Goal: Task Accomplishment & Management: Use online tool/utility

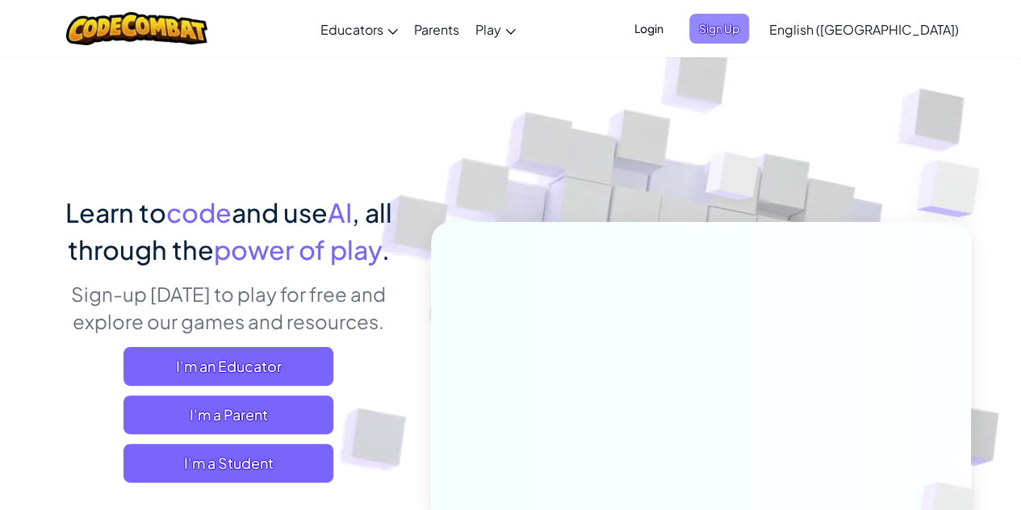
click at [749, 24] on span "Sign Up" at bounding box center [719, 29] width 60 height 30
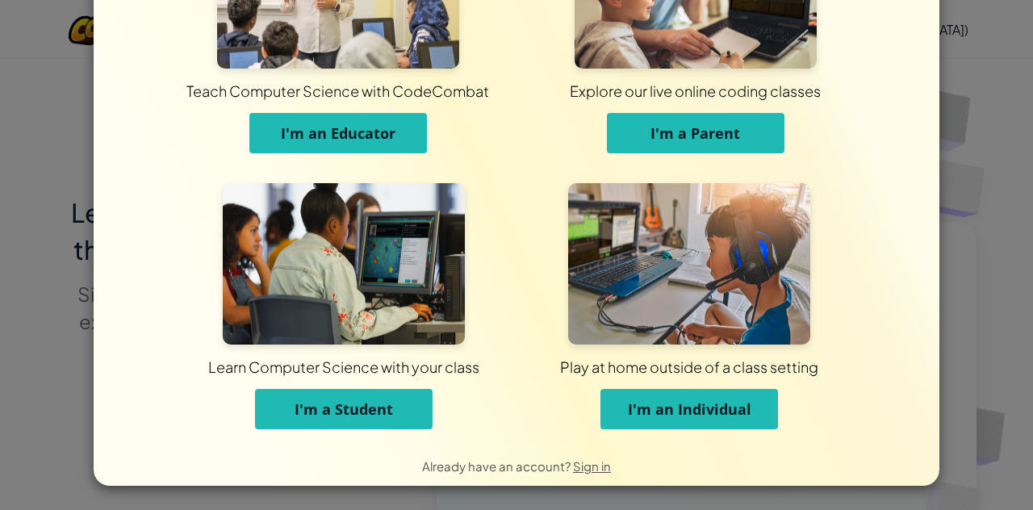
scroll to position [127, 0]
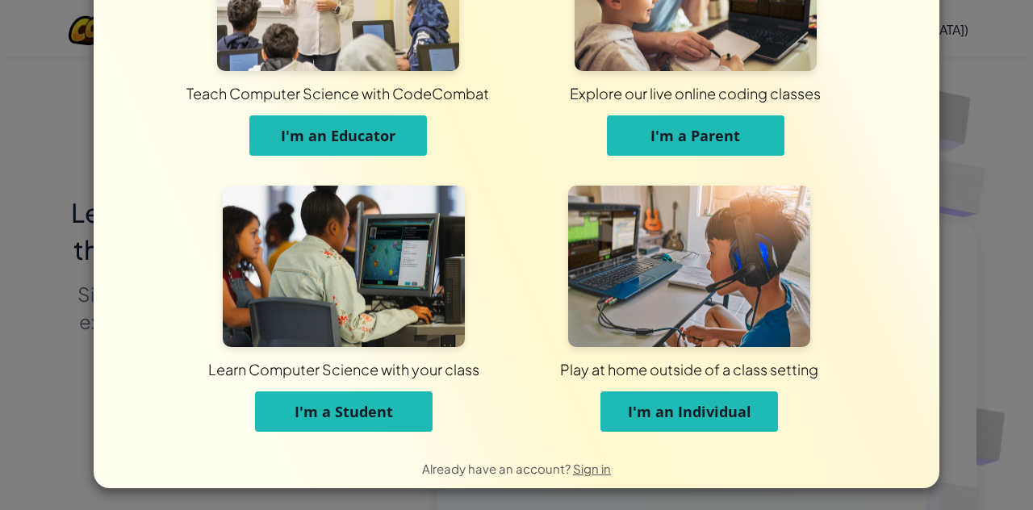
click at [326, 420] on span "I'm a Student" at bounding box center [343, 411] width 98 height 19
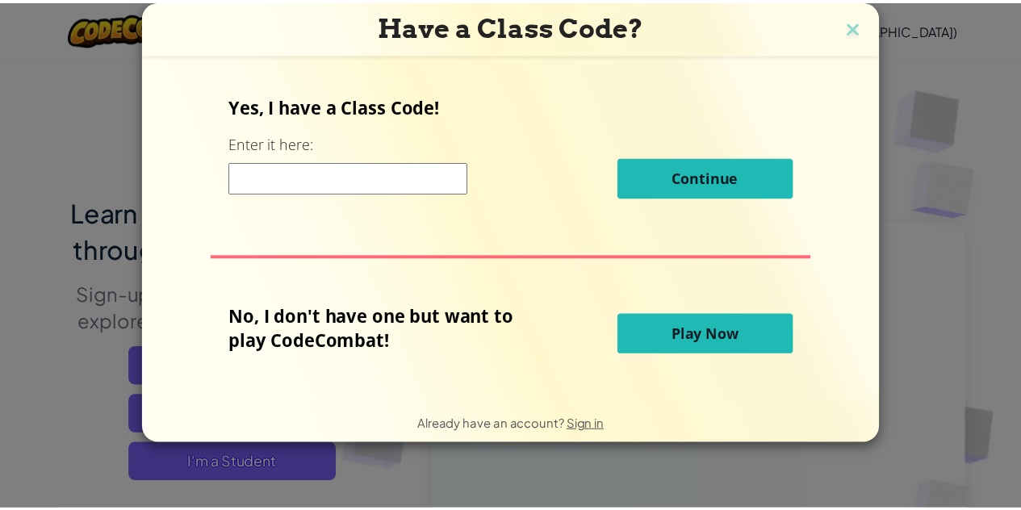
scroll to position [0, 0]
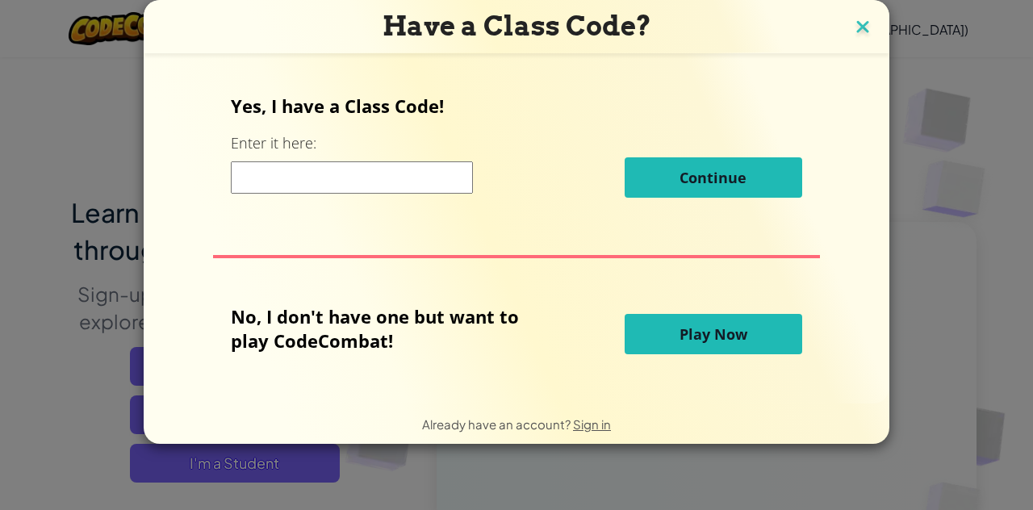
click at [857, 28] on img at bounding box center [862, 28] width 21 height 24
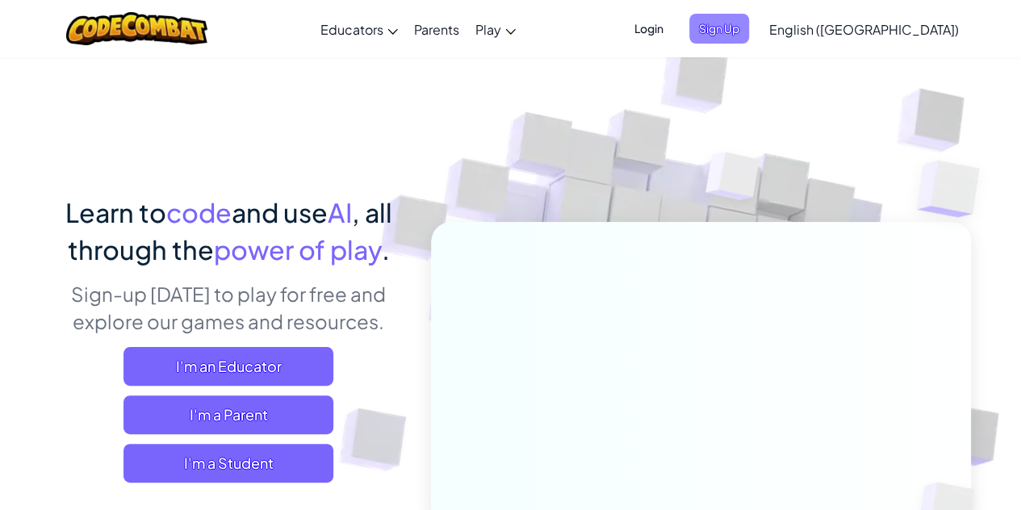
click at [749, 35] on span "Sign Up" at bounding box center [719, 29] width 60 height 30
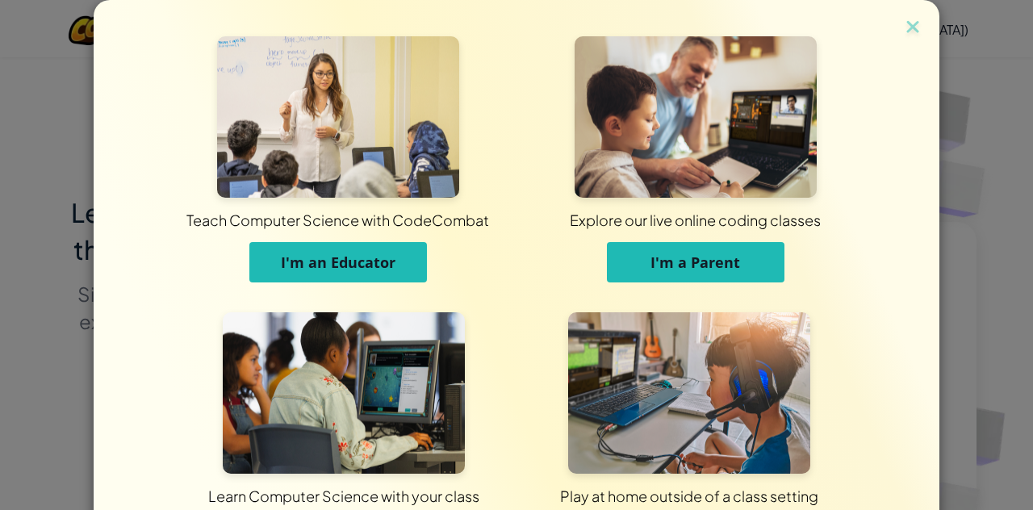
scroll to position [129, 0]
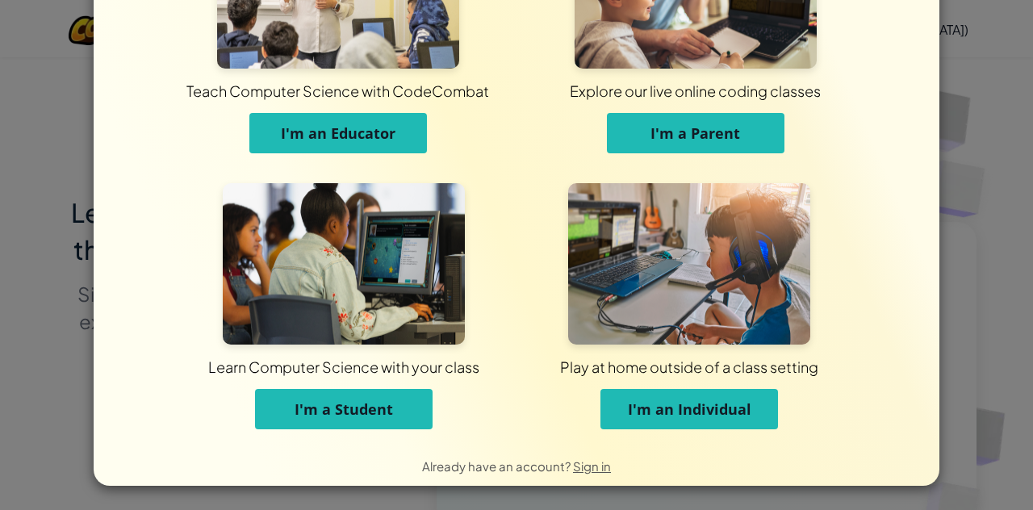
click at [670, 403] on span "I'm an Individual" at bounding box center [689, 408] width 123 height 19
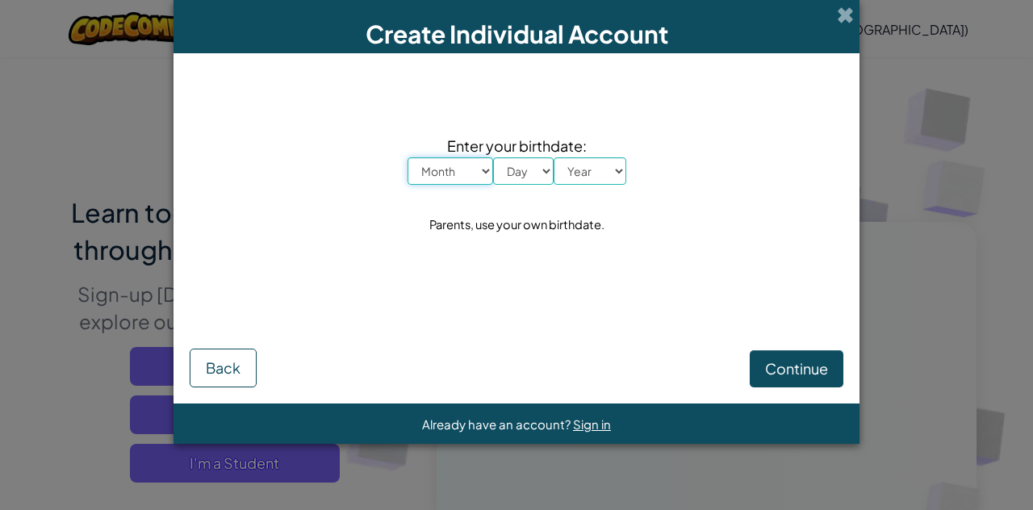
scroll to position [0, 0]
click at [457, 171] on select "Month January February March April May June July August September October Novem…" at bounding box center [450, 170] width 86 height 27
select select "6"
click at [407, 157] on select "Month January February March April May June July August September October Novem…" at bounding box center [450, 170] width 86 height 27
click at [530, 165] on select "Day 1 2 3 4 5 6 7 8 9 10 11 12 13 14 15 16 17 18 19 20 21 22 23 24 25 26 27 28 …" at bounding box center [523, 170] width 61 height 27
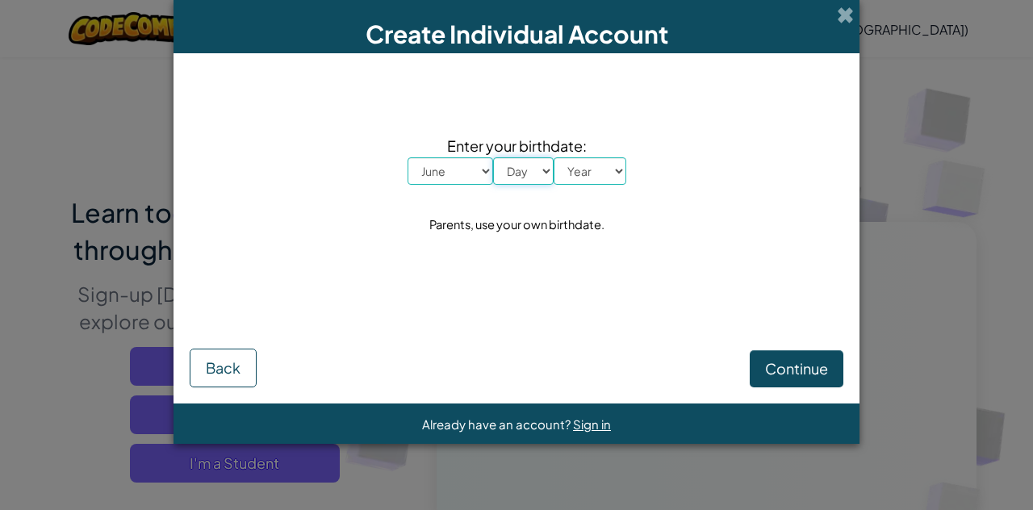
select select "25"
click at [493, 157] on select "Day 1 2 3 4 5 6 7 8 9 10 11 12 13 14 15 16 17 18 19 20 21 22 23 24 25 26 27 28 …" at bounding box center [523, 170] width 61 height 27
click at [577, 173] on select "Year 2025 2024 2023 2022 2021 2020 2019 2018 2017 2016 2015 2014 2013 2012 2011…" at bounding box center [589, 170] width 73 height 27
select select "2005"
click at [553, 157] on select "Year 2025 2024 2023 2022 2021 2020 2019 2018 2017 2016 2015 2014 2013 2012 2011…" at bounding box center [589, 170] width 73 height 27
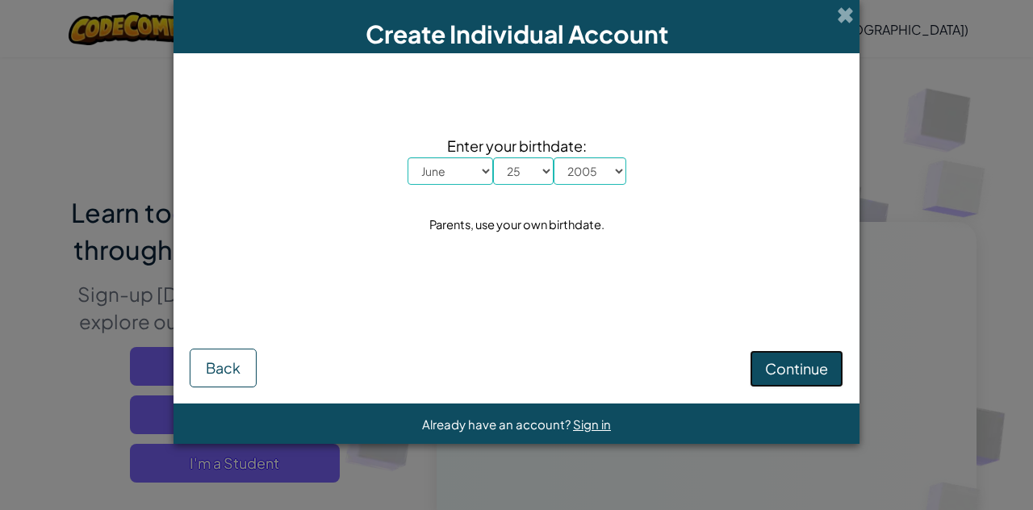
click at [778, 359] on span "Continue" at bounding box center [796, 368] width 63 height 19
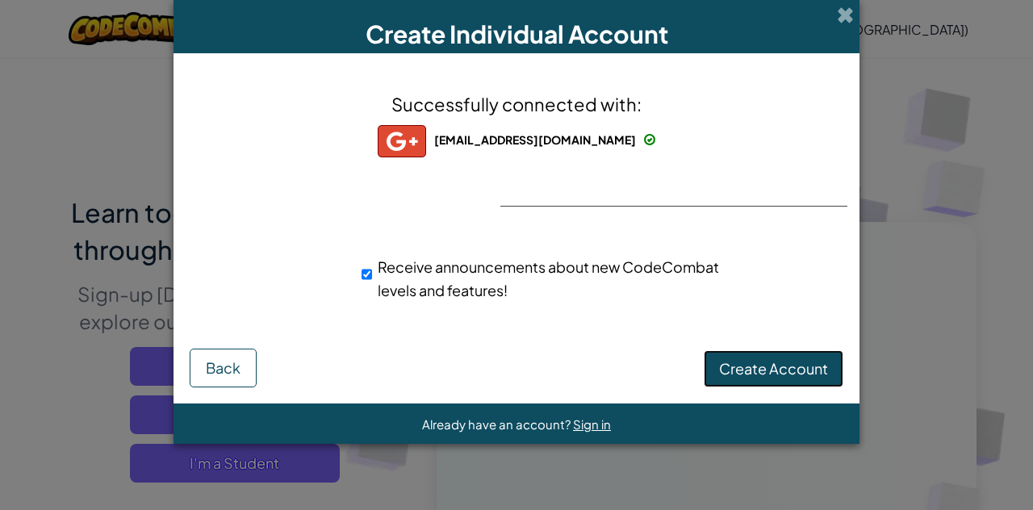
click at [754, 375] on span "Create Account" at bounding box center [773, 368] width 109 height 19
click at [754, 375] on button "Create Account" at bounding box center [774, 368] width 140 height 37
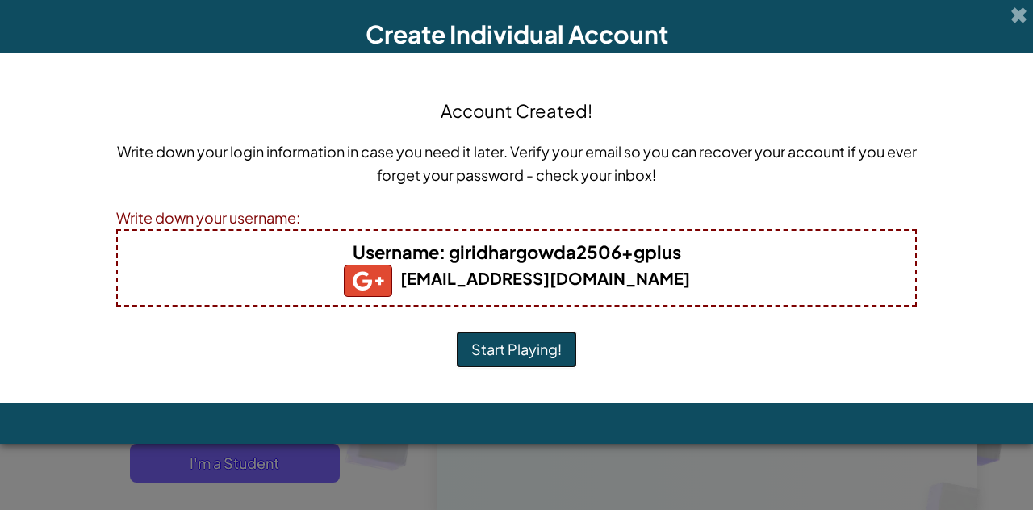
click at [536, 344] on button "Start Playing!" at bounding box center [516, 349] width 121 height 37
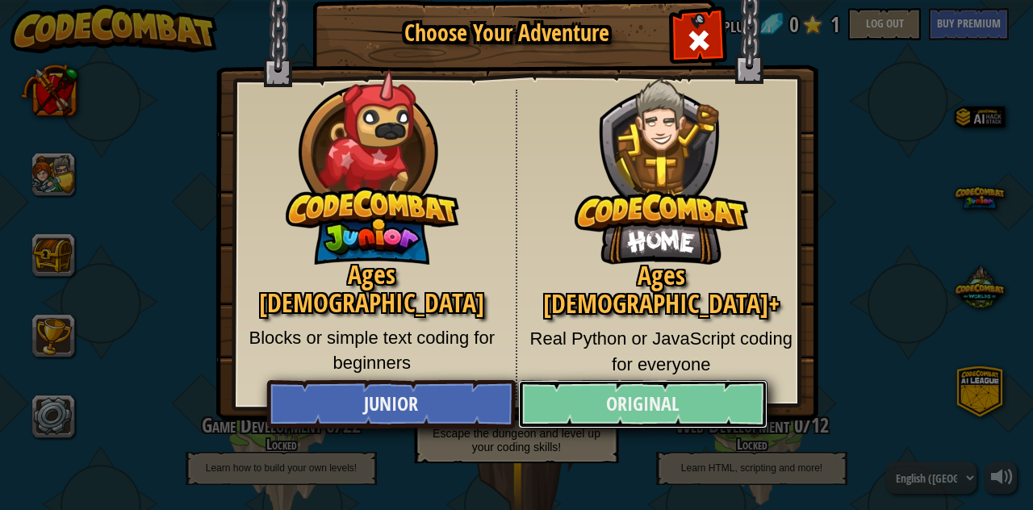
click at [588, 405] on link "Original" at bounding box center [642, 404] width 248 height 48
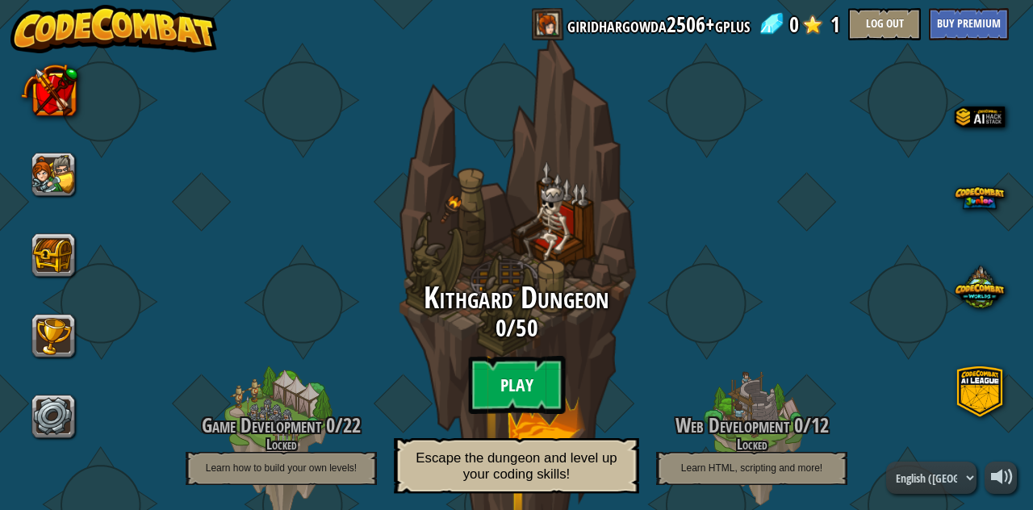
click at [532, 390] on btn "Play" at bounding box center [516, 385] width 97 height 58
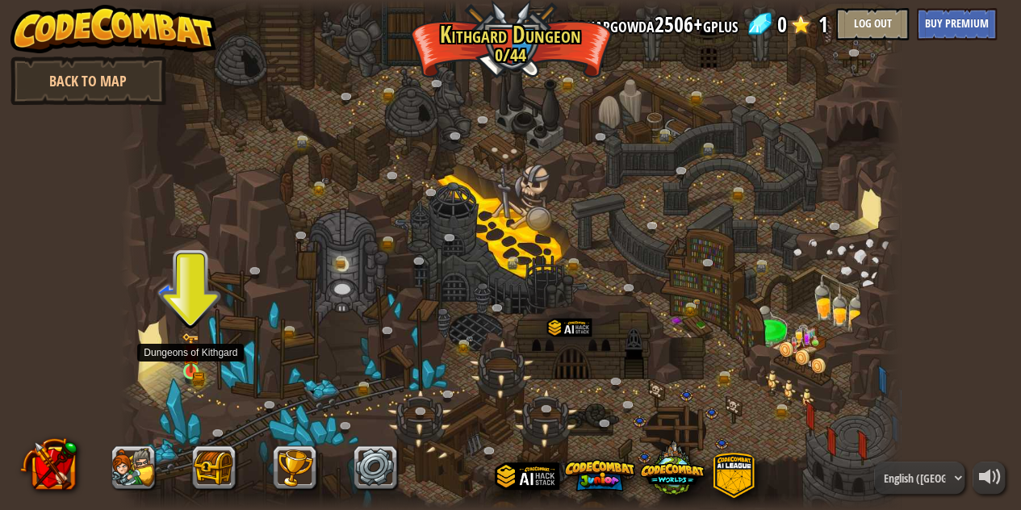
click at [182, 367] on img at bounding box center [191, 352] width 19 height 40
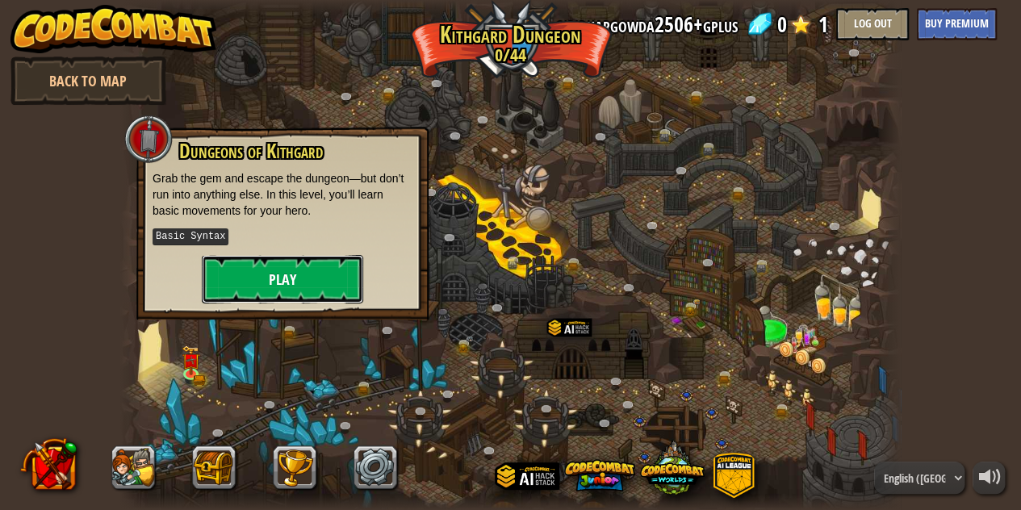
click at [260, 271] on button "Play" at bounding box center [282, 279] width 161 height 48
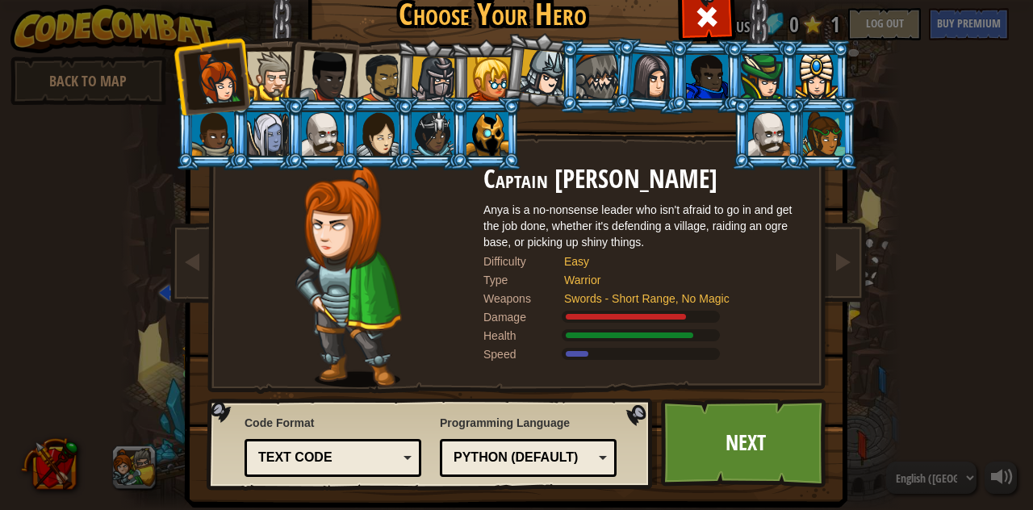
click at [360, 462] on div "Text code" at bounding box center [328, 458] width 140 height 19
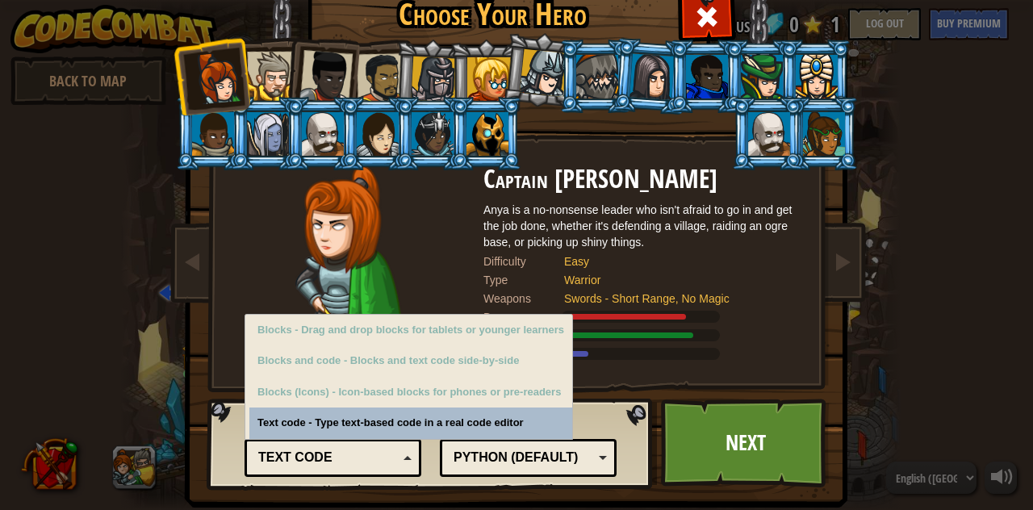
click at [479, 451] on div "Python (Default)" at bounding box center [523, 458] width 140 height 19
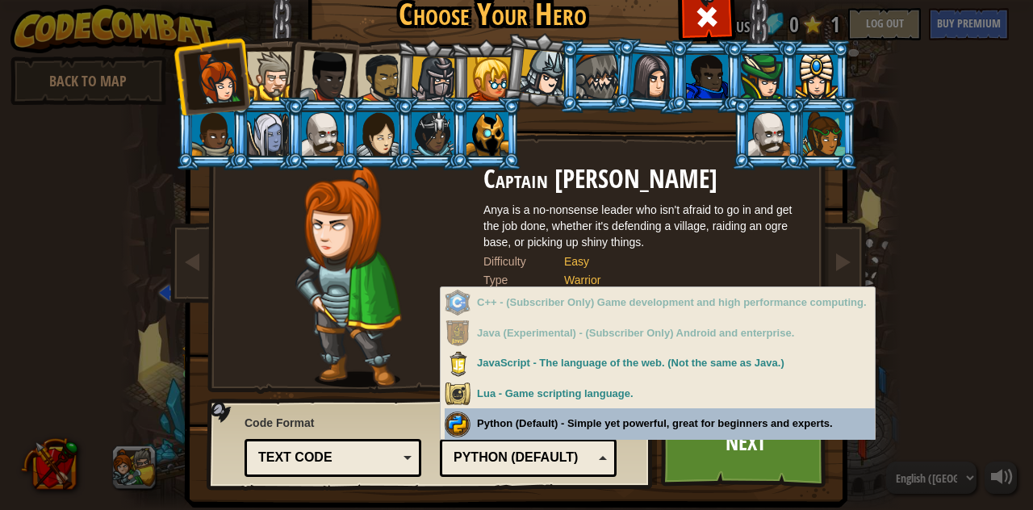
click at [499, 459] on div "Python (Default)" at bounding box center [523, 458] width 140 height 19
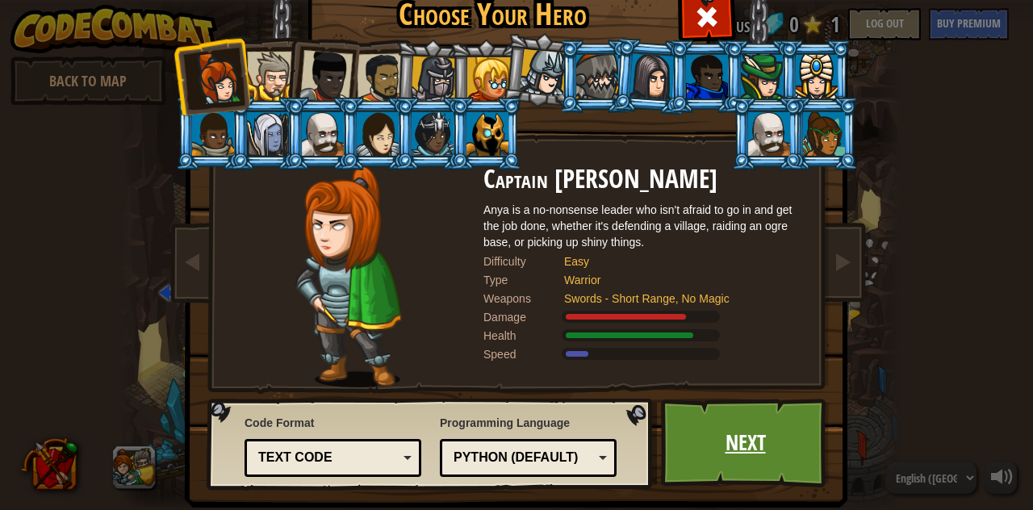
click at [691, 443] on link "Next" at bounding box center [745, 443] width 169 height 89
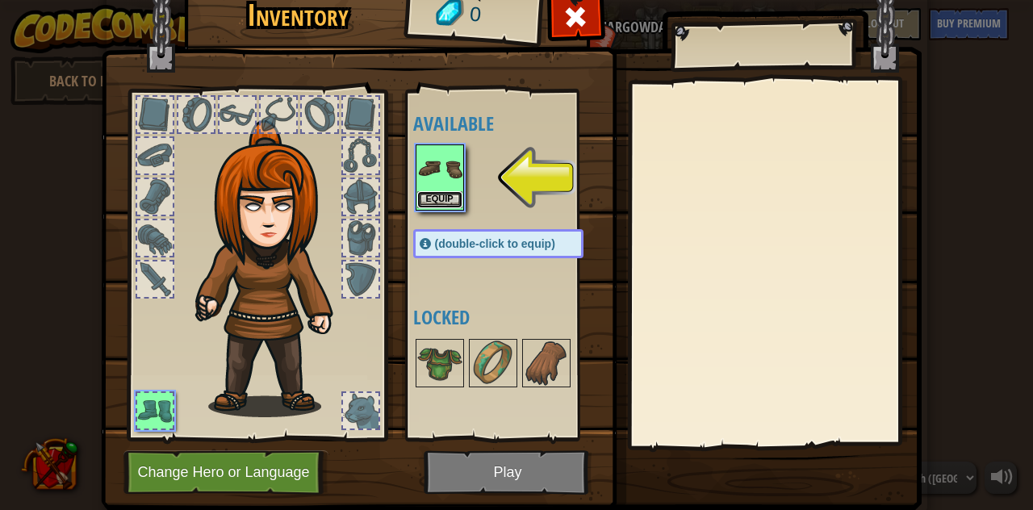
click at [443, 192] on button "Equip" at bounding box center [439, 199] width 45 height 17
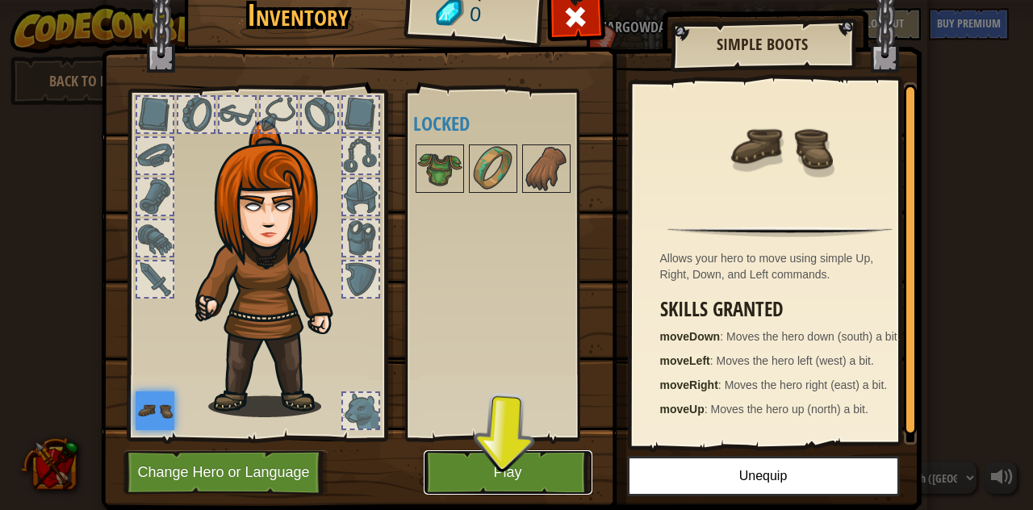
click at [491, 473] on button "Play" at bounding box center [508, 472] width 169 height 44
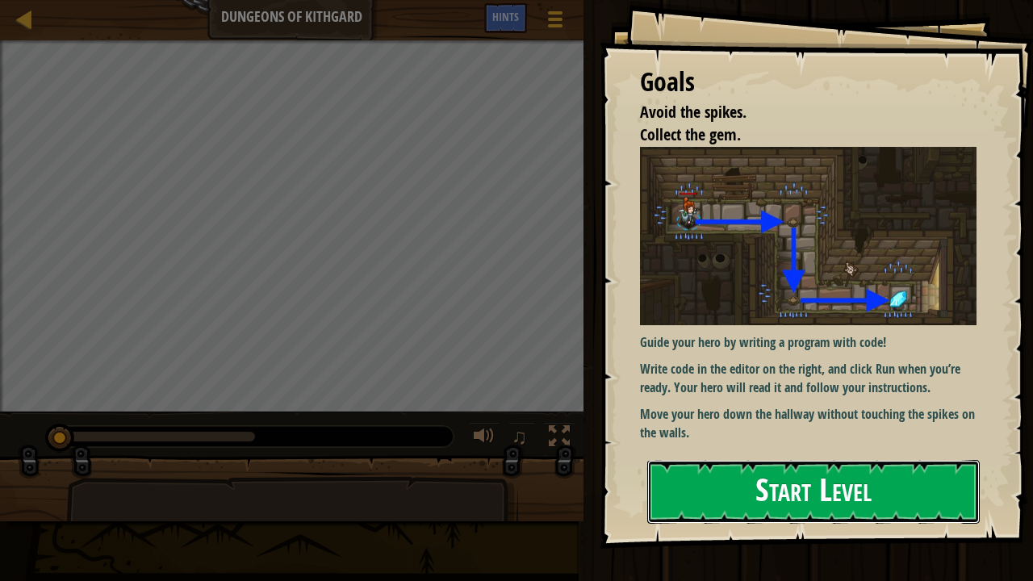
click at [712, 474] on button "Start Level" at bounding box center [813, 492] width 332 height 64
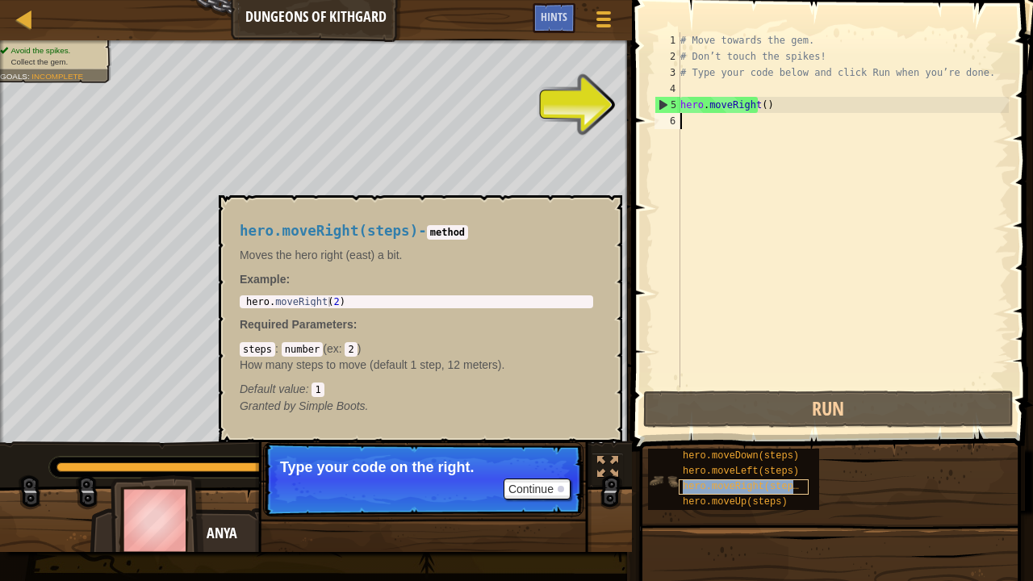
click at [687, 481] on span "hero.moveRight(steps)" at bounding box center [744, 486] width 122 height 11
click at [549, 486] on button "Continue" at bounding box center [536, 488] width 67 height 21
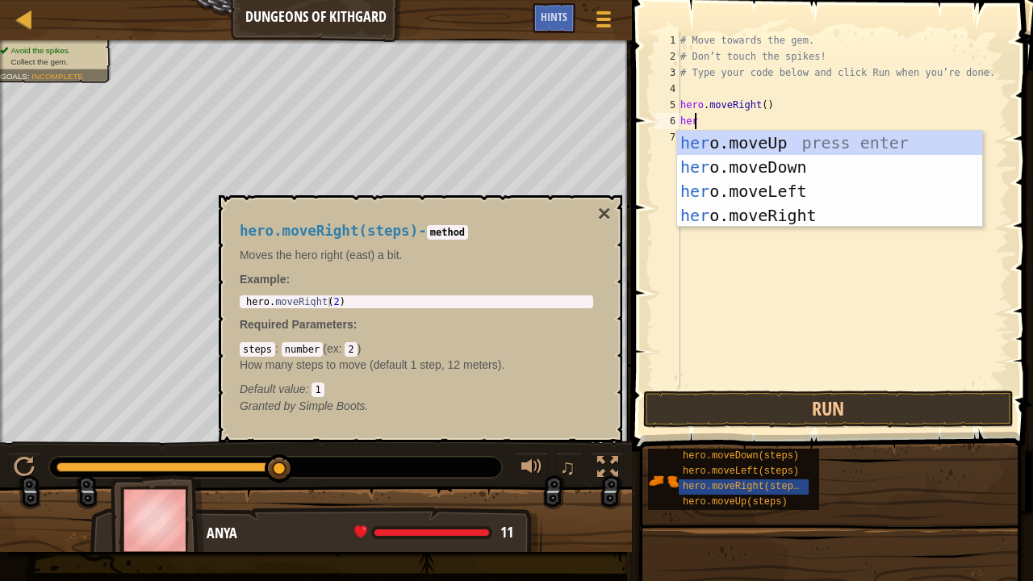
scroll to position [7, 0]
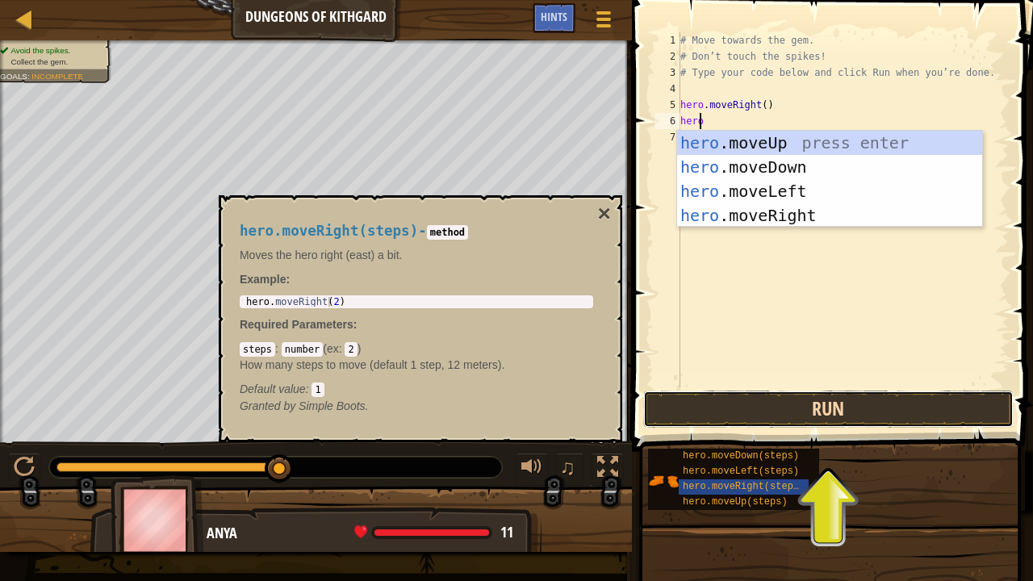
click at [765, 415] on button "Run" at bounding box center [828, 408] width 370 height 37
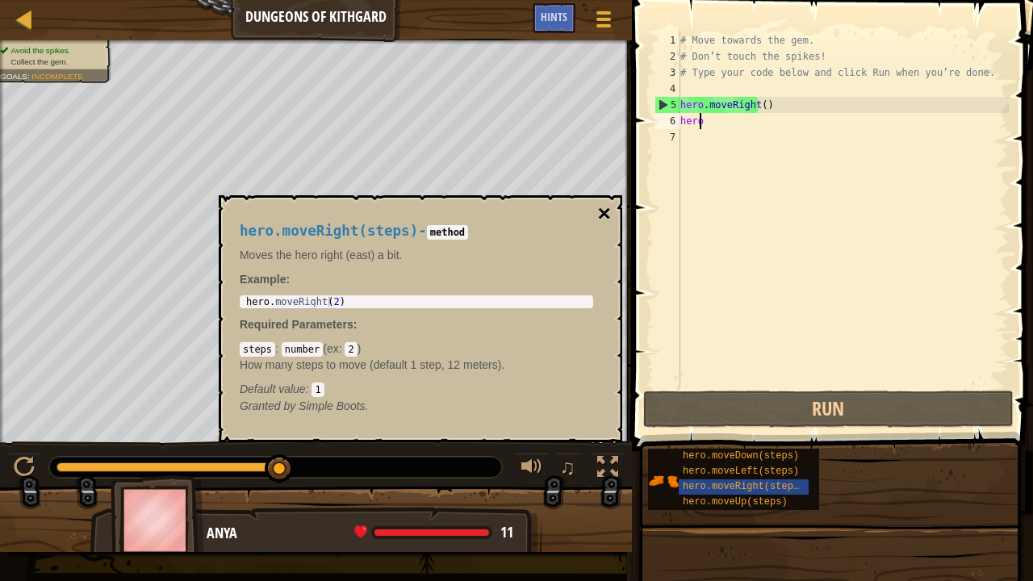
click at [601, 210] on button "×" at bounding box center [604, 214] width 13 height 23
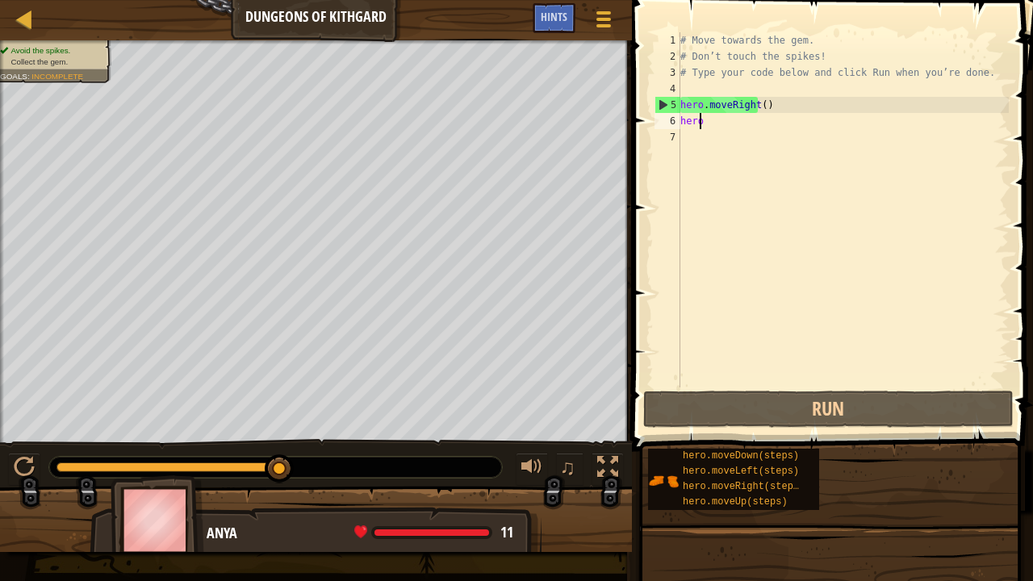
click at [724, 124] on div "# Move towards the gem. # Don’t touch the spikes! # Type your code below and cl…" at bounding box center [843, 225] width 332 height 387
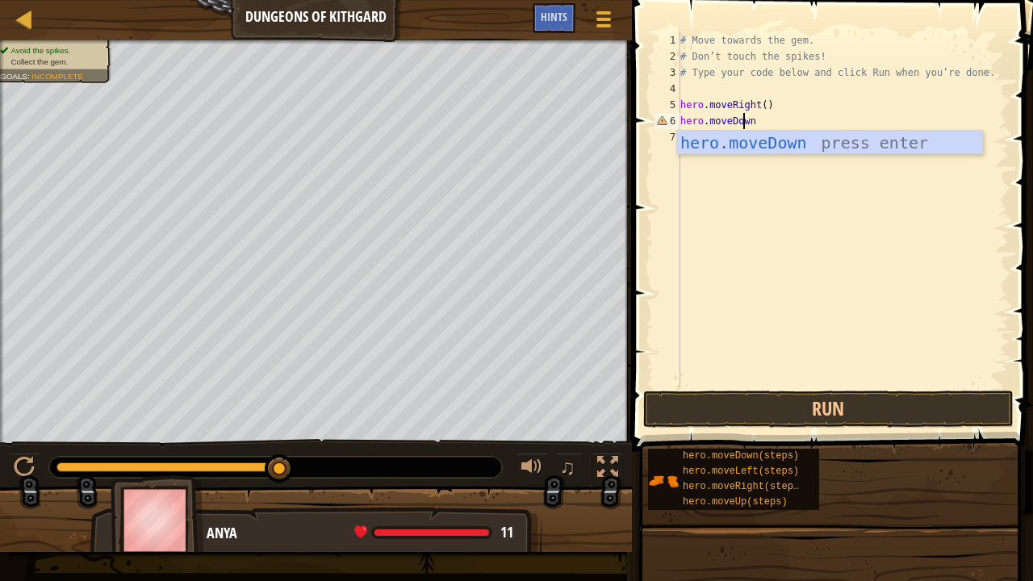
scroll to position [7, 5]
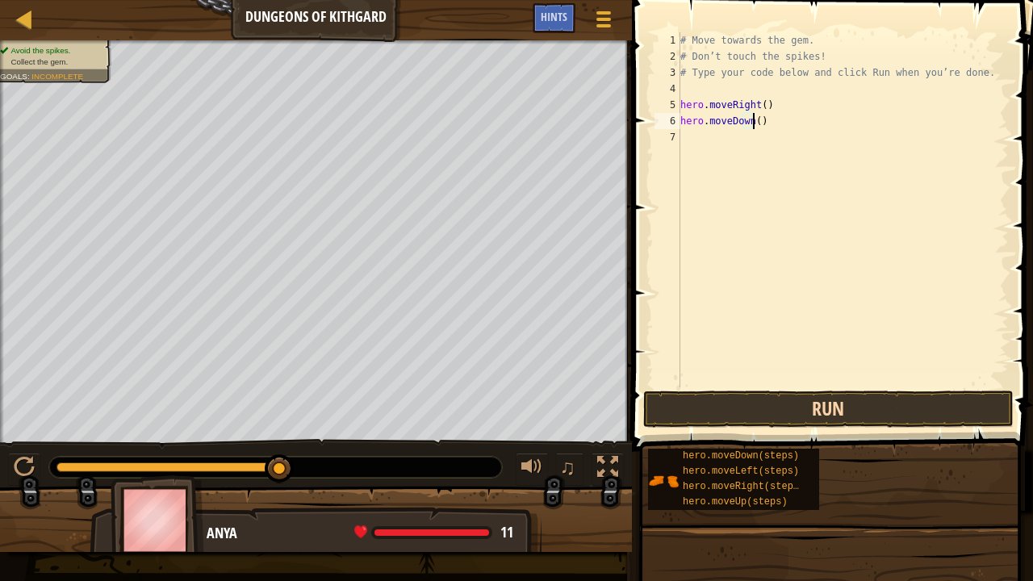
type textarea "hero.moveDown()"
click at [717, 403] on button "Run" at bounding box center [828, 408] width 370 height 37
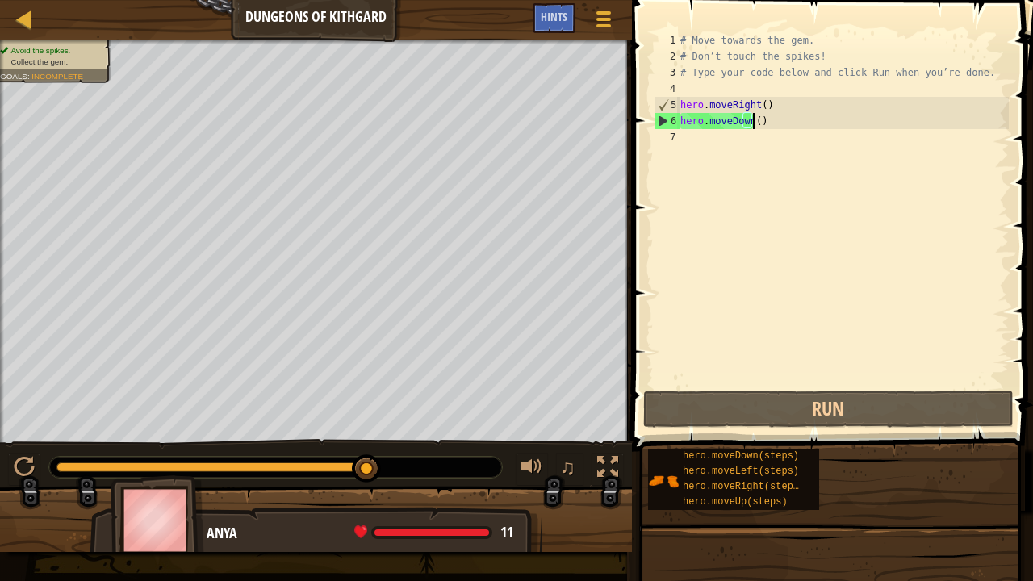
click at [765, 123] on div "# Move towards the gem. # Don’t touch the spikes! # Type your code below and cl…" at bounding box center [843, 225] width 332 height 387
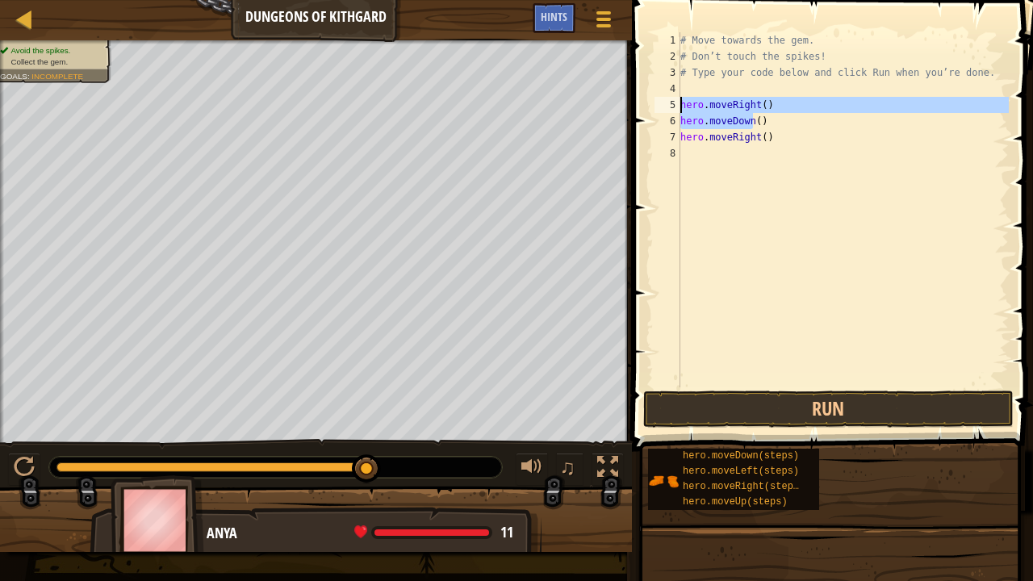
drag, startPoint x: 754, startPoint y: 123, endPoint x: 679, endPoint y: 98, distance: 78.1
click at [679, 98] on div "# Move towards the gem. # Don’t touch the spikes! # Type your code below and cl…" at bounding box center [843, 225] width 332 height 387
click at [777, 392] on button "Run" at bounding box center [828, 408] width 370 height 37
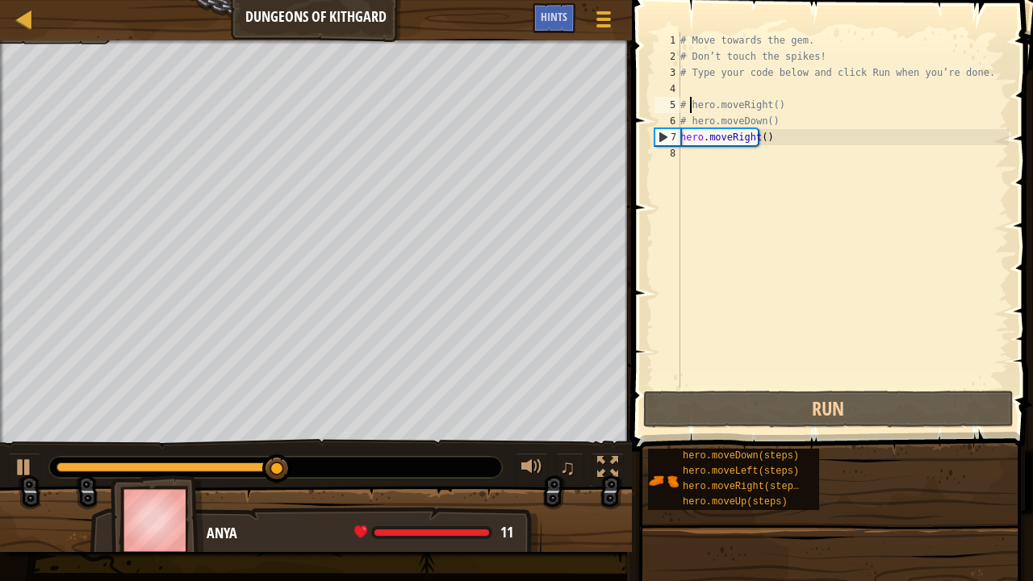
type textarea "hero.moveRight()"
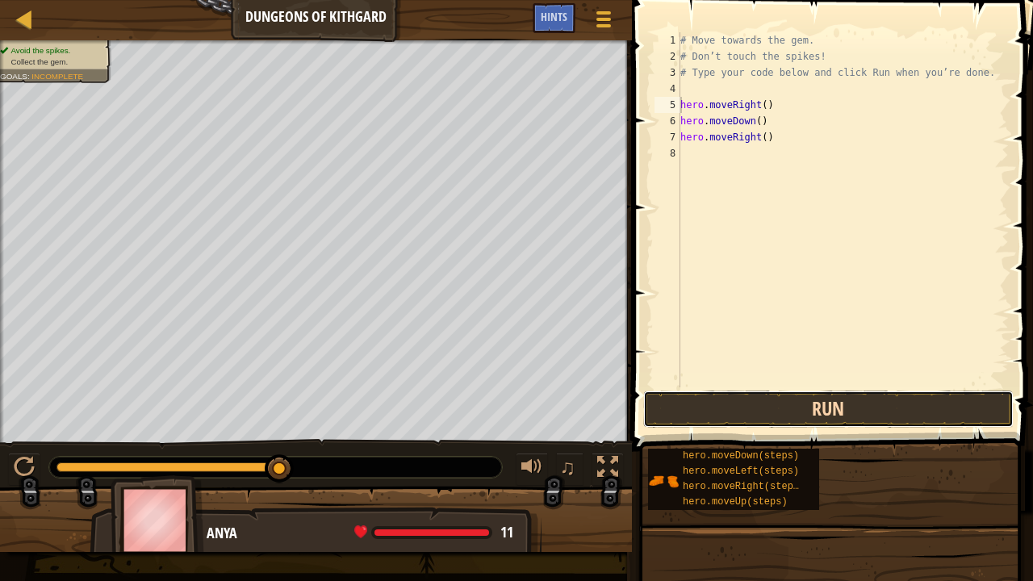
click at [822, 398] on button "Run" at bounding box center [828, 408] width 370 height 37
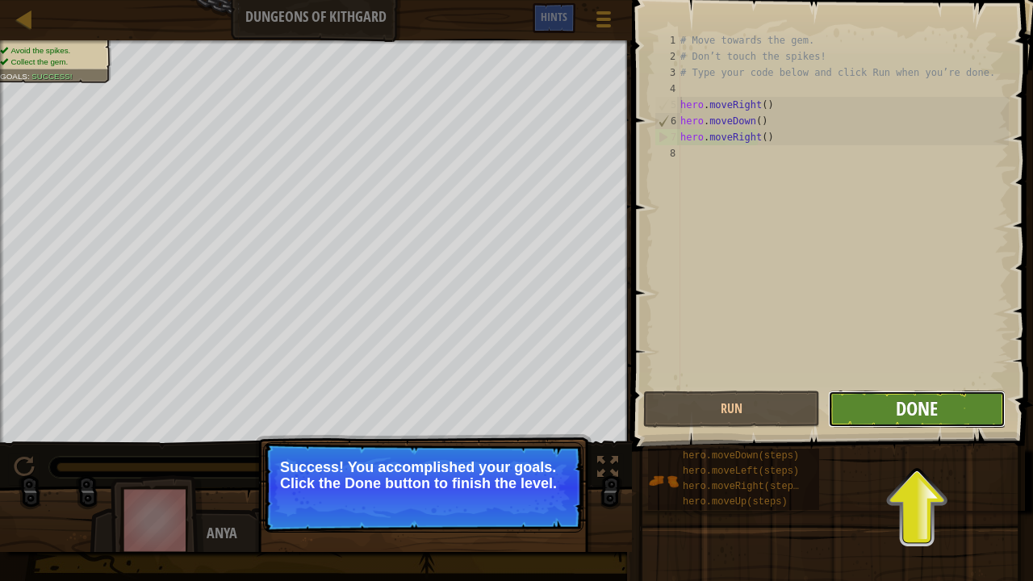
click at [912, 406] on span "Done" at bounding box center [917, 408] width 42 height 26
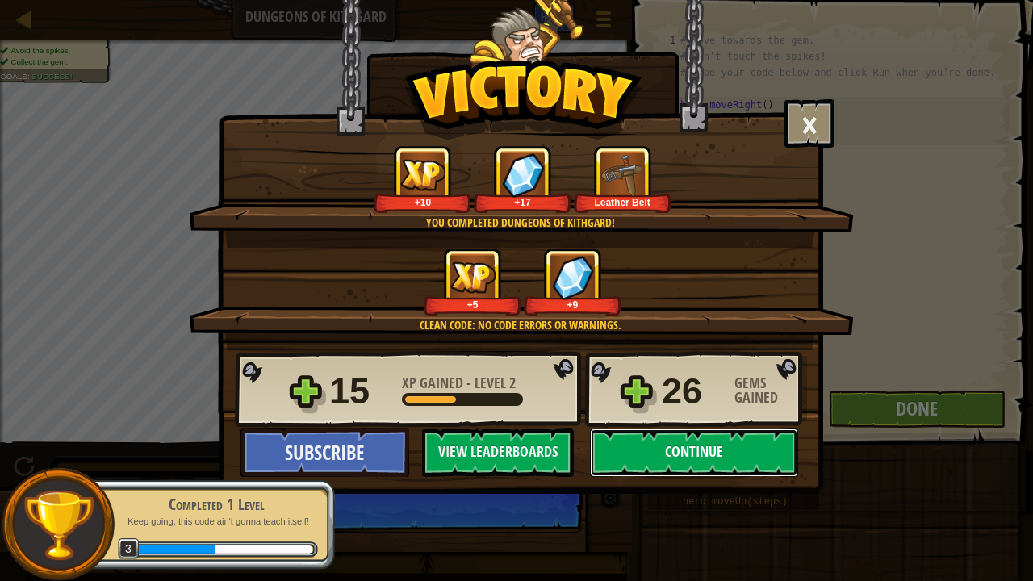
click at [648, 444] on button "Continue" at bounding box center [694, 452] width 208 height 48
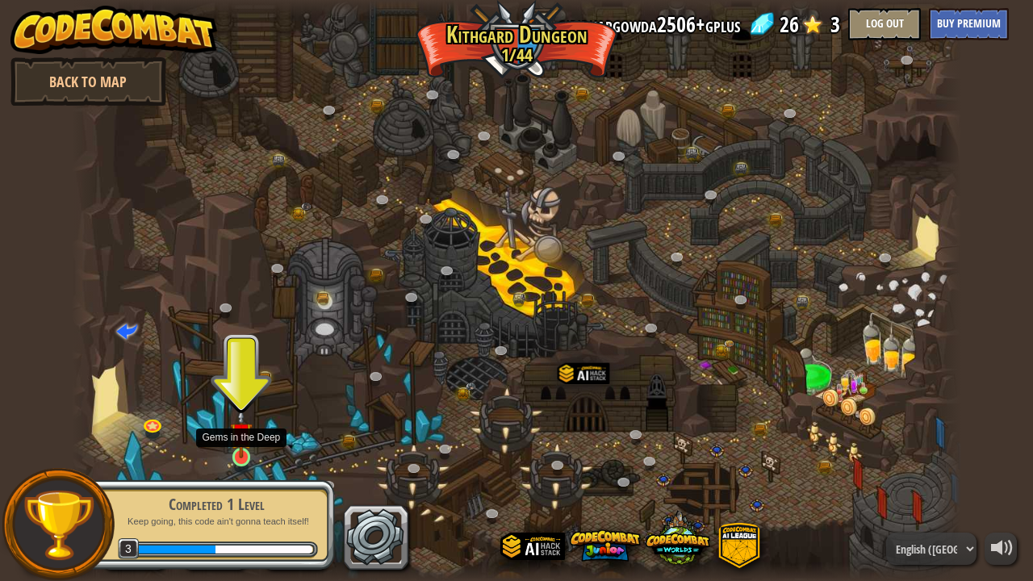
click at [236, 455] on img at bounding box center [241, 433] width 22 height 50
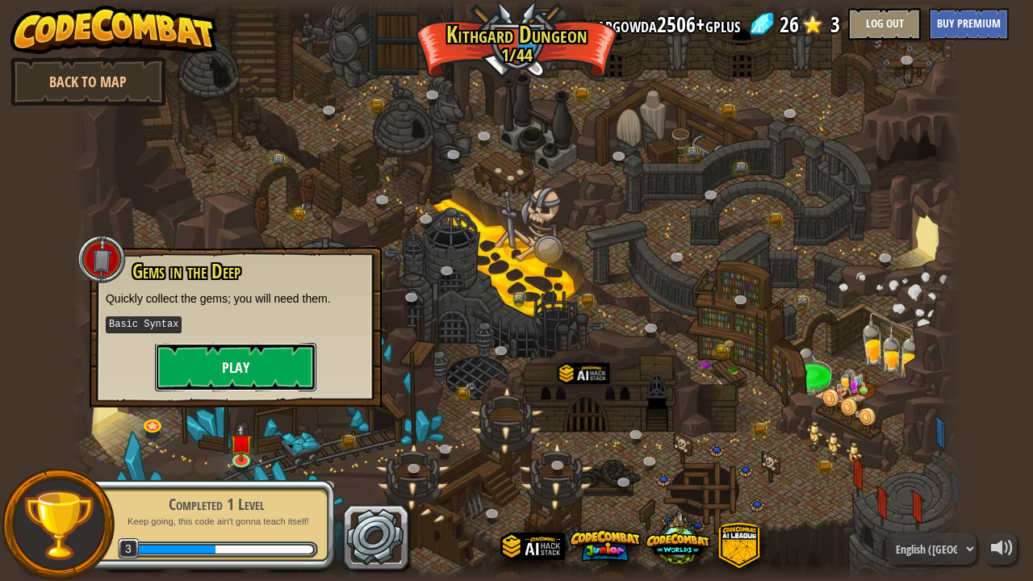
click at [245, 355] on button "Play" at bounding box center [235, 367] width 161 height 48
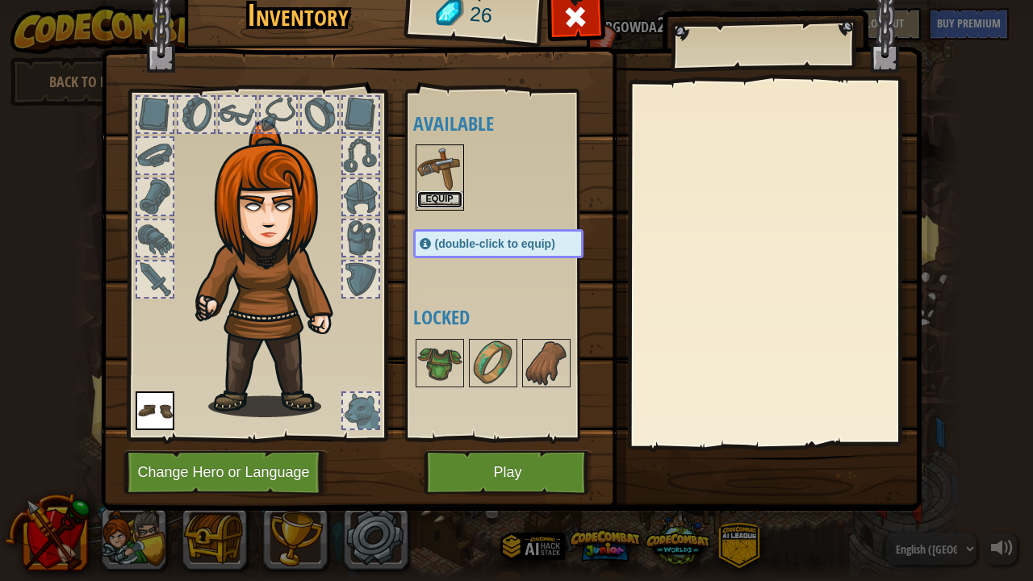
click at [442, 194] on button "Equip" at bounding box center [439, 199] width 45 height 17
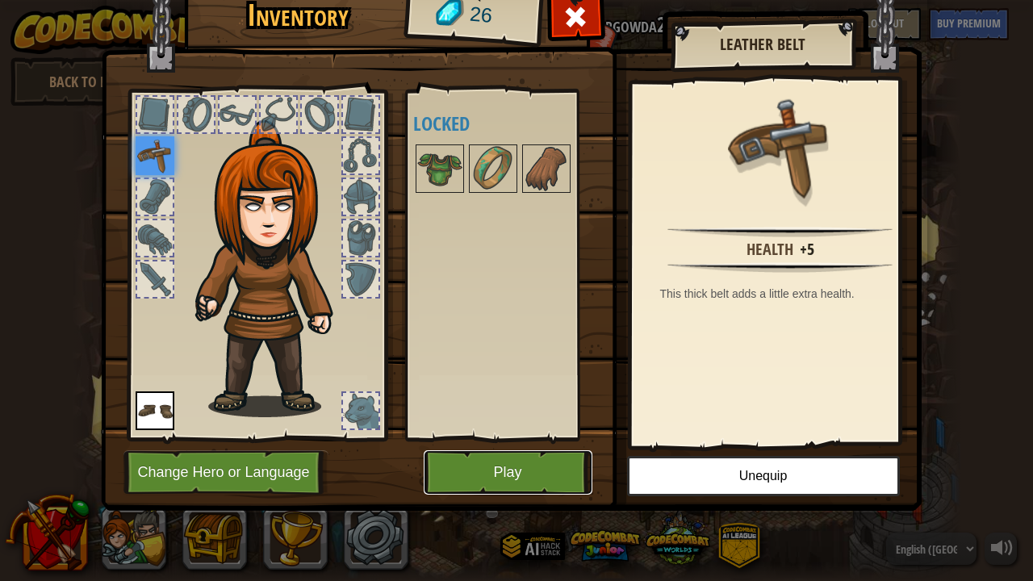
click at [495, 480] on button "Play" at bounding box center [508, 472] width 169 height 44
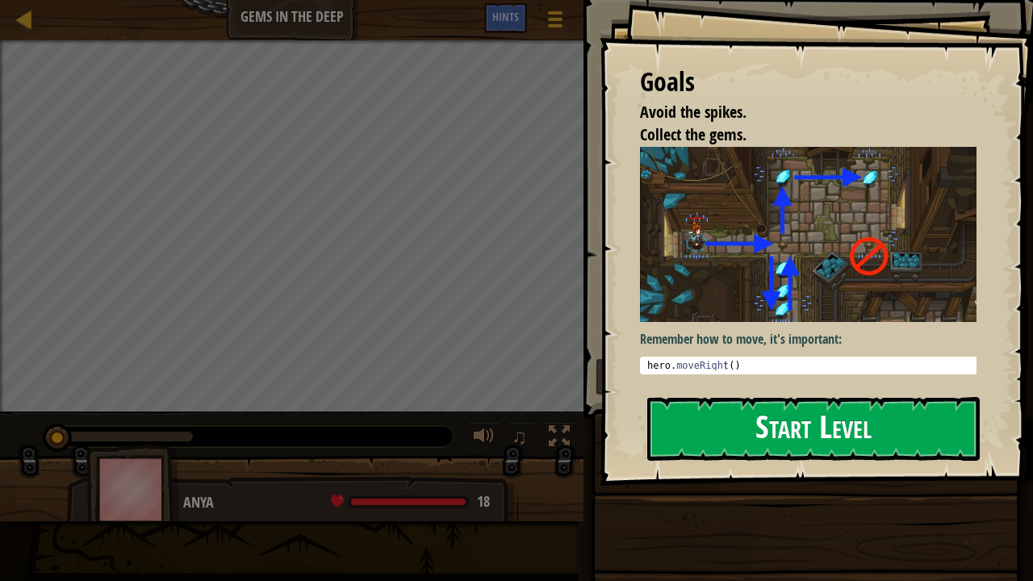
click at [807, 423] on button "Start Level" at bounding box center [813, 429] width 332 height 64
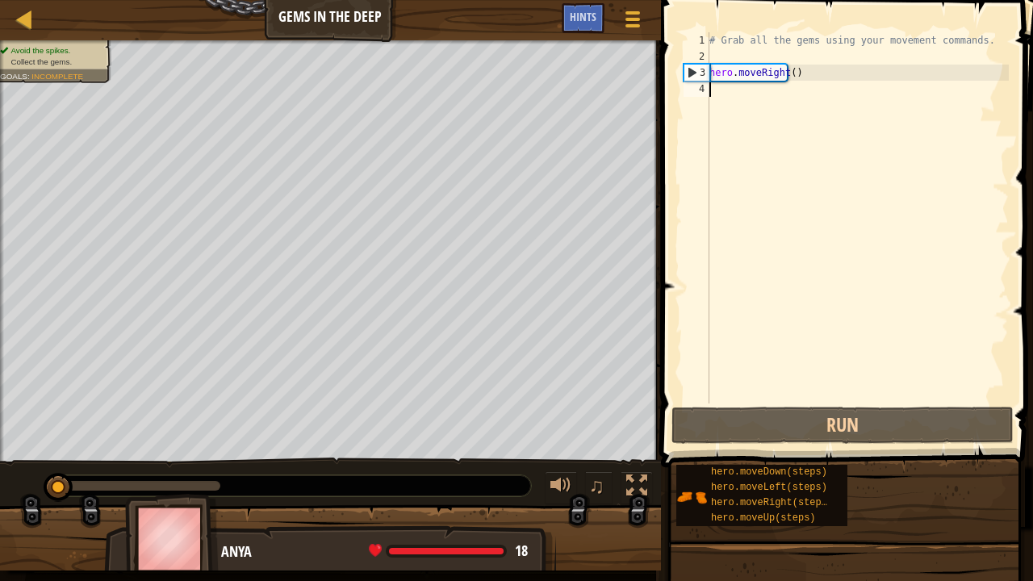
scroll to position [7, 0]
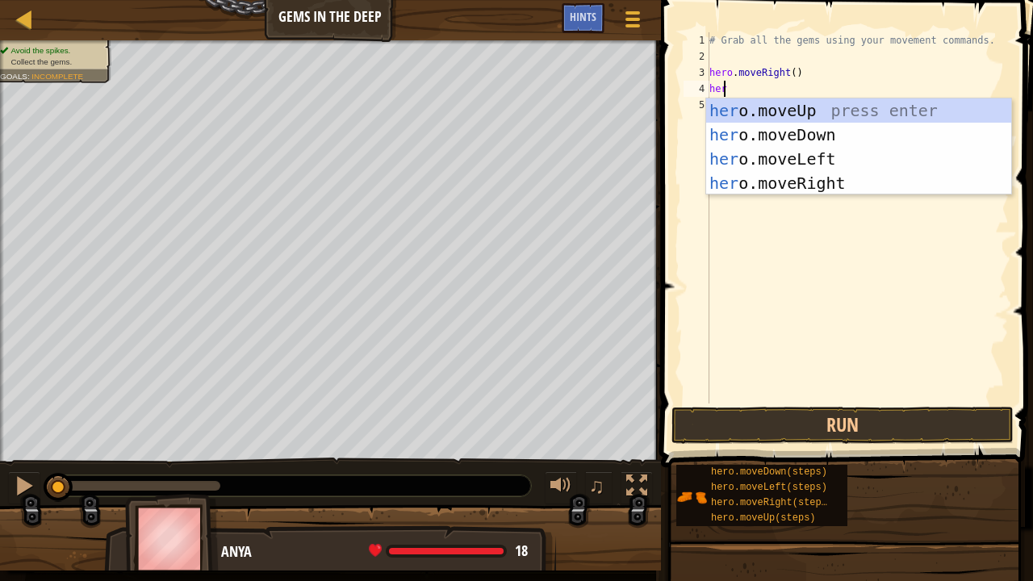
type textarea "hero"
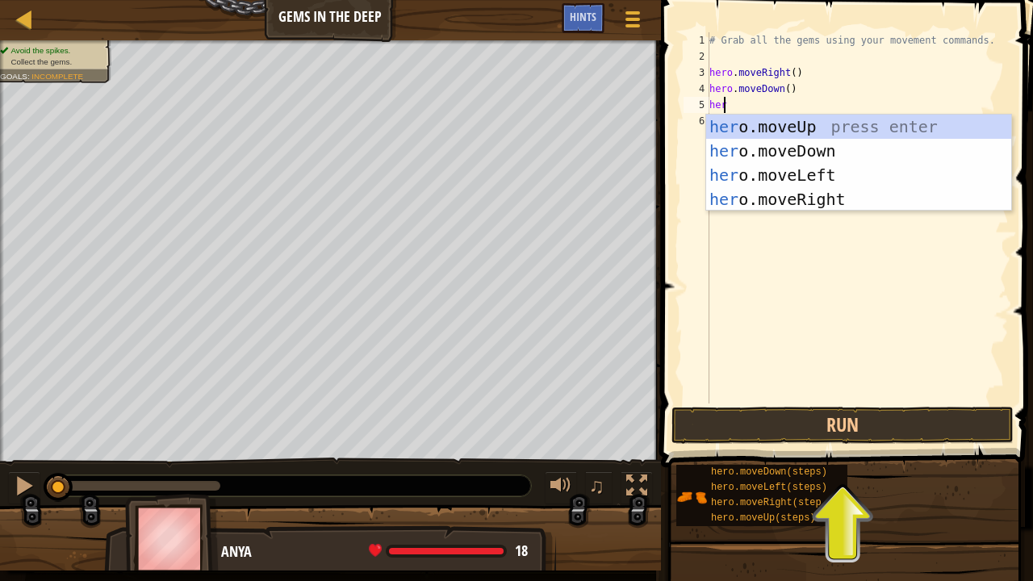
type textarea "hero"
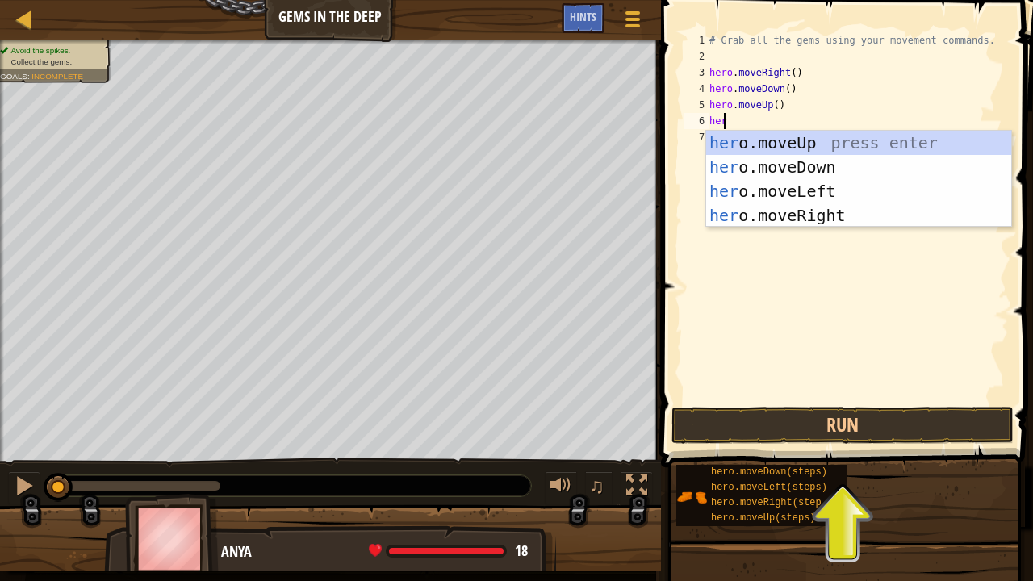
type textarea "hero"
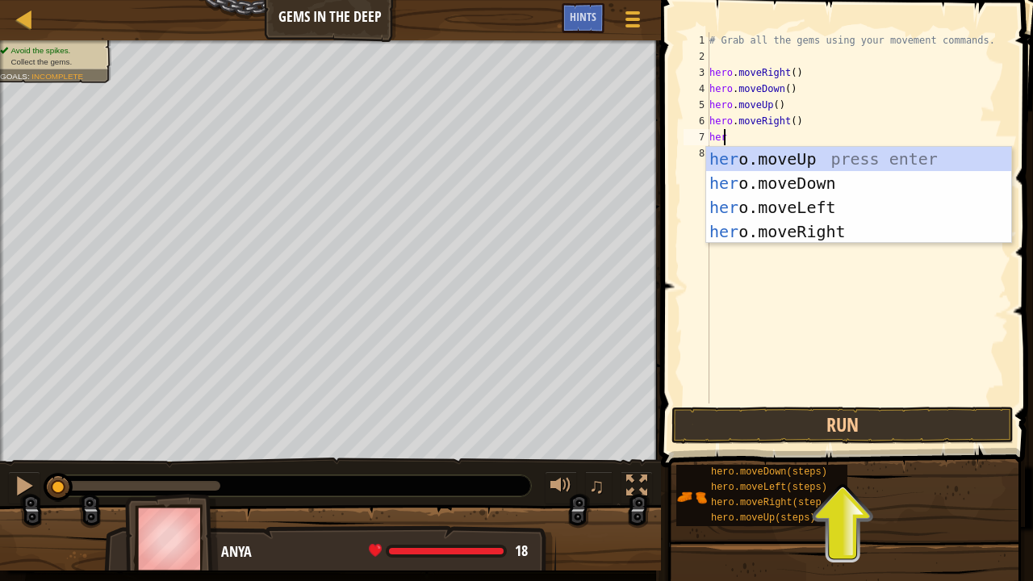
type textarea "hero"
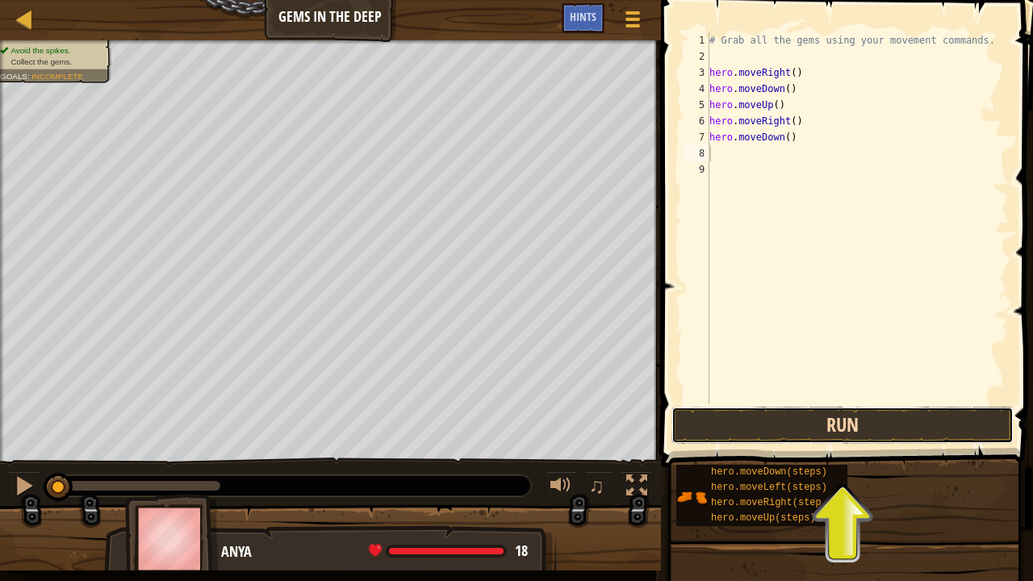
click at [791, 421] on button "Run" at bounding box center [842, 425] width 342 height 37
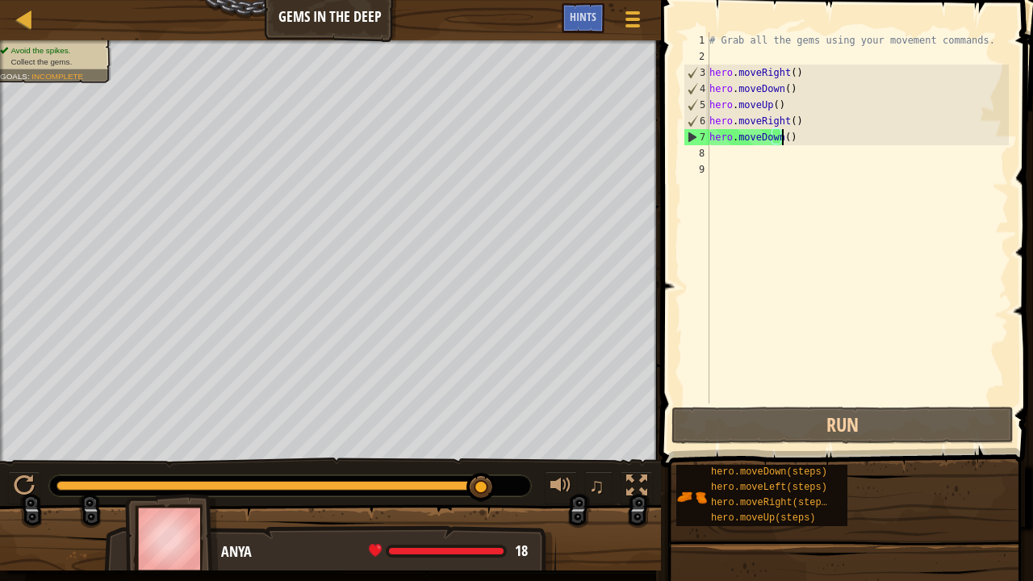
click at [791, 133] on div "# Grab all the gems using your movement commands. hero . moveRight ( ) hero . m…" at bounding box center [857, 233] width 303 height 403
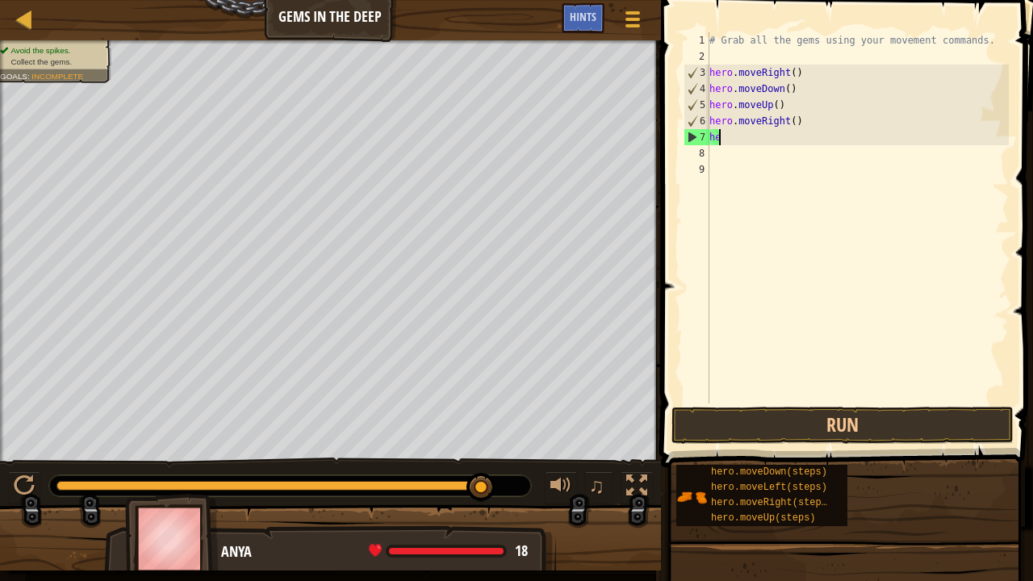
type textarea "h"
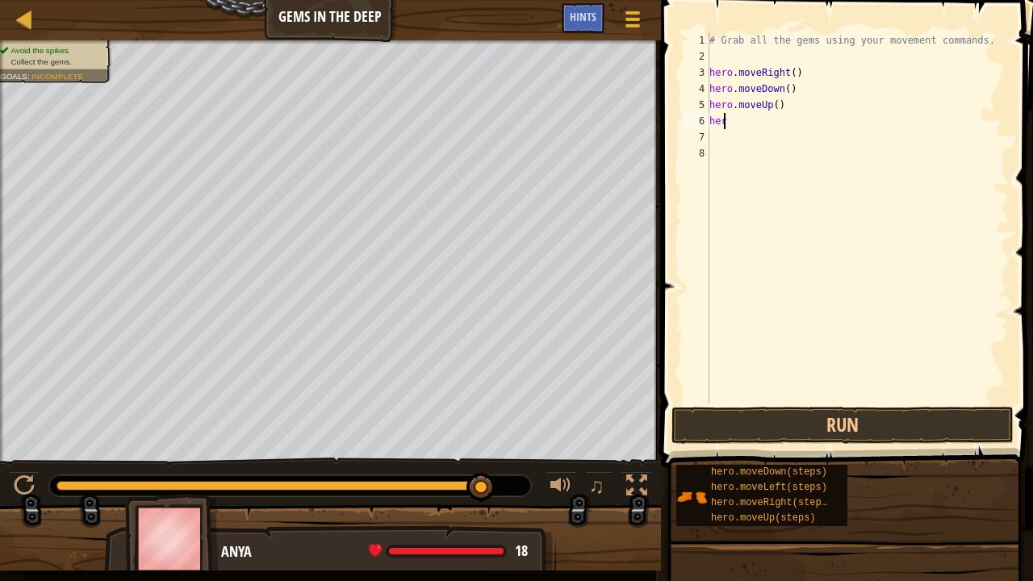
type textarea "h"
type textarea "hero.moveDown()"
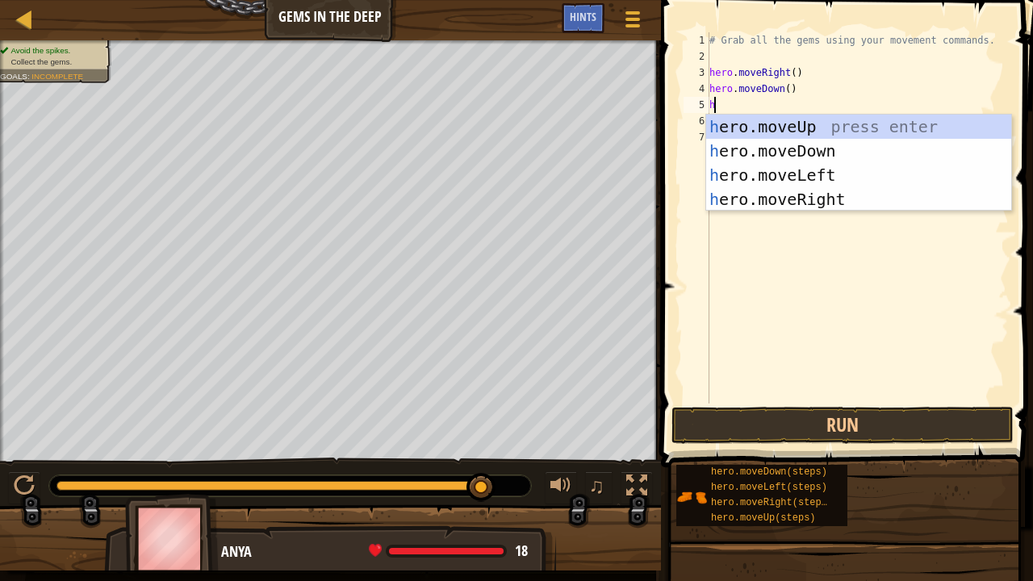
type textarea "he"
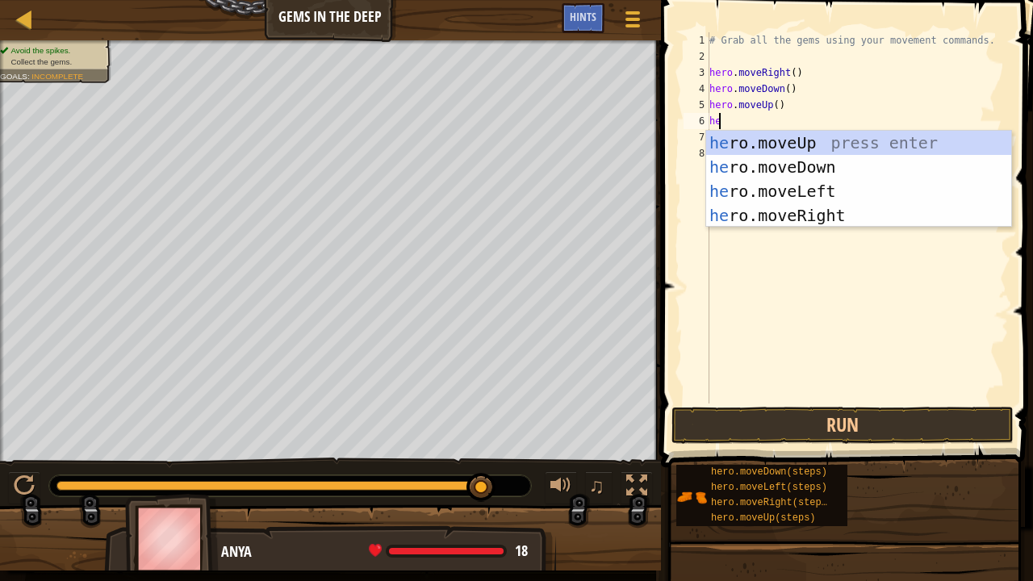
type textarea "her"
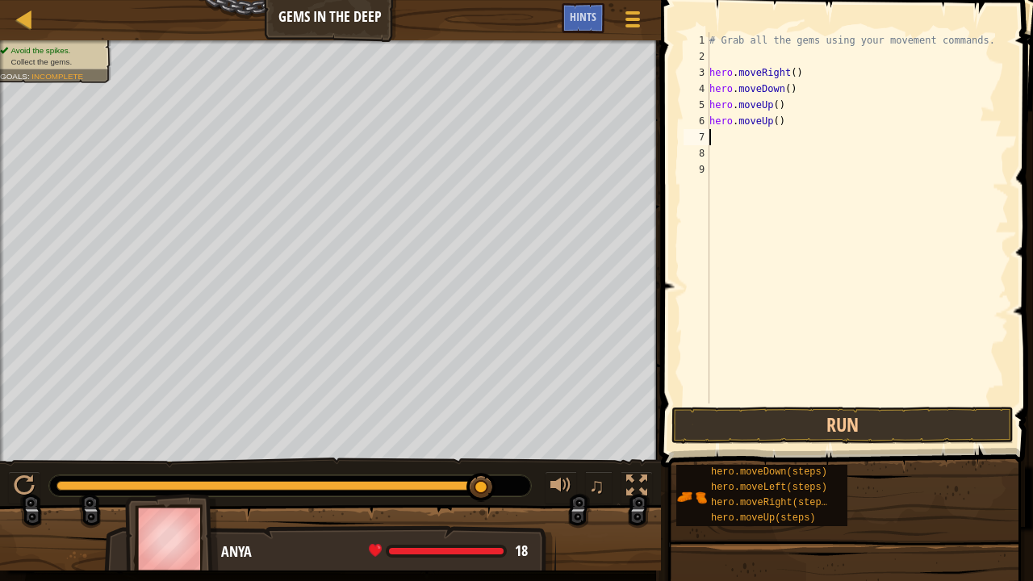
type textarea "he"
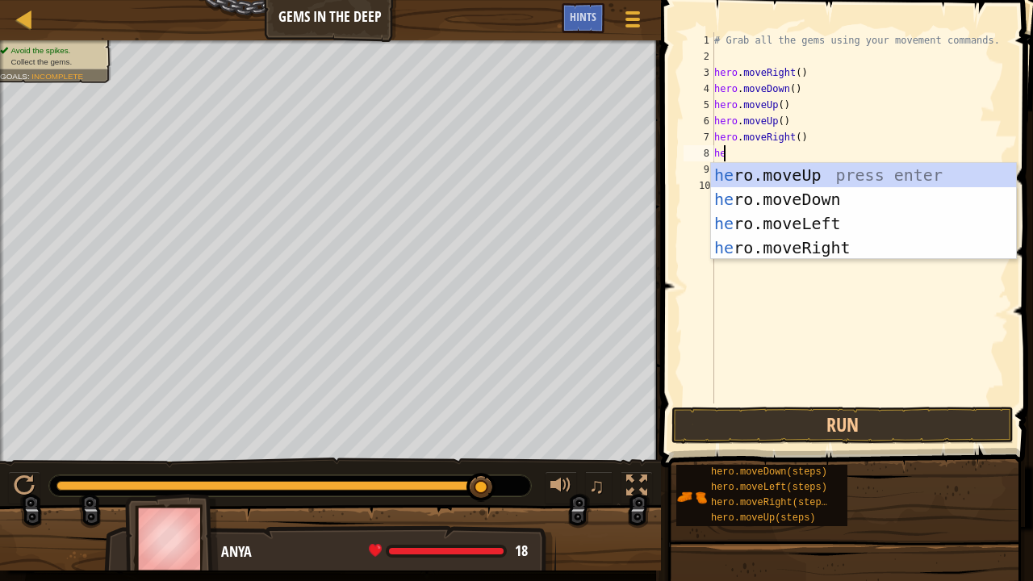
type textarea "her"
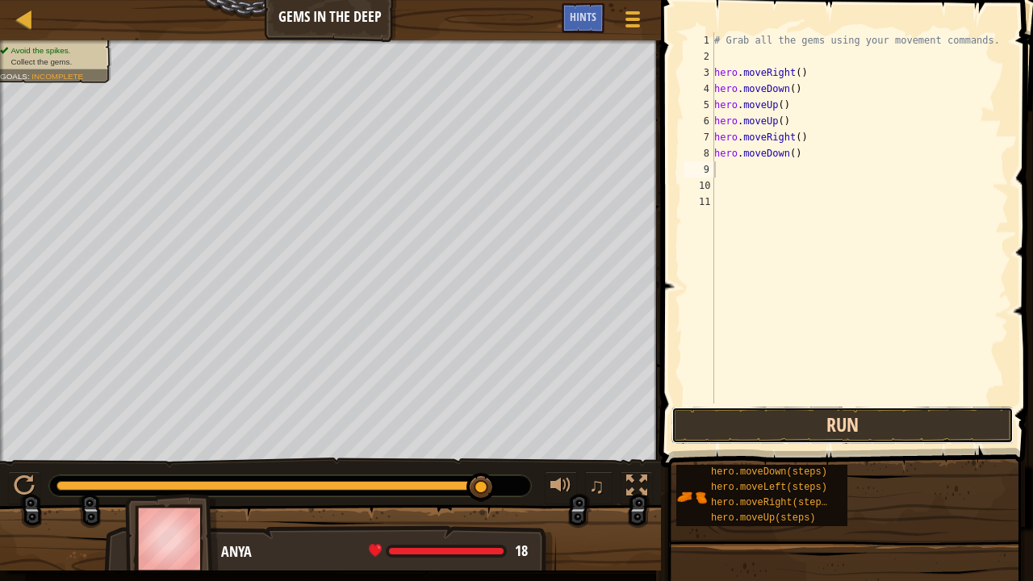
click at [846, 433] on button "Run" at bounding box center [842, 425] width 342 height 37
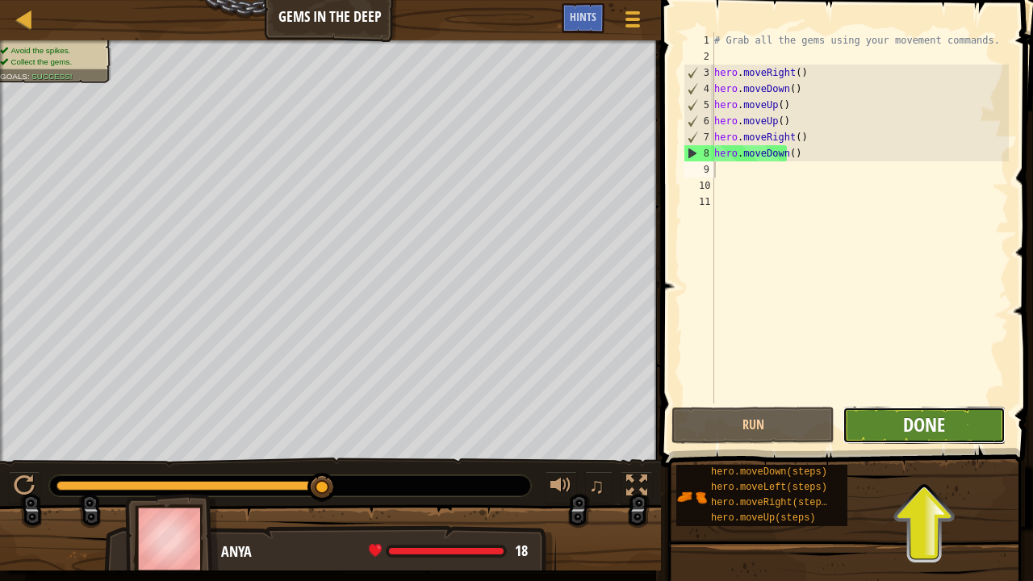
click at [928, 436] on span "Done" at bounding box center [924, 424] width 42 height 26
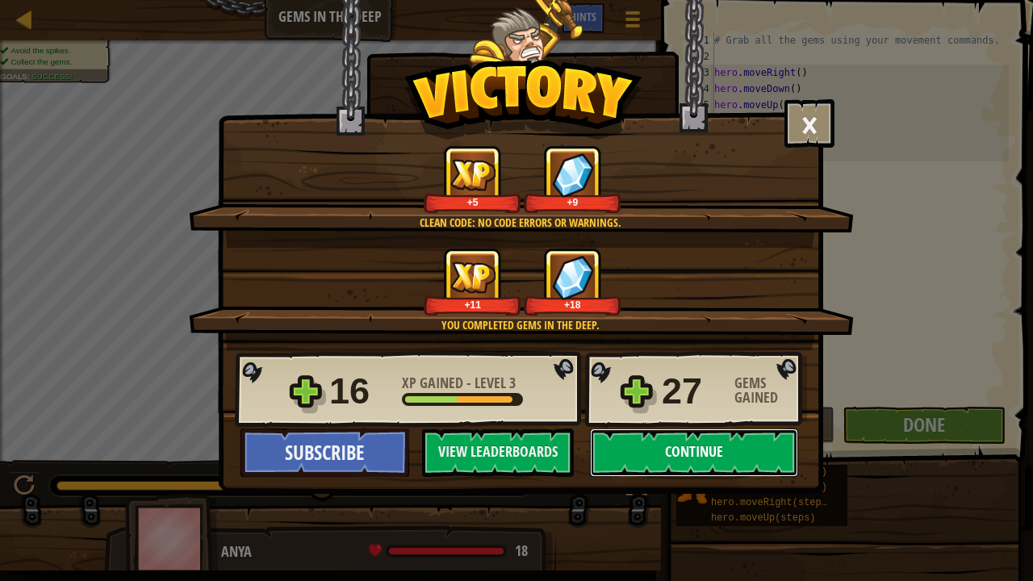
click at [717, 453] on button "Continue" at bounding box center [694, 452] width 208 height 48
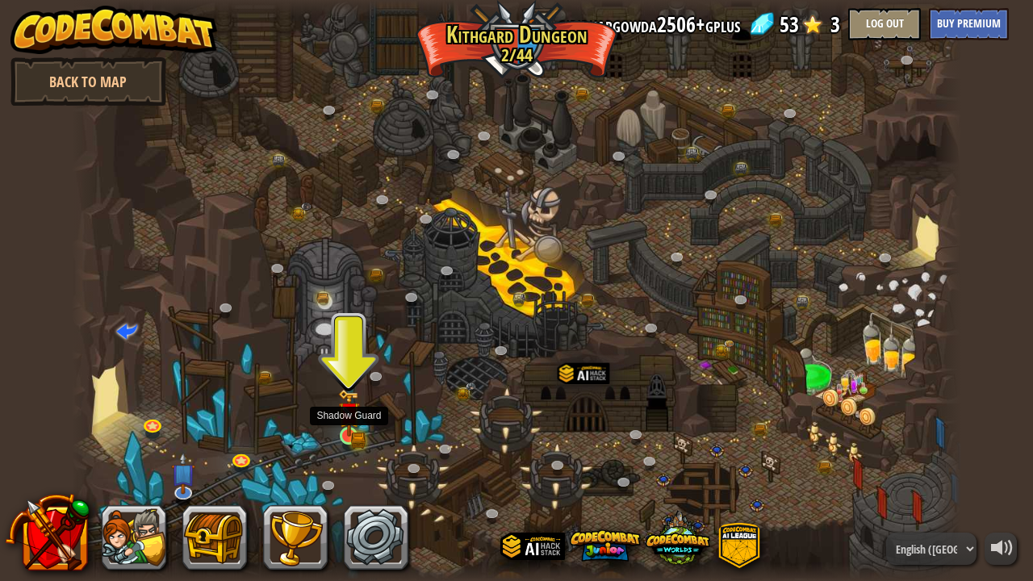
click at [353, 426] on img at bounding box center [349, 413] width 22 height 48
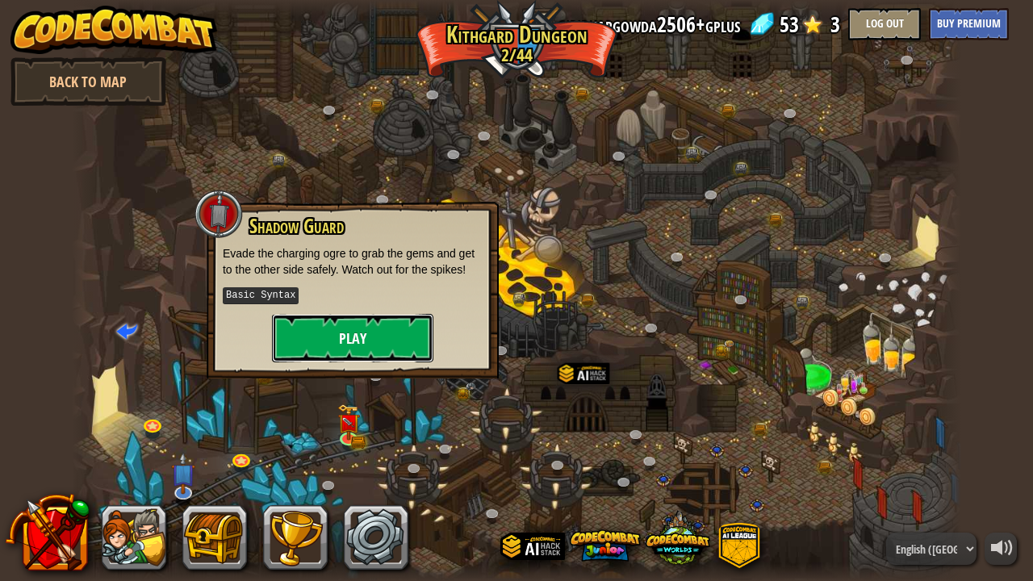
click at [363, 343] on button "Play" at bounding box center [352, 338] width 161 height 48
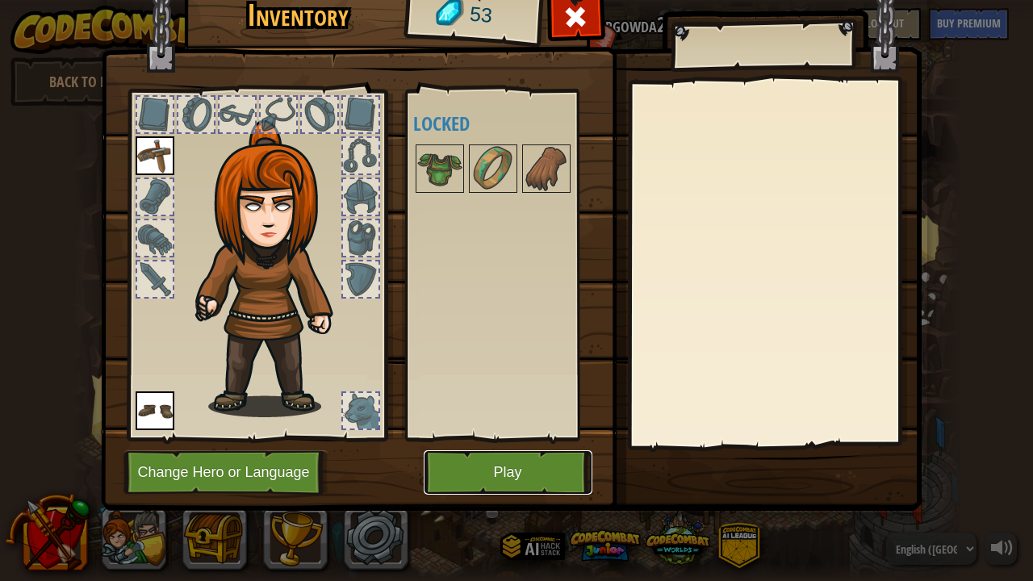
click at [514, 465] on button "Play" at bounding box center [508, 472] width 169 height 44
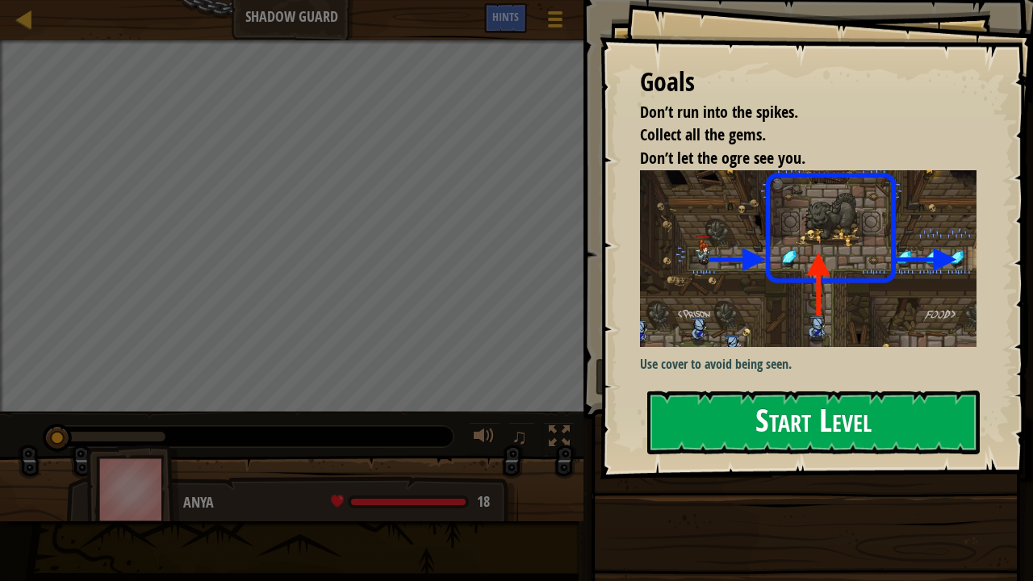
click at [720, 411] on button "Start Level" at bounding box center [813, 422] width 332 height 64
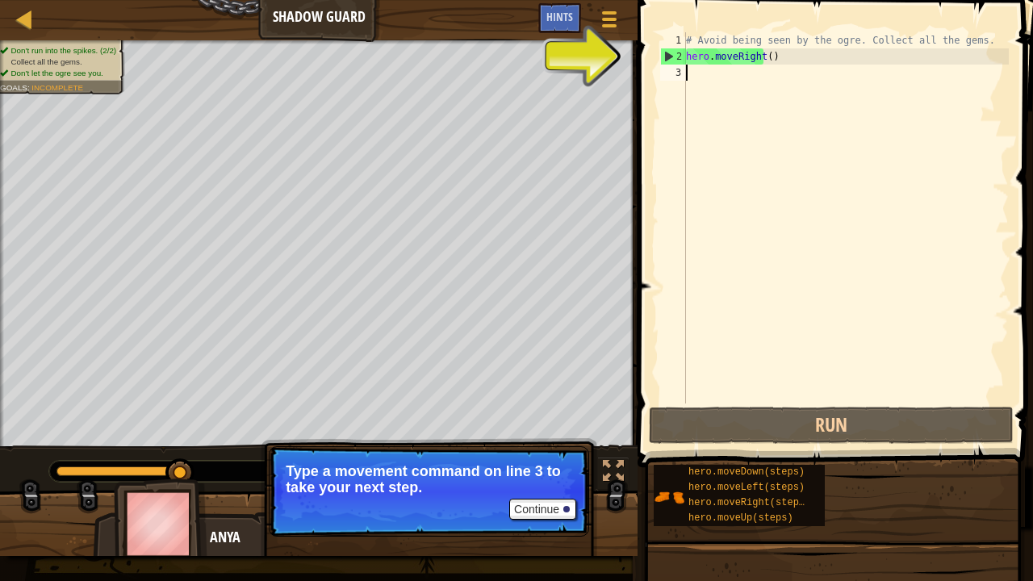
click at [666, 50] on div "2" at bounding box center [673, 56] width 25 height 16
click at [666, 56] on div "2" at bounding box center [673, 56] width 25 height 16
type textarea "hero.moveRight()"
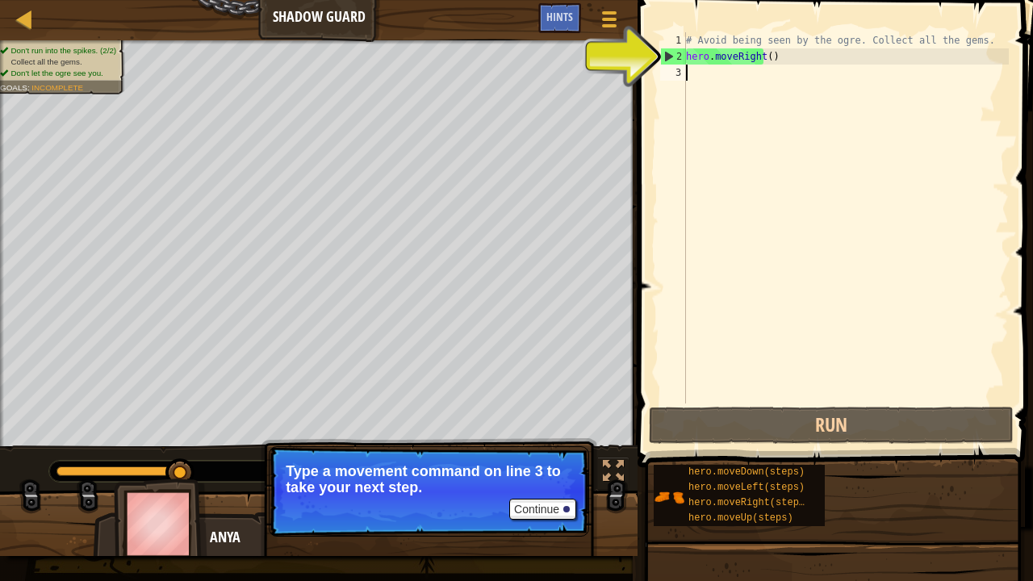
click at [692, 79] on div "# Avoid being seen by the ogre. Collect all the gems. hero . moveRight ( )" at bounding box center [846, 233] width 326 height 403
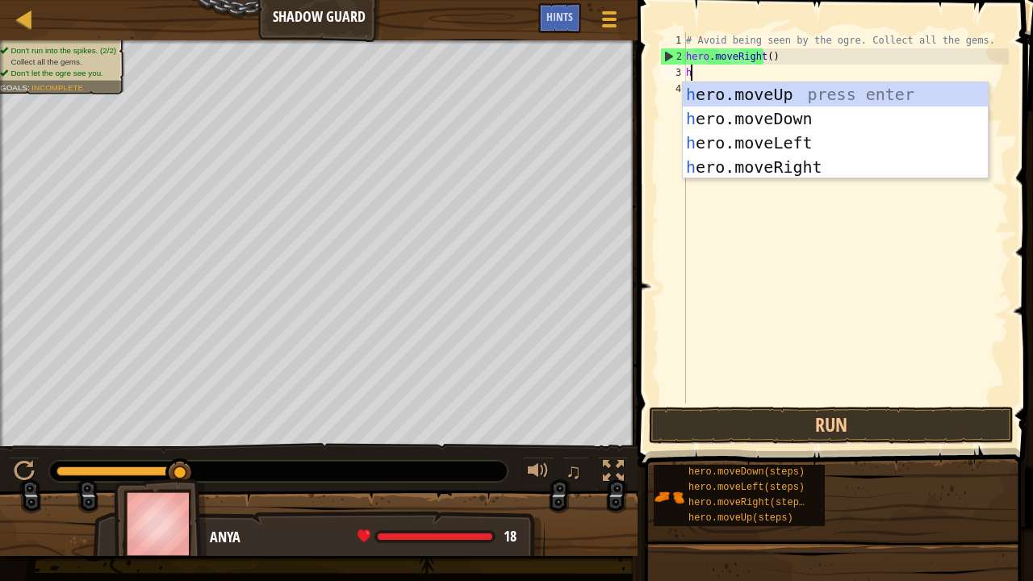
scroll to position [7, 0]
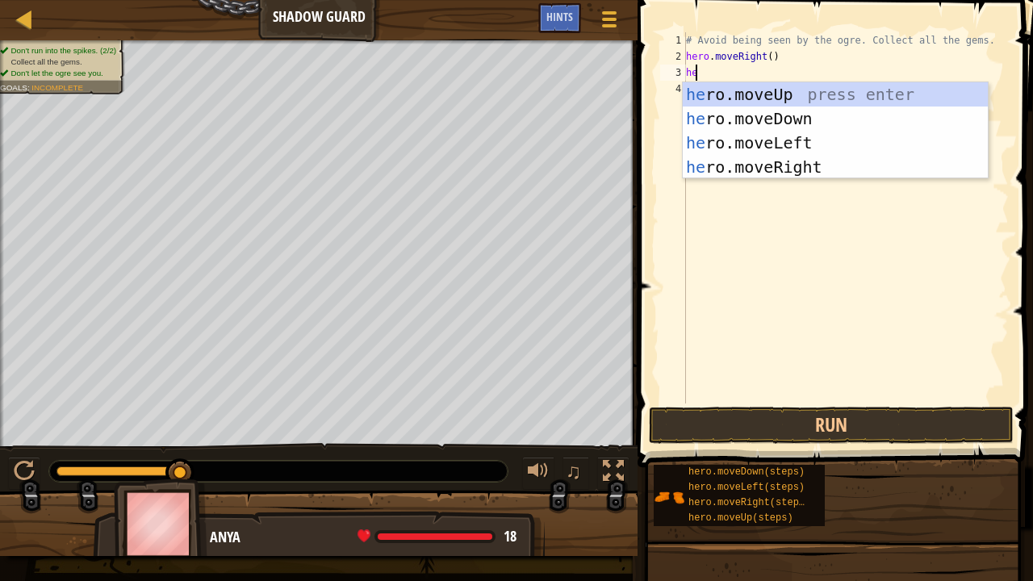
type textarea "her"
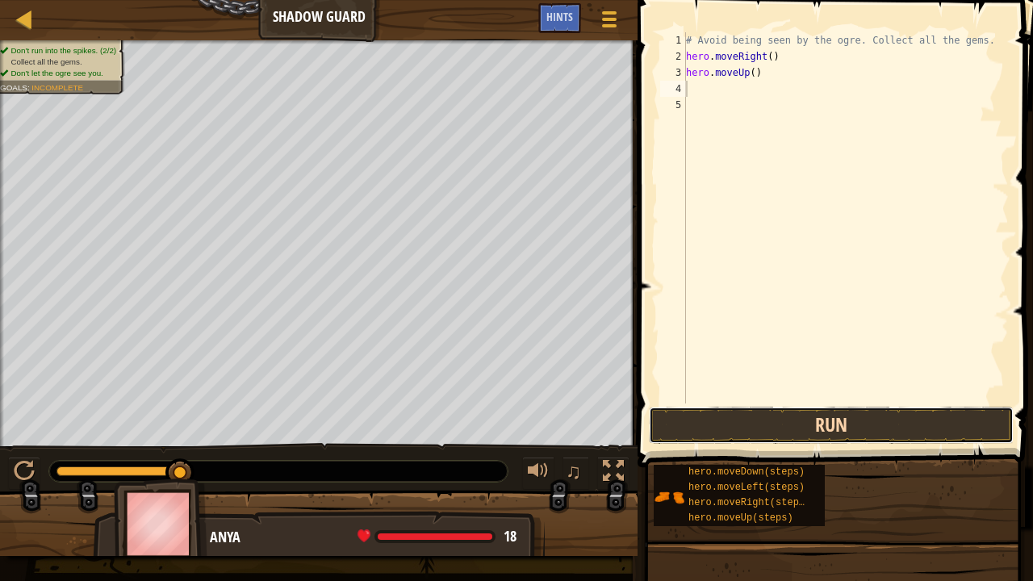
click at [731, 423] on button "Run" at bounding box center [831, 425] width 365 height 37
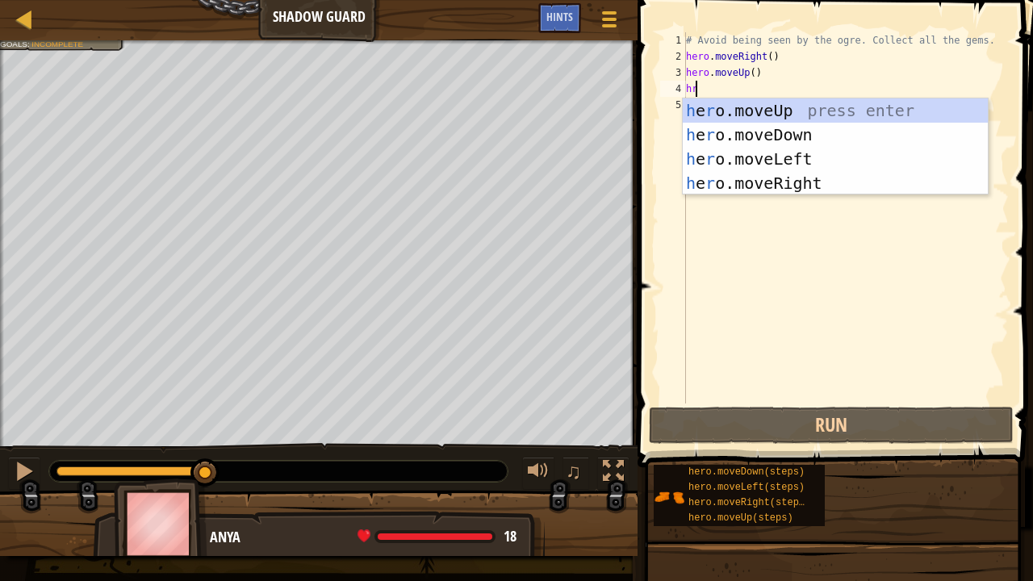
type textarea "h"
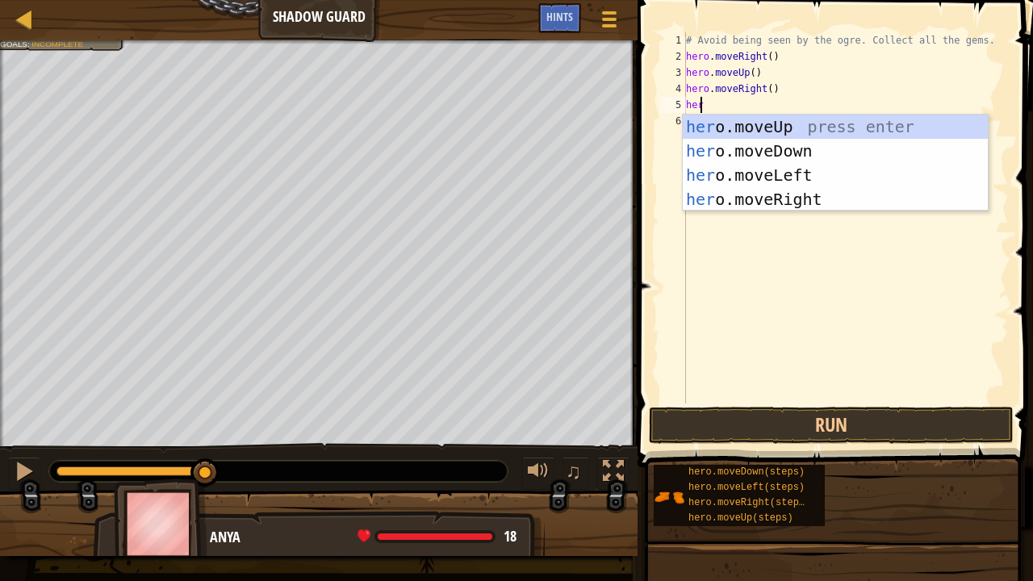
type textarea "hero"
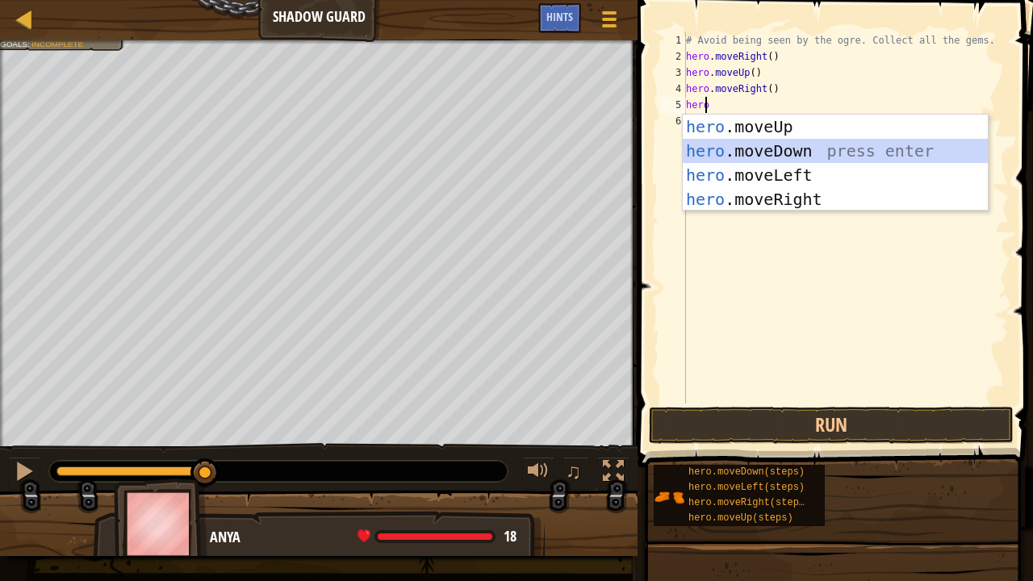
click at [739, 142] on div "hero .moveUp press enter hero .moveDown press enter hero .moveLeft press enter …" at bounding box center [836, 187] width 306 height 145
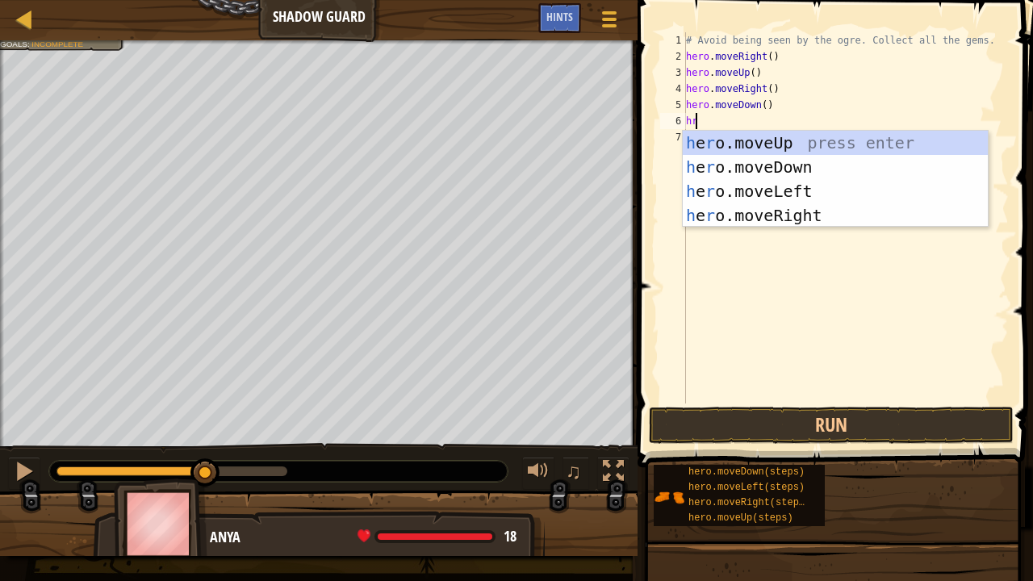
type textarea "h"
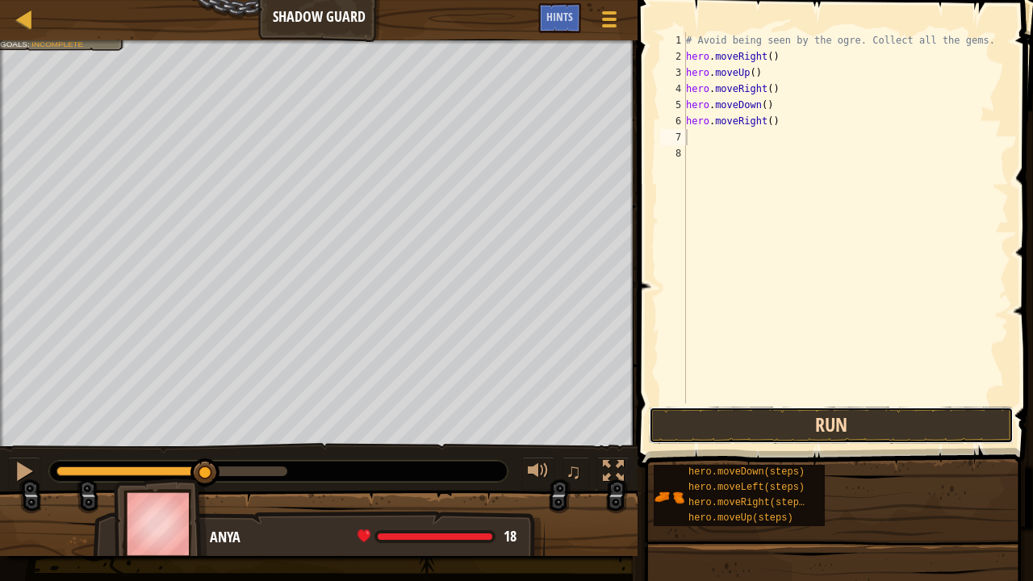
click at [750, 420] on button "Run" at bounding box center [831, 425] width 365 height 37
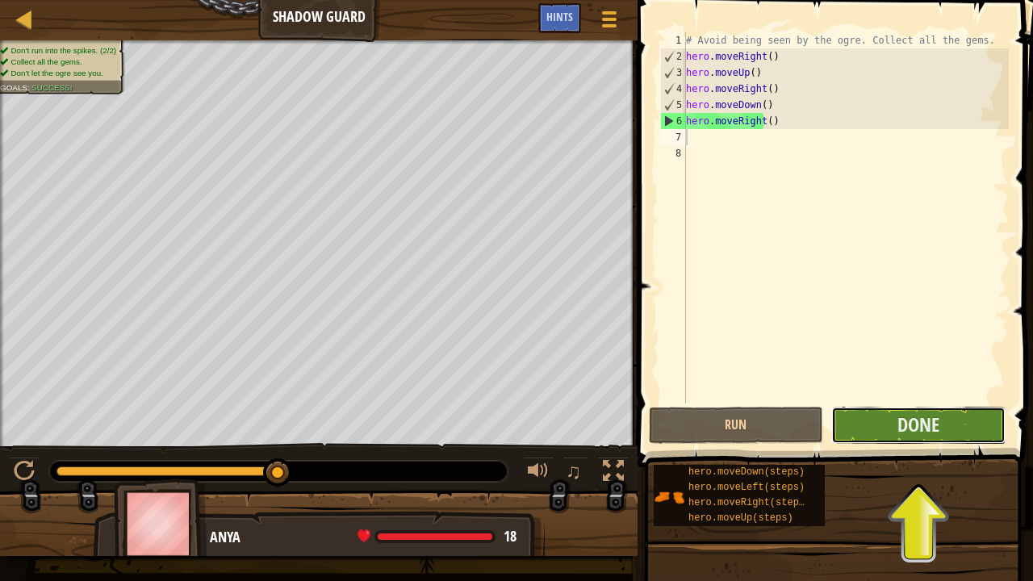
click at [939, 411] on button "Done" at bounding box center [918, 425] width 174 height 37
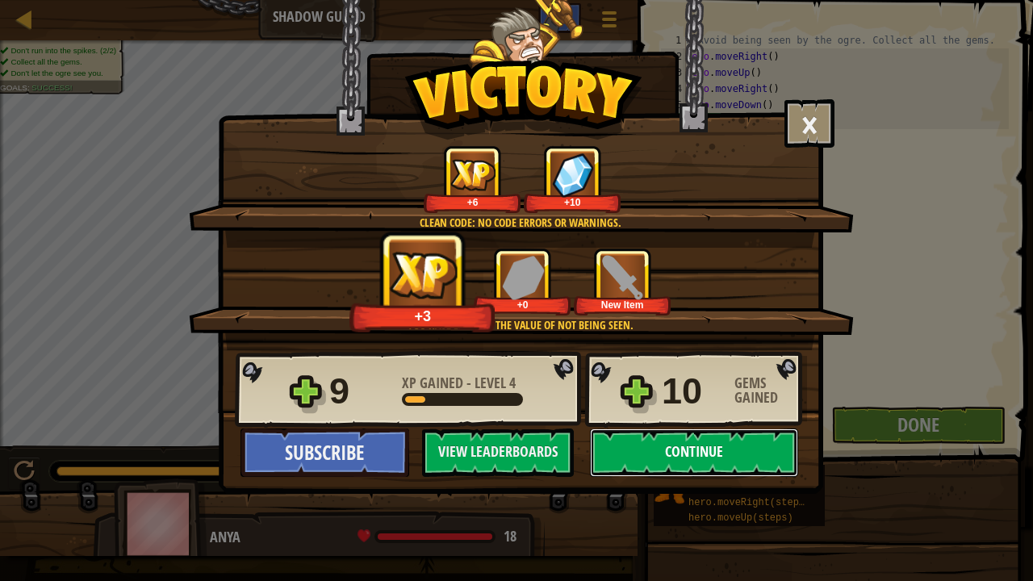
click at [663, 454] on button "Continue" at bounding box center [694, 452] width 208 height 48
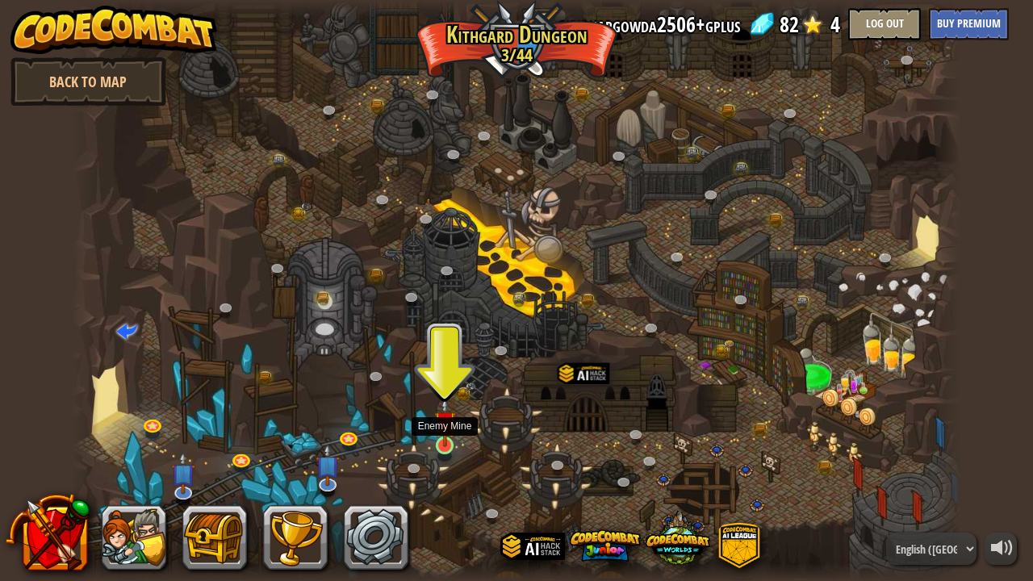
click at [450, 444] on img at bounding box center [445, 422] width 22 height 50
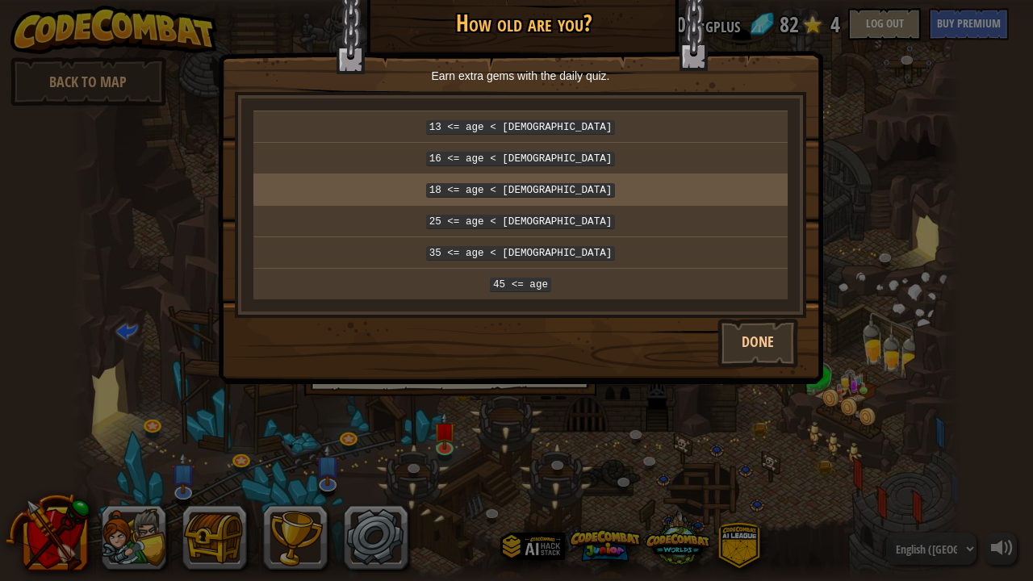
click at [570, 181] on p "18 <= age < [DEMOGRAPHIC_DATA]" at bounding box center [520, 190] width 521 height 18
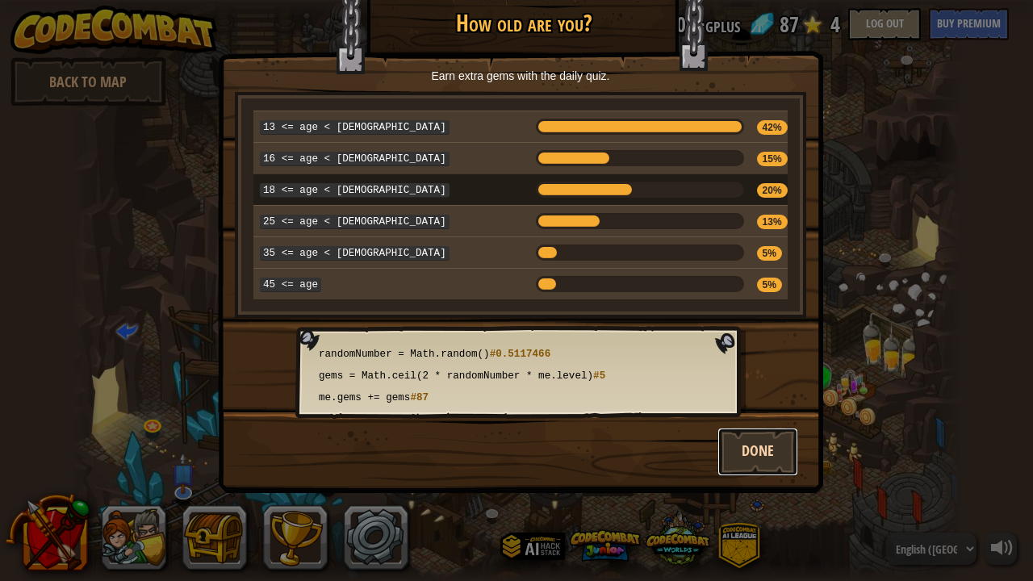
click at [766, 428] on button "Done" at bounding box center [757, 452] width 81 height 48
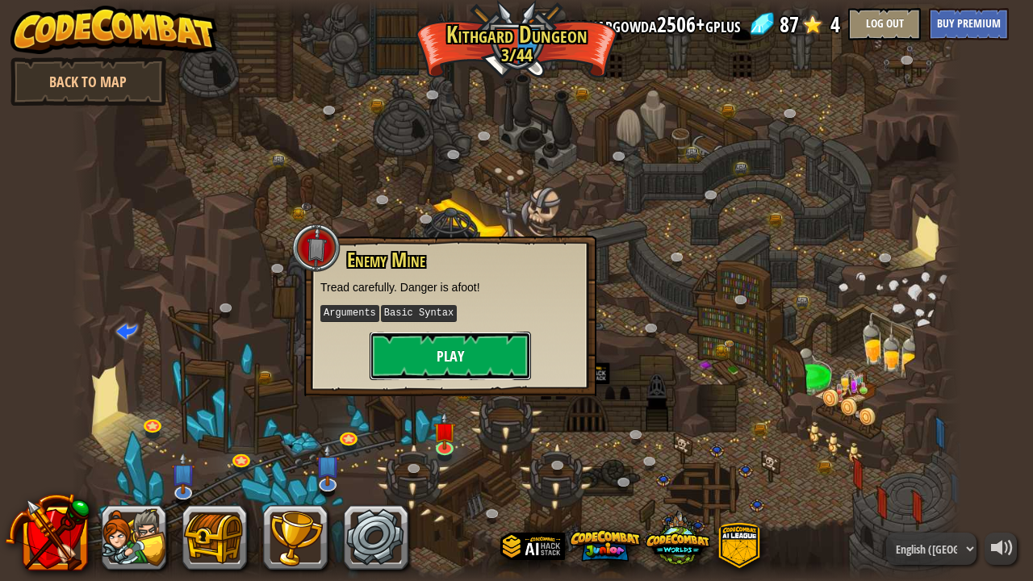
click at [453, 352] on button "Play" at bounding box center [450, 356] width 161 height 48
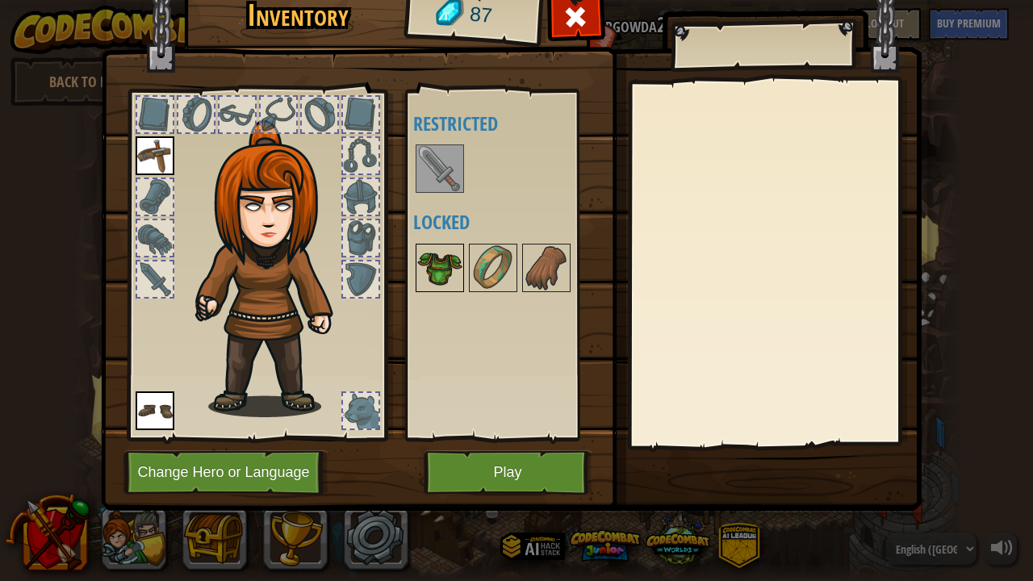
click at [444, 263] on img at bounding box center [439, 267] width 45 height 45
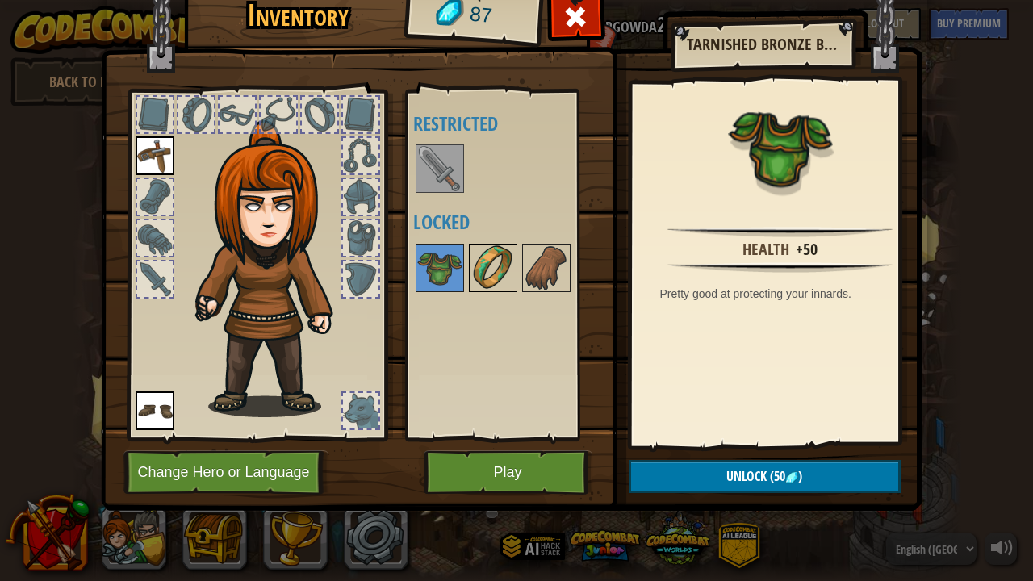
click at [497, 268] on img at bounding box center [492, 267] width 45 height 45
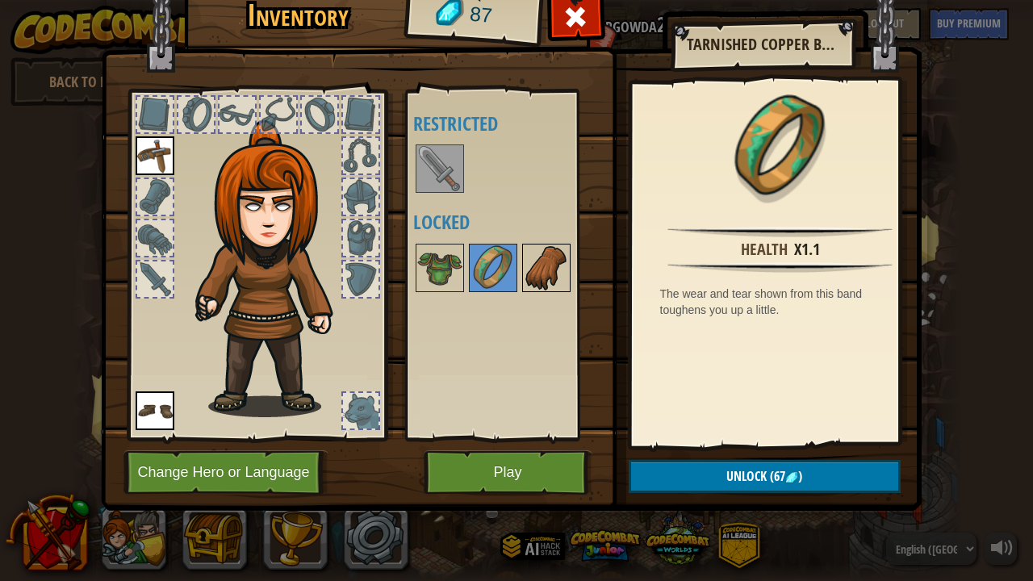
click at [532, 263] on img at bounding box center [546, 267] width 45 height 45
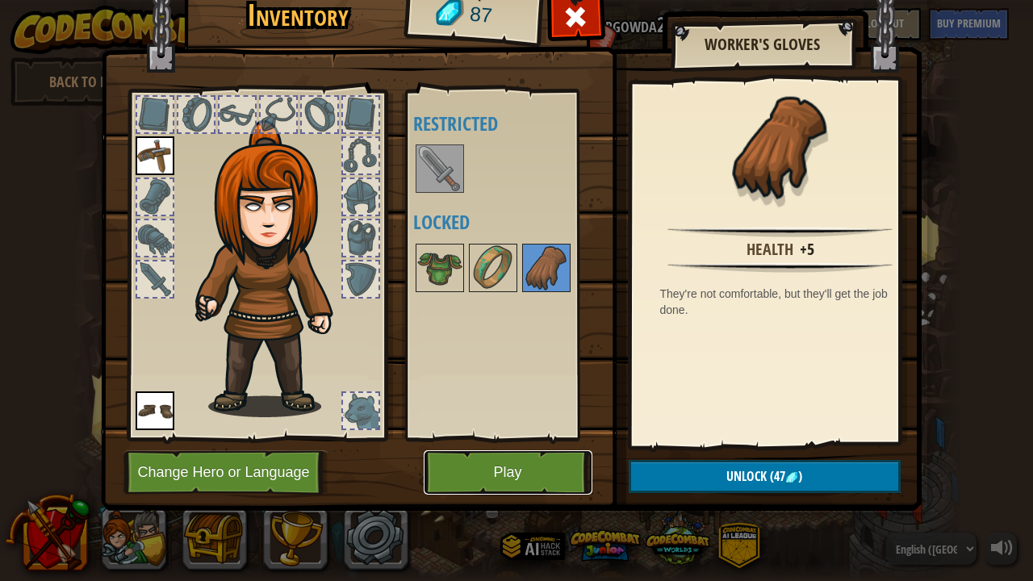
click at [458, 471] on button "Play" at bounding box center [508, 472] width 169 height 44
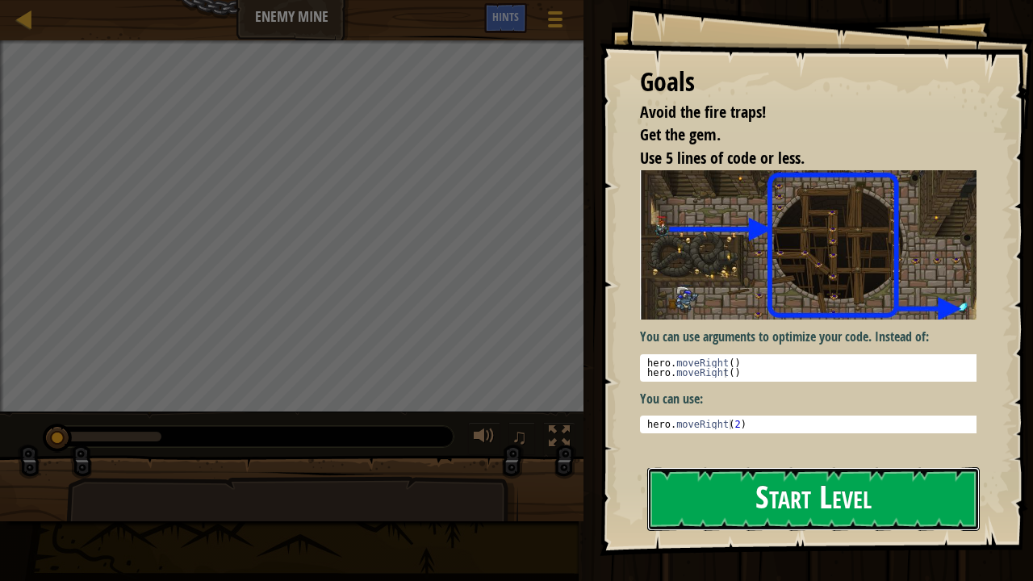
click at [720, 495] on button "Start Level" at bounding box center [813, 499] width 332 height 64
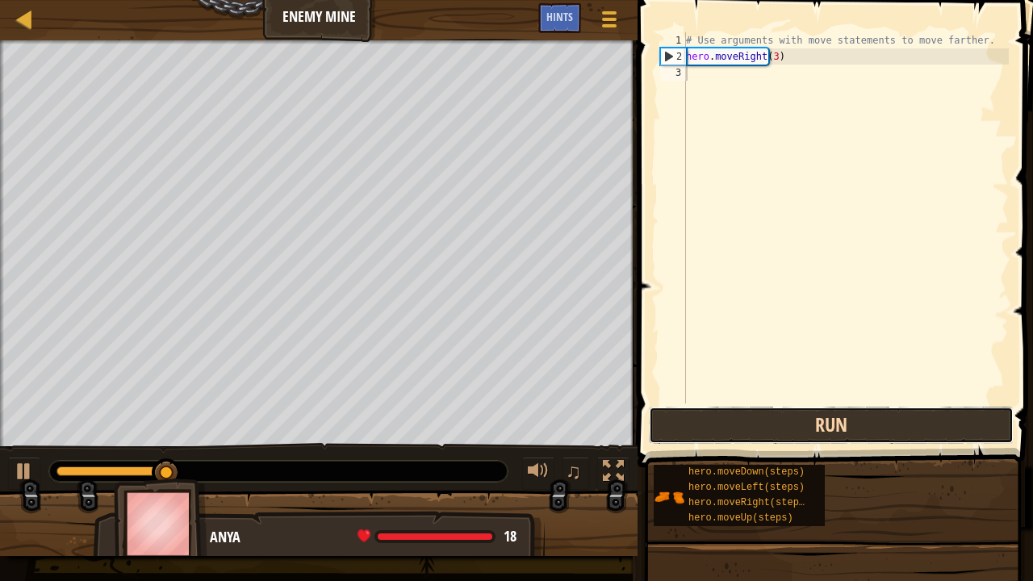
click at [726, 432] on button "Run" at bounding box center [831, 425] width 365 height 37
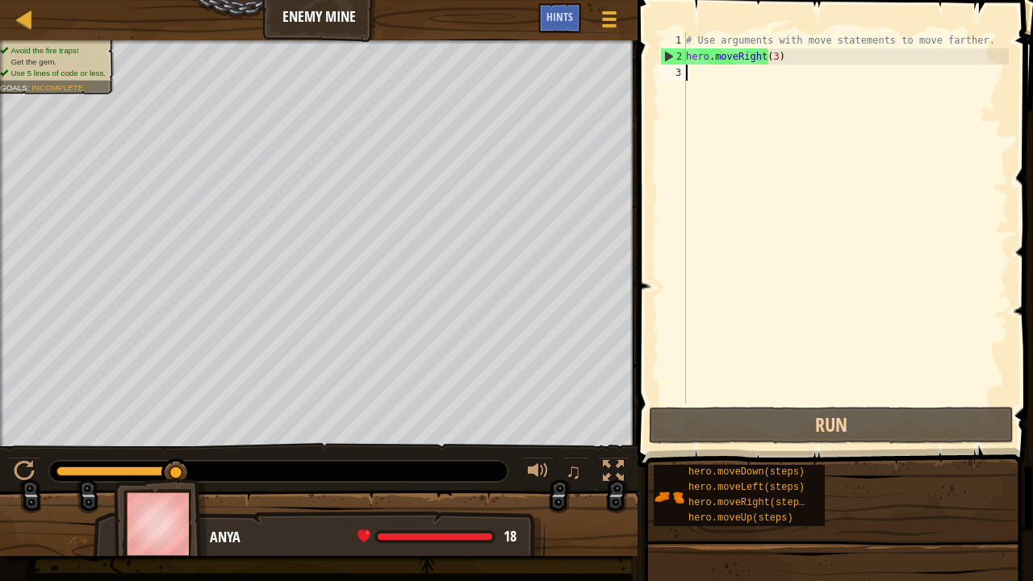
type textarea "h"
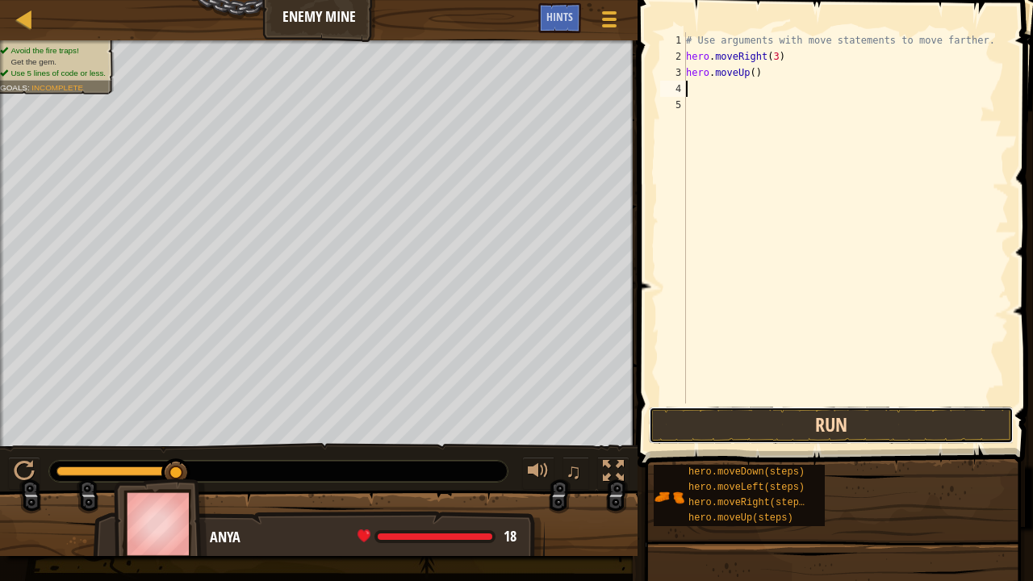
click at [744, 420] on button "Run" at bounding box center [831, 425] width 365 height 37
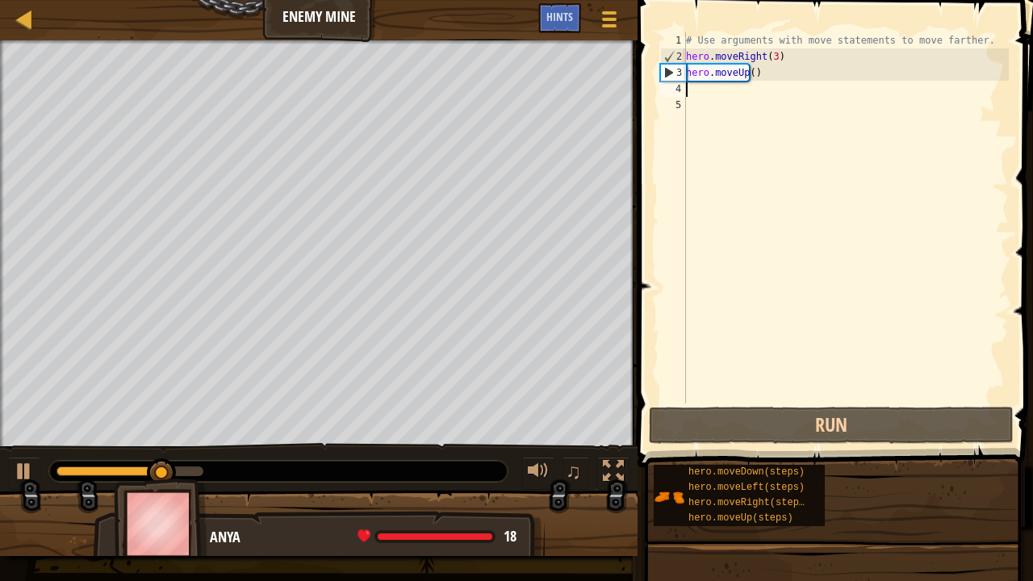
type textarea "h"
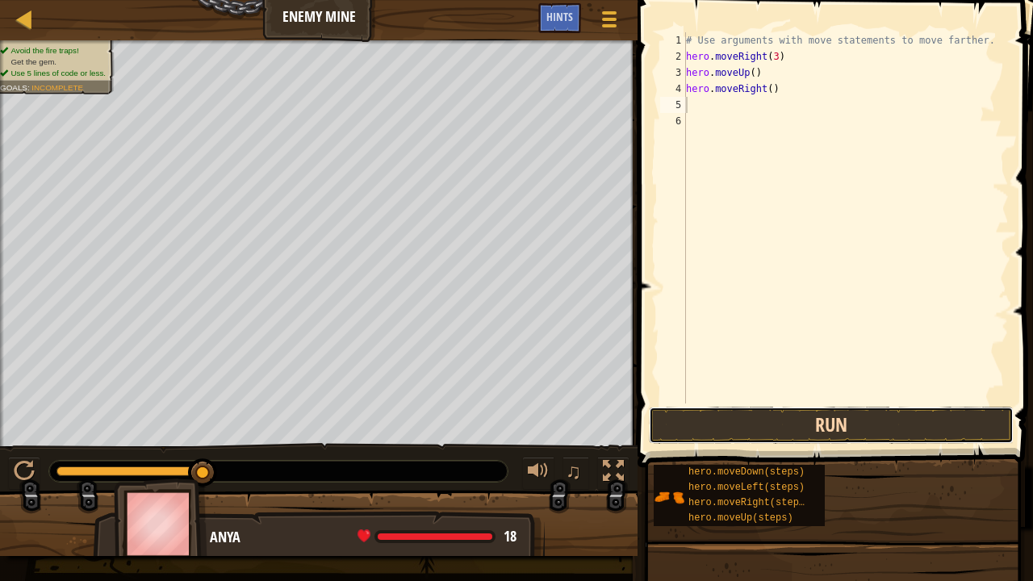
click at [765, 415] on button "Run" at bounding box center [831, 425] width 365 height 37
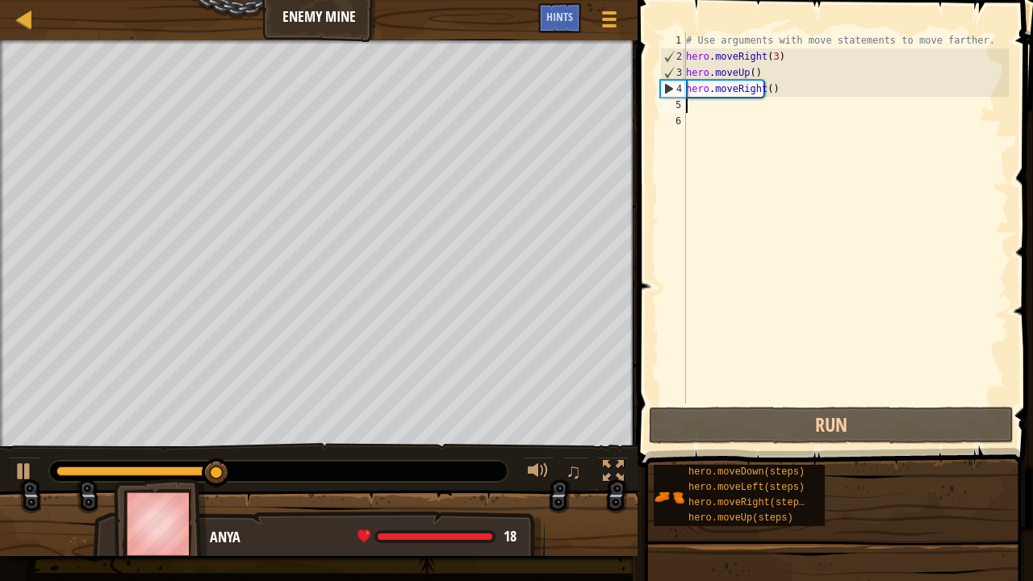
type textarea "h"
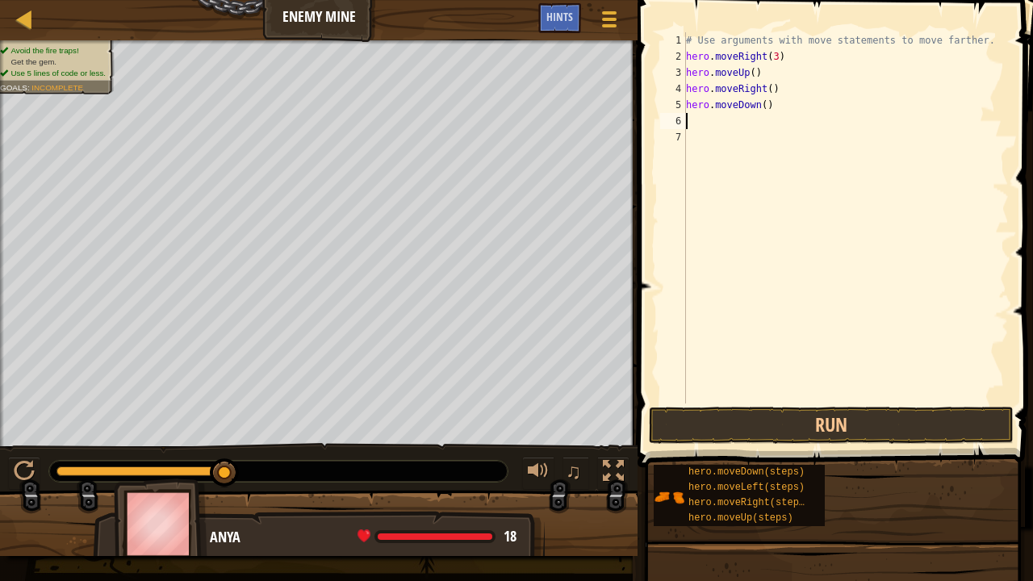
type textarea "h"
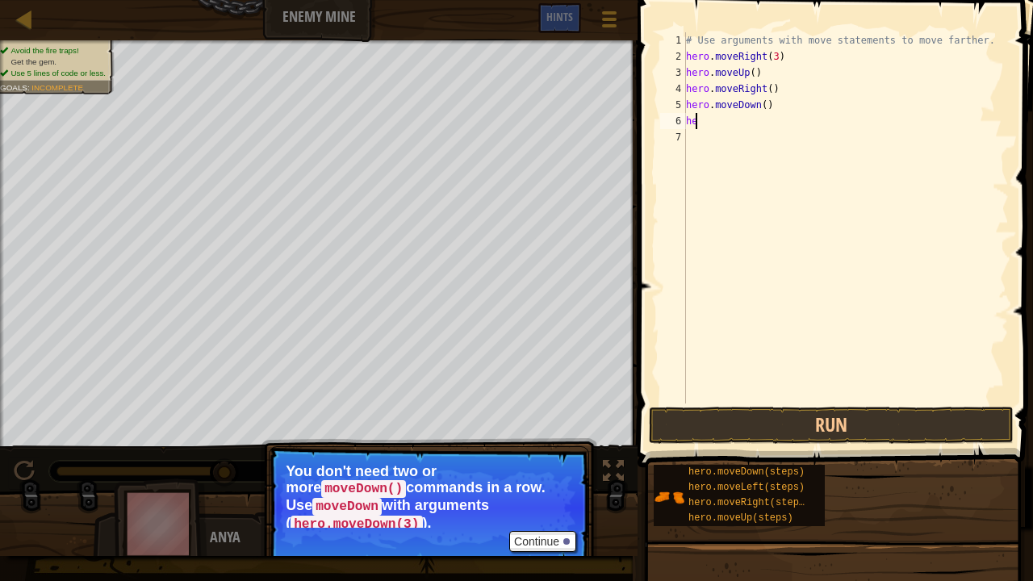
type textarea "h"
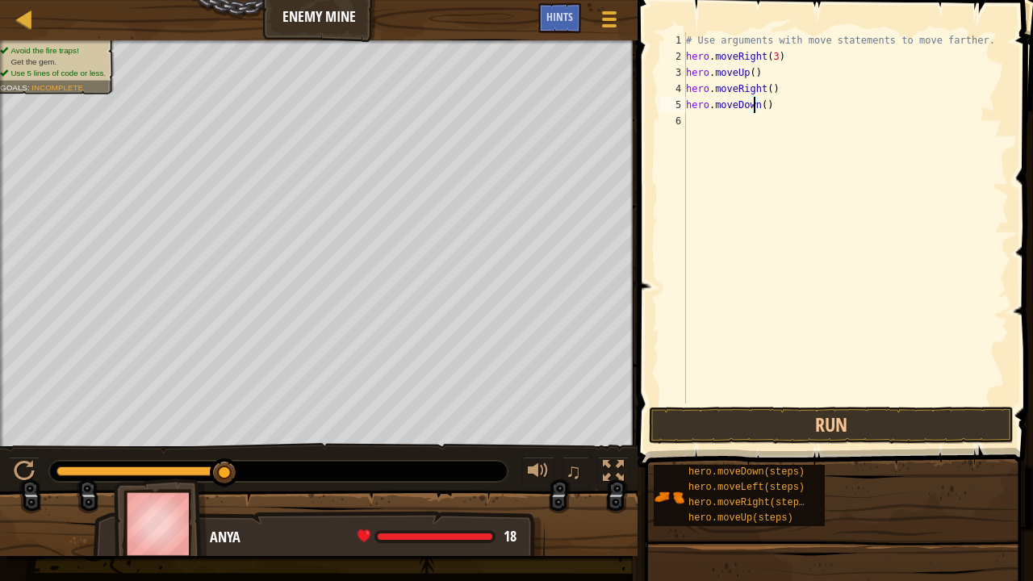
type textarea "hero.moveDown(3)"
type textarea "h"
type textarea "hero.moveRight(2)"
click at [754, 423] on button "Run" at bounding box center [831, 425] width 365 height 37
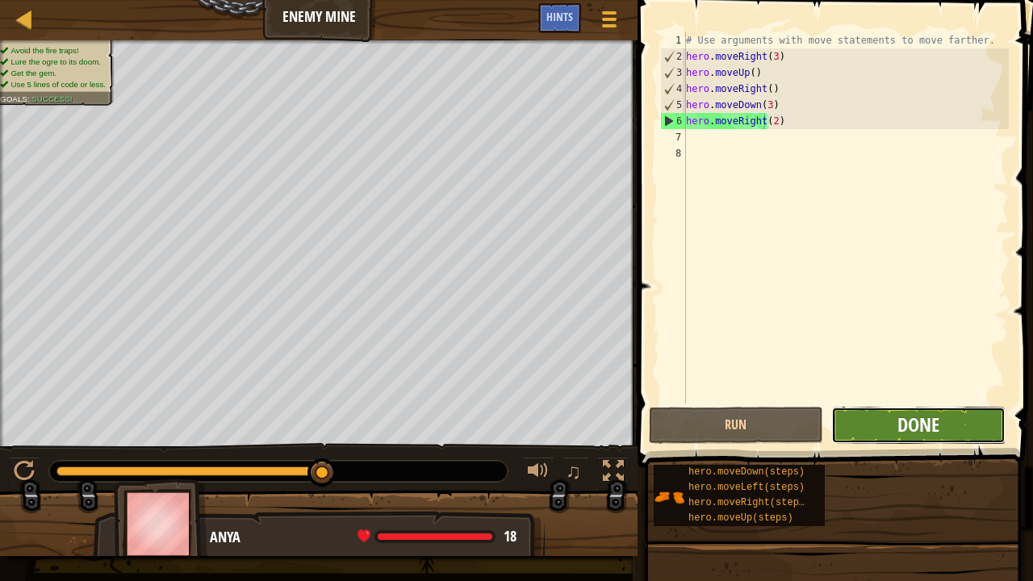
click at [917, 434] on span "Done" at bounding box center [918, 424] width 42 height 26
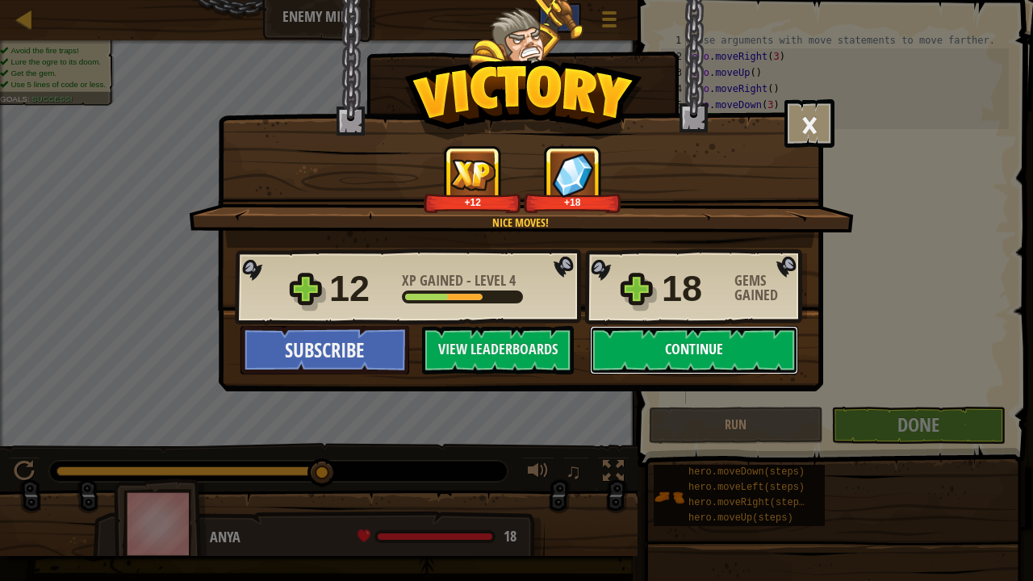
click at [686, 345] on button "Continue" at bounding box center [694, 350] width 208 height 48
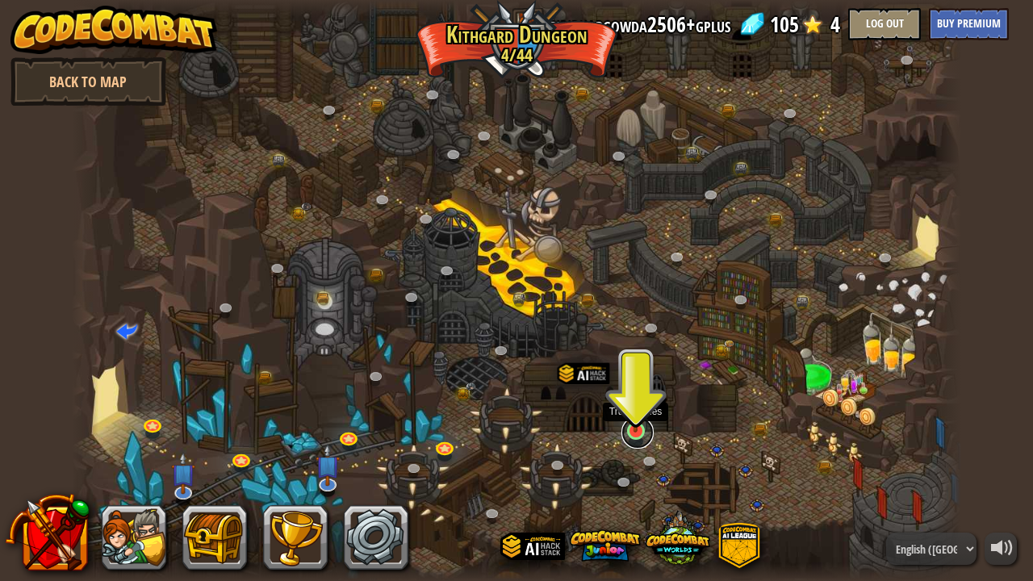
click at [631, 434] on link at bounding box center [637, 432] width 32 height 32
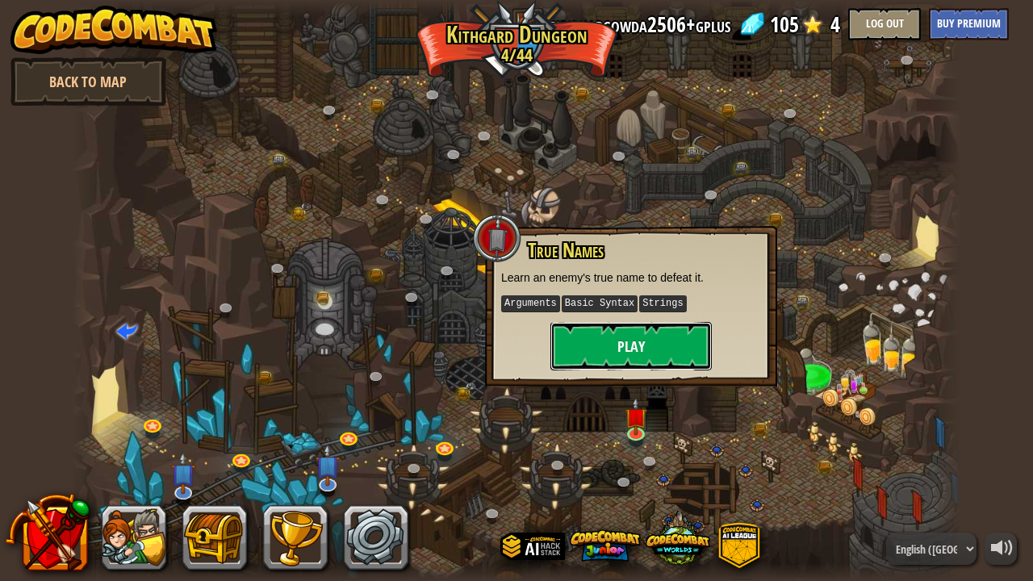
click at [662, 348] on button "Play" at bounding box center [630, 346] width 161 height 48
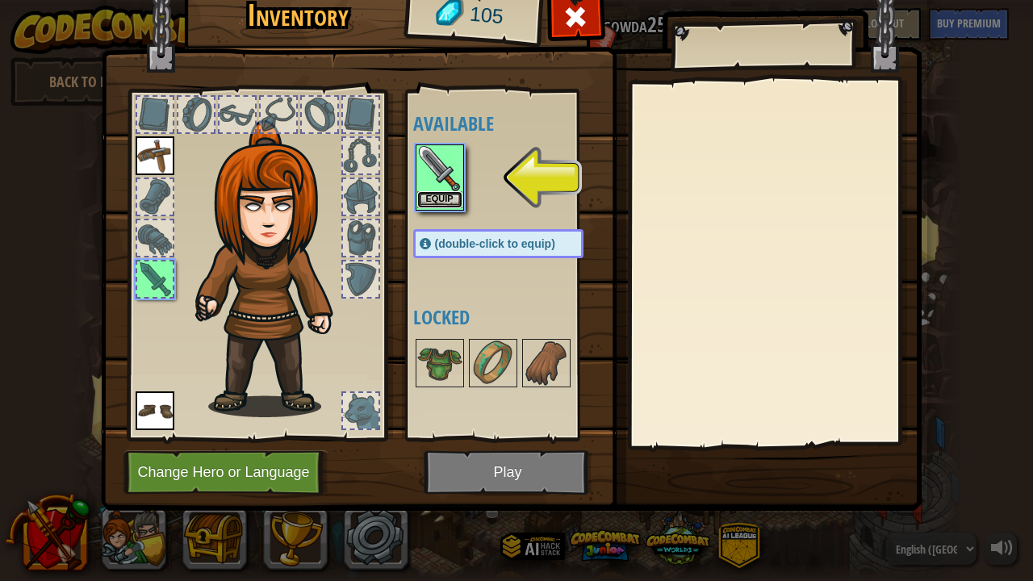
click at [451, 192] on button "Equip" at bounding box center [439, 199] width 45 height 17
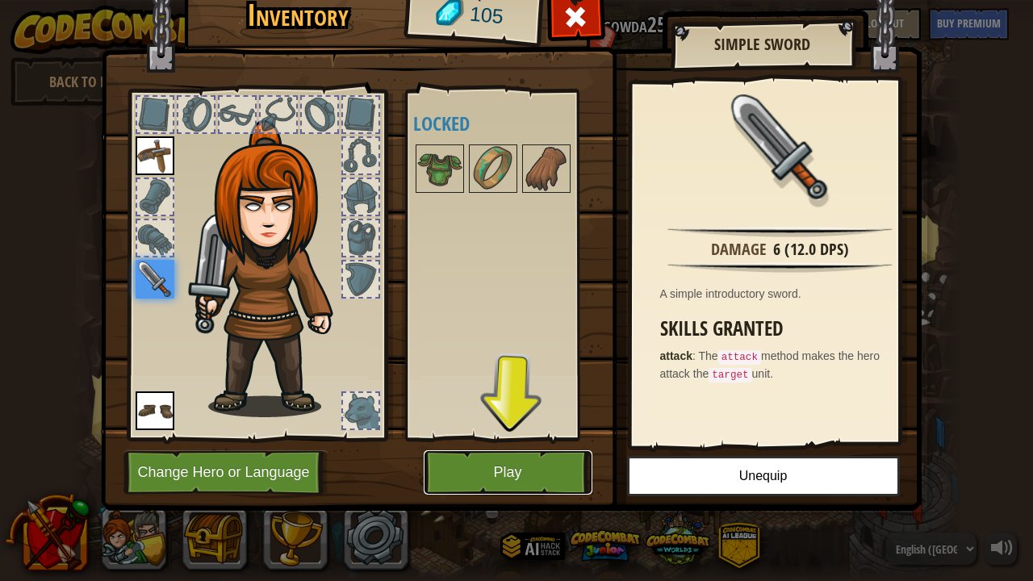
click at [520, 486] on button "Play" at bounding box center [508, 472] width 169 height 44
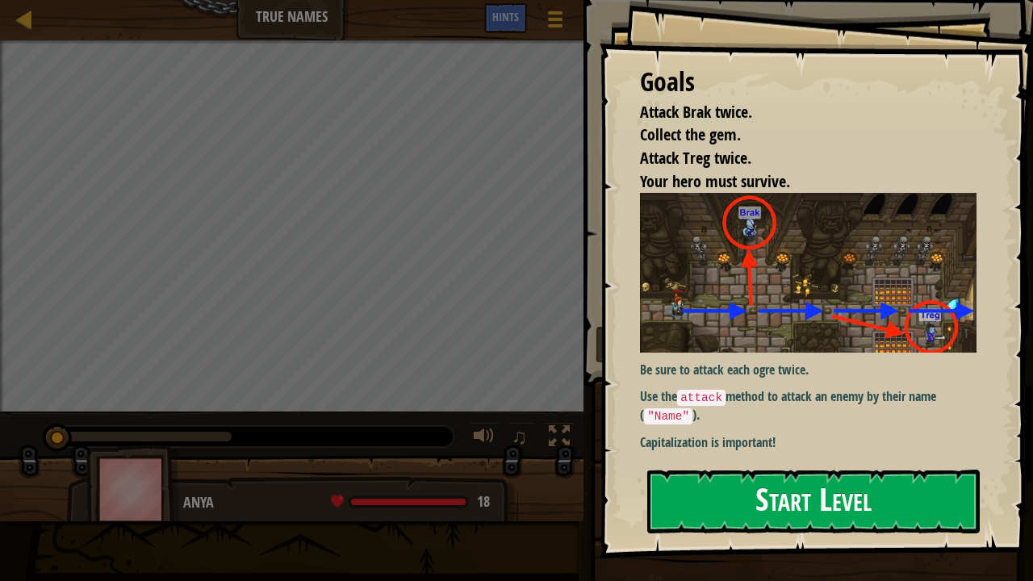
click at [720, 509] on button "Start Level" at bounding box center [813, 502] width 332 height 64
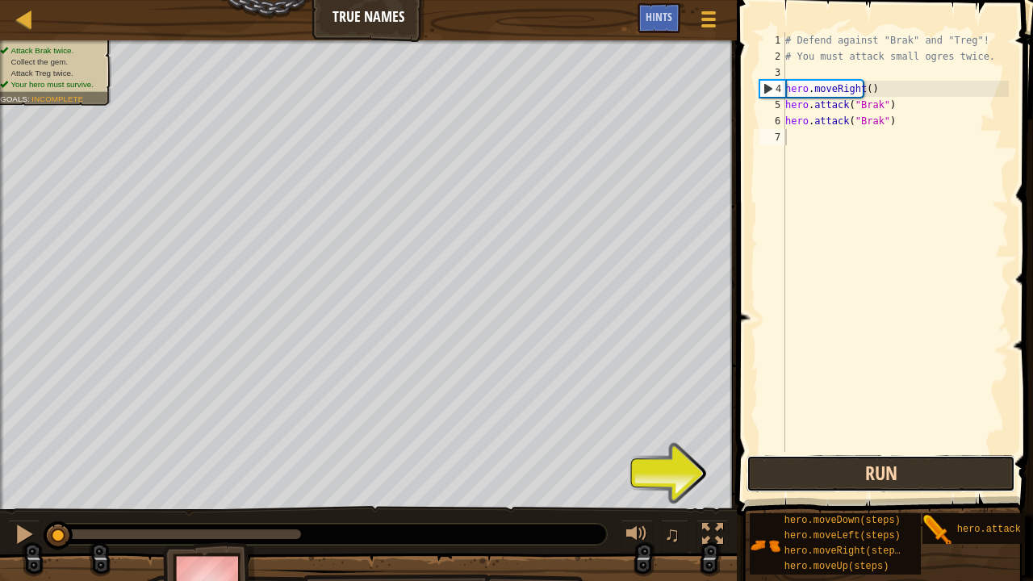
click at [846, 484] on button "Run" at bounding box center [880, 473] width 269 height 37
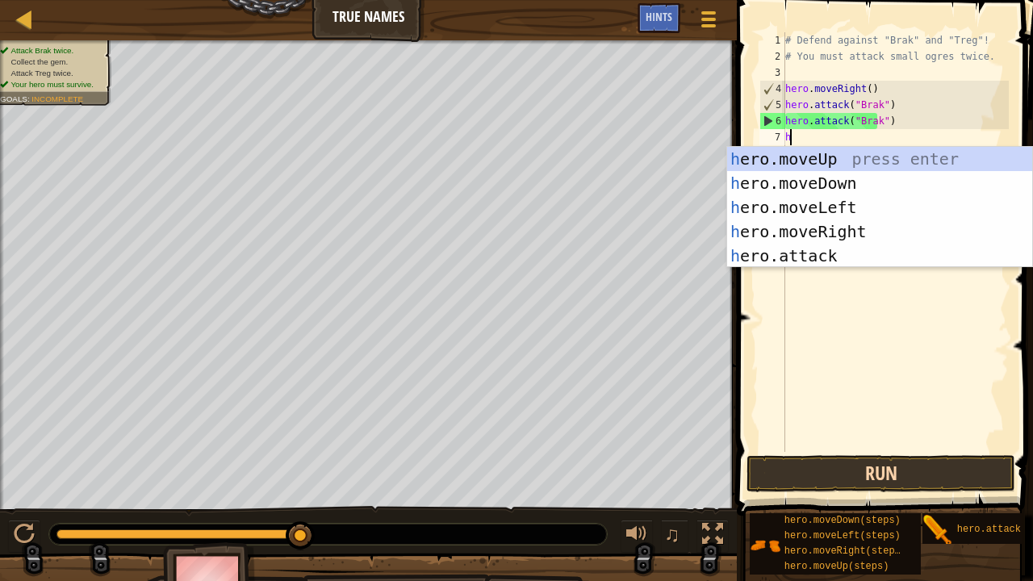
scroll to position [7, 0]
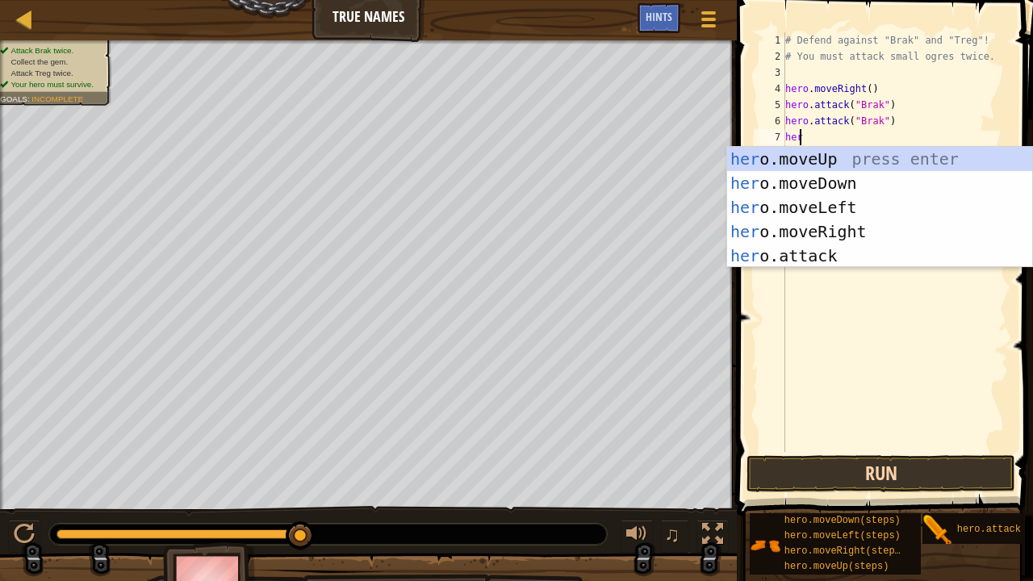
type textarea "her"
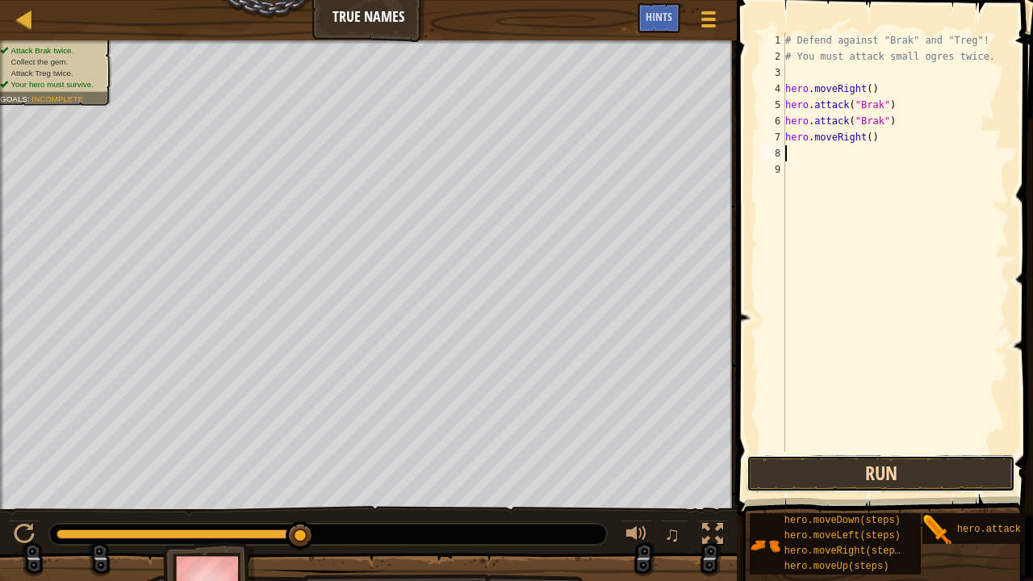
click at [846, 484] on button "Run" at bounding box center [880, 473] width 269 height 37
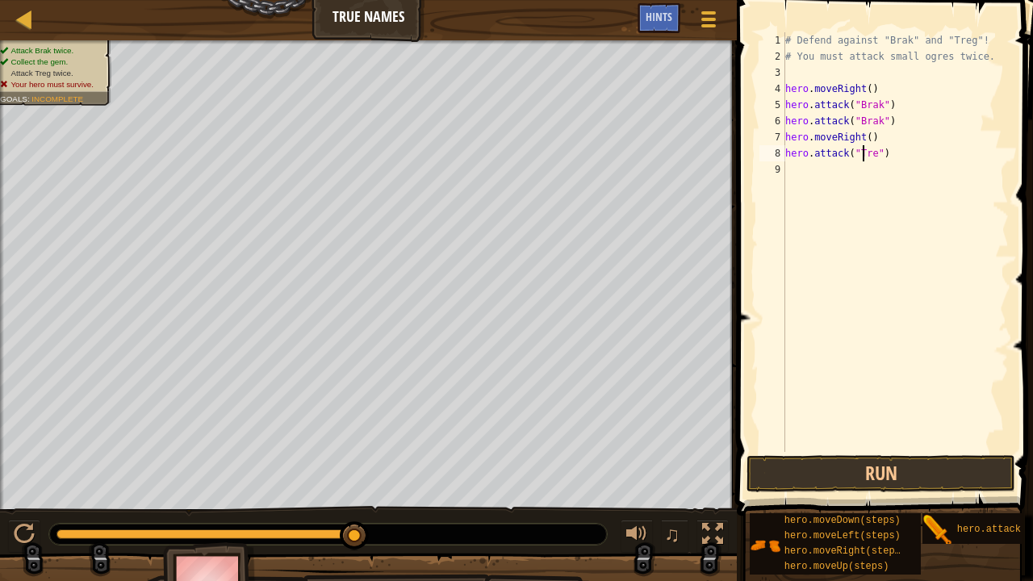
scroll to position [7, 6]
type textarea "hero.attack("Treg")"
click at [811, 472] on button "Run" at bounding box center [880, 473] width 269 height 37
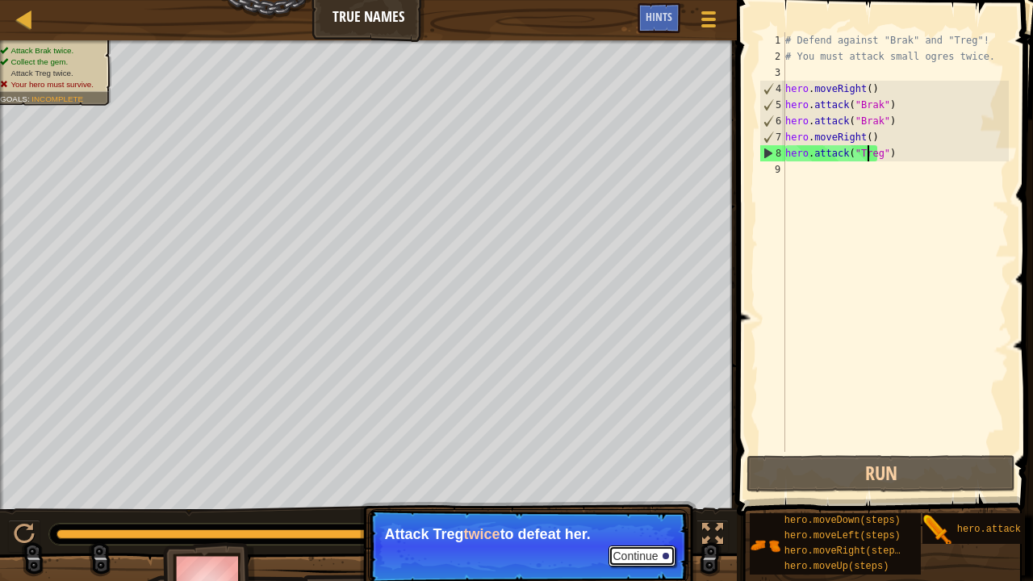
click at [644, 509] on button "Continue" at bounding box center [641, 555] width 67 height 21
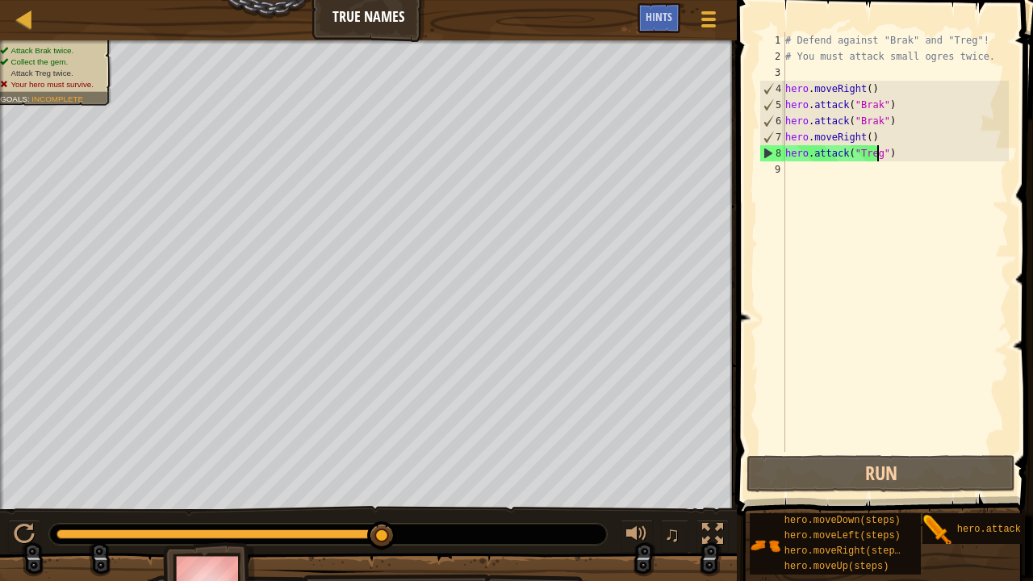
click at [895, 158] on div "# Defend against "Brak" and "Treg"! # You must attack small ogres twice. hero .…" at bounding box center [895, 258] width 227 height 452
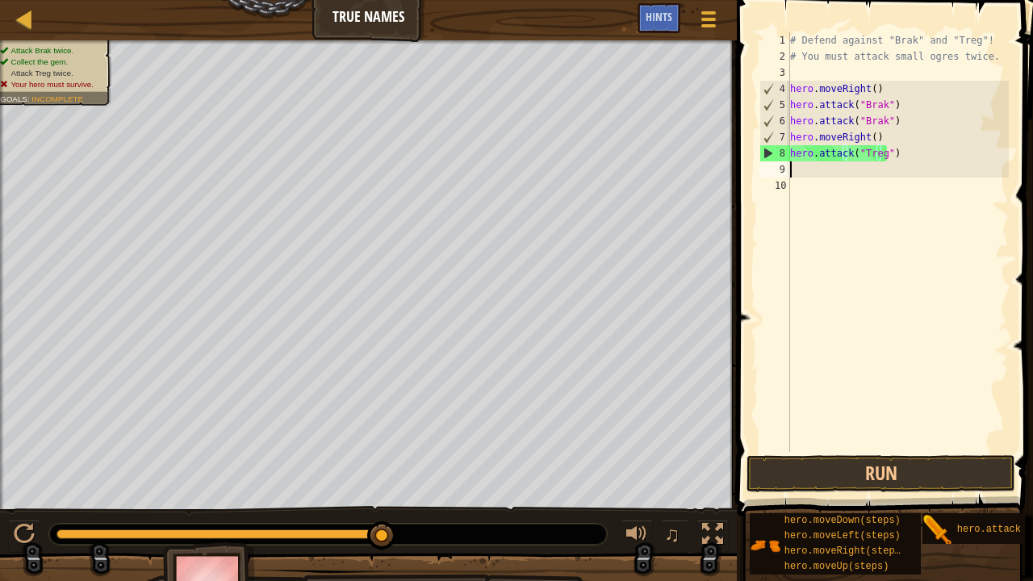
scroll to position [7, 0]
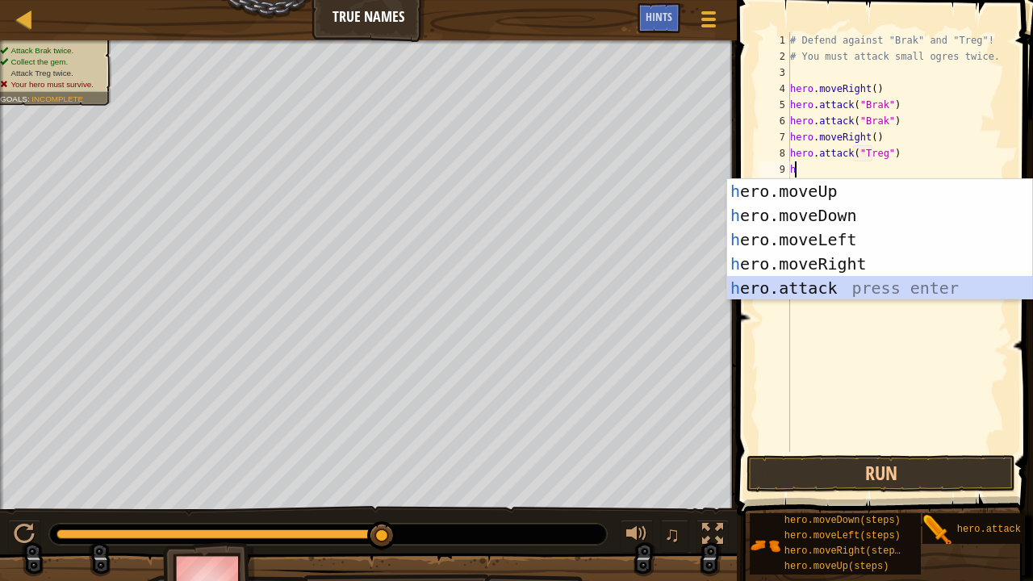
click at [811, 281] on div "h ero.moveUp press enter h ero.moveDown press enter h ero.moveLeft press enter …" at bounding box center [880, 263] width 306 height 169
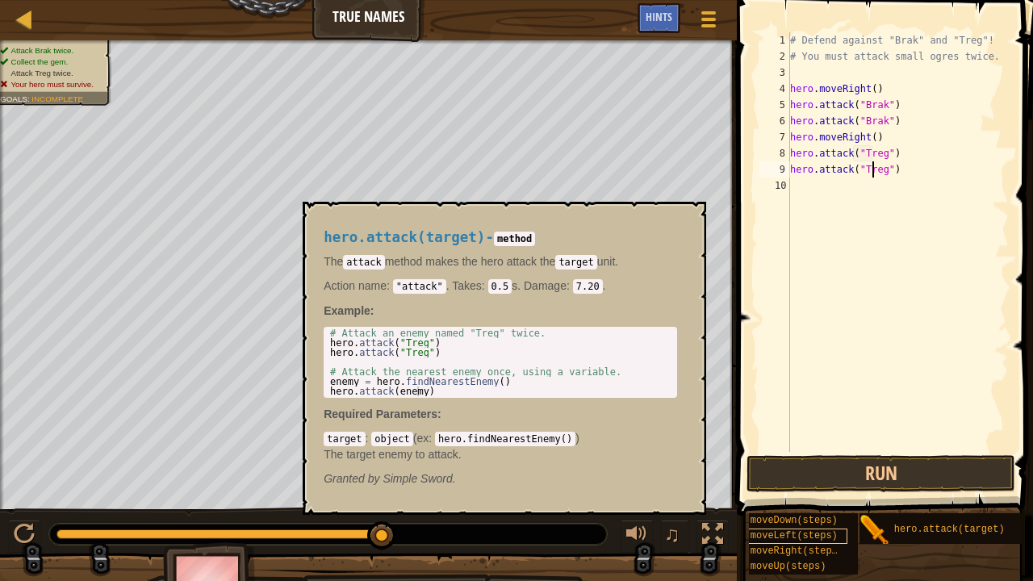
scroll to position [0, 64]
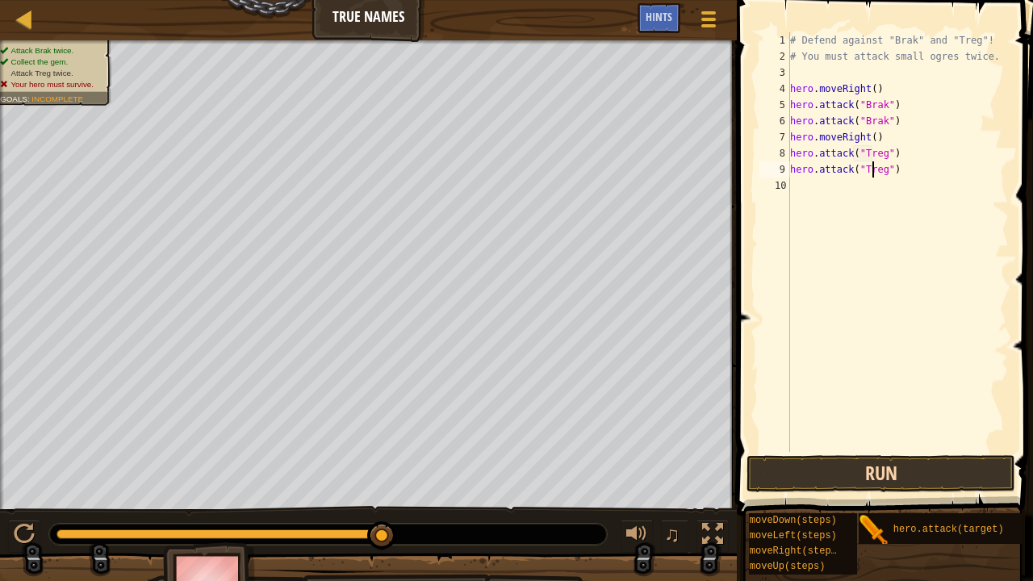
type textarea "hero.attack("Treg")"
click at [896, 470] on button "Run" at bounding box center [880, 473] width 269 height 37
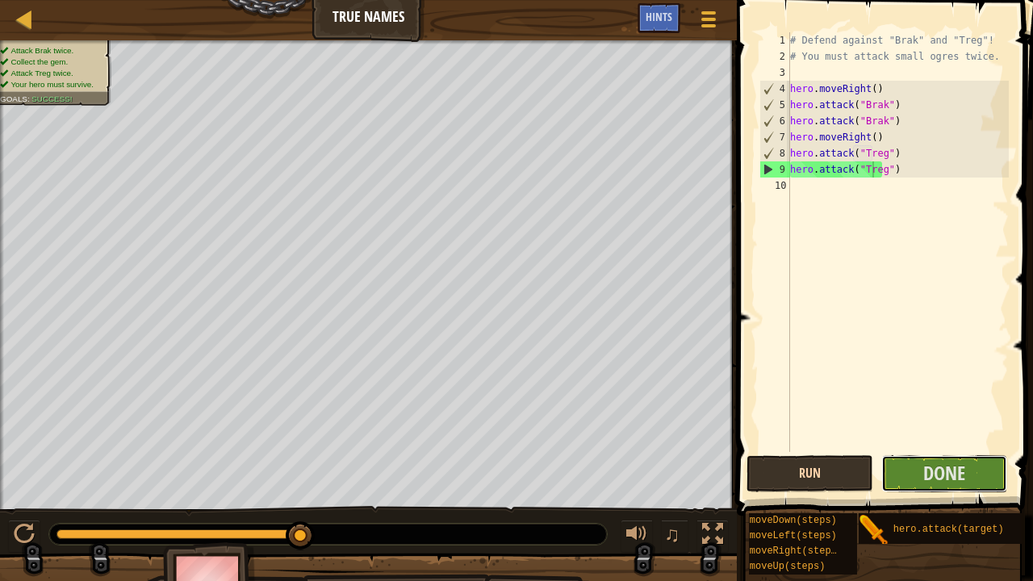
click at [896, 470] on button "Done" at bounding box center [944, 473] width 127 height 37
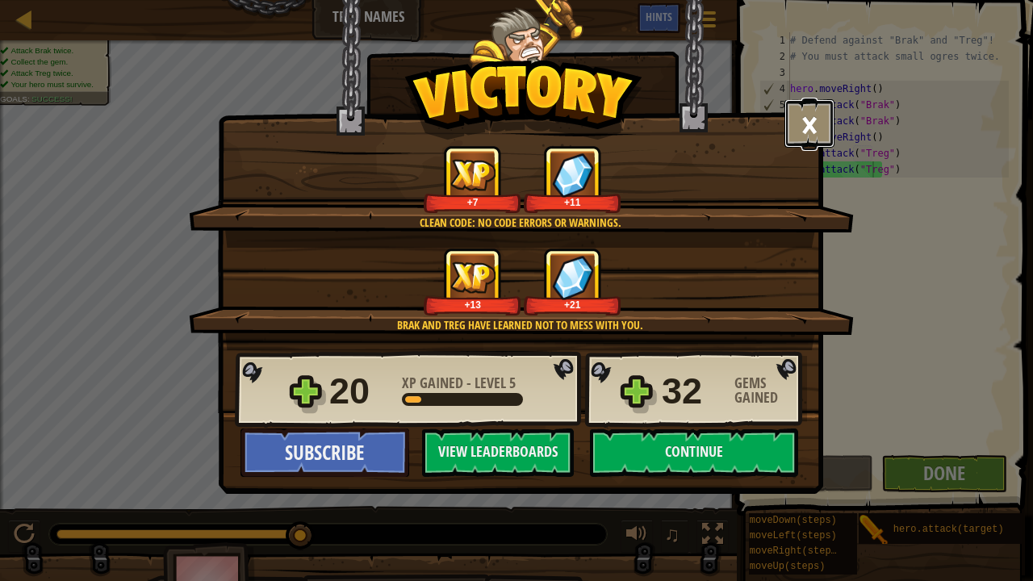
click at [813, 114] on button "×" at bounding box center [809, 123] width 50 height 48
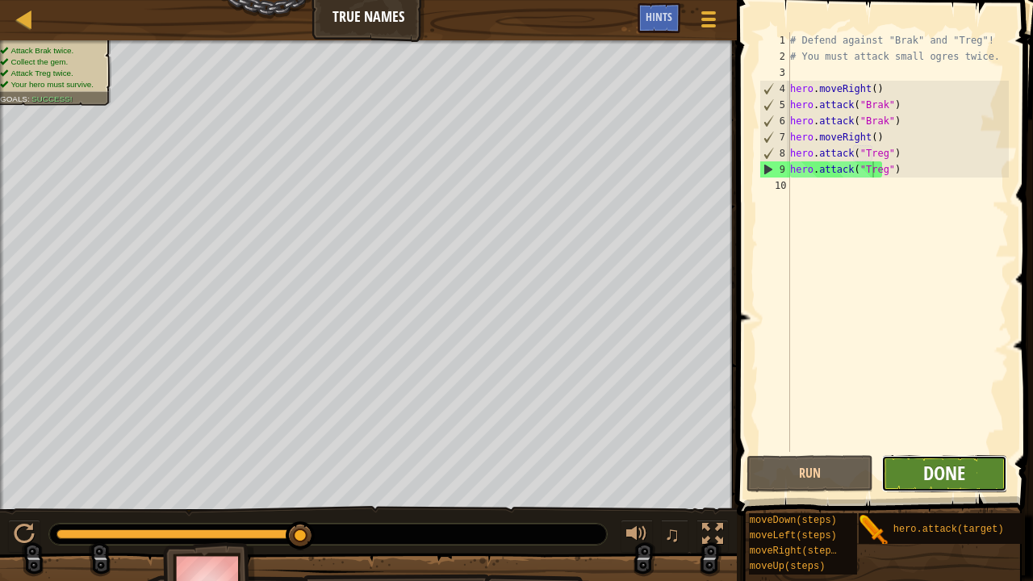
click at [931, 484] on span "Done" at bounding box center [944, 473] width 42 height 26
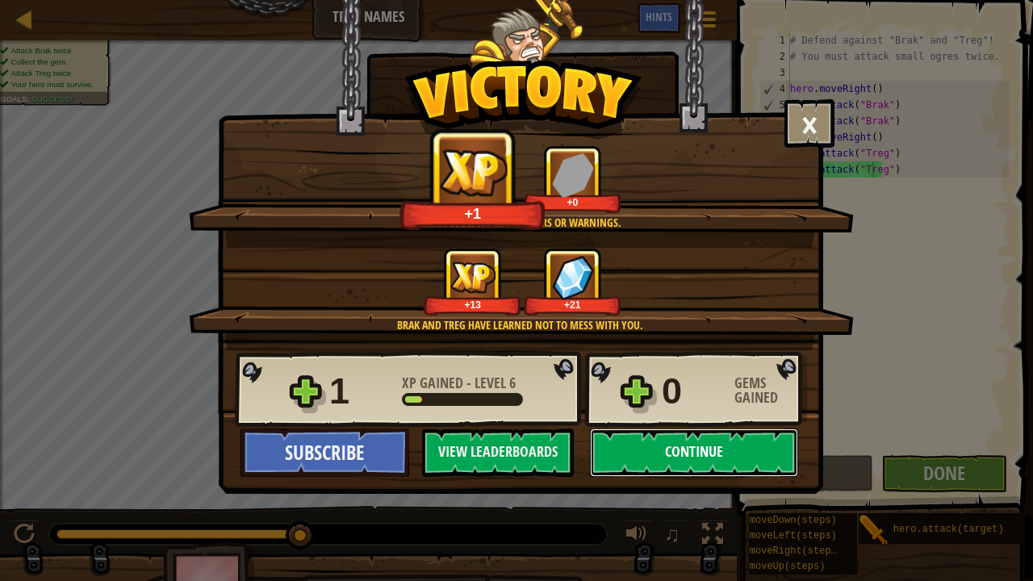
click at [708, 454] on button "Continue" at bounding box center [694, 452] width 208 height 48
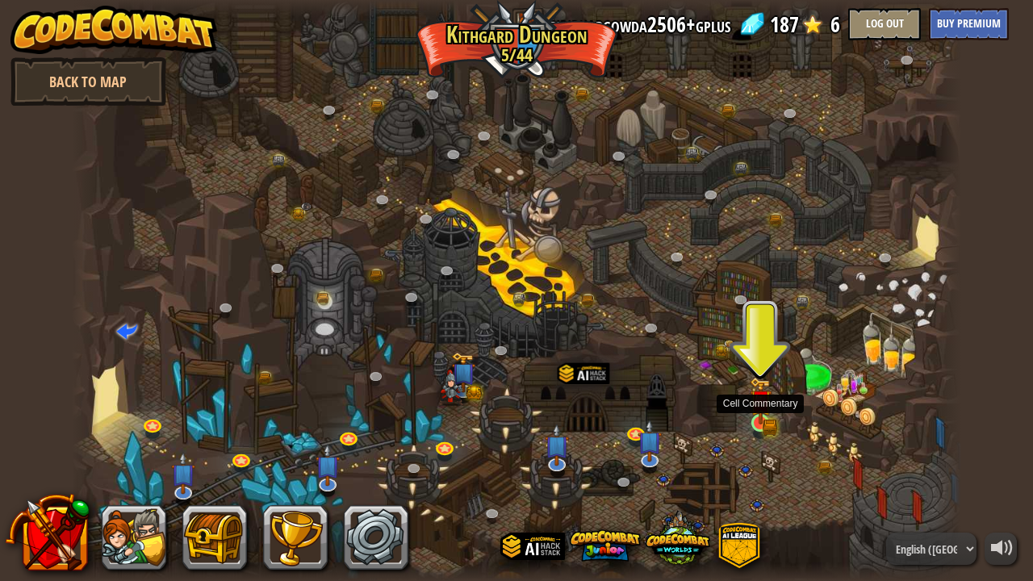
click at [758, 421] on img at bounding box center [761, 401] width 22 height 48
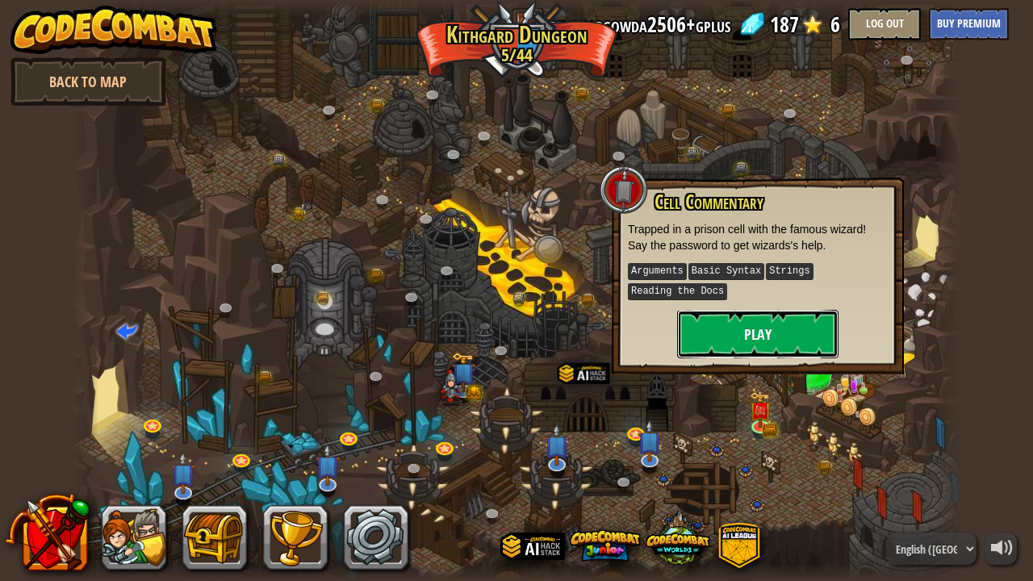
click at [754, 342] on button "Play" at bounding box center [757, 334] width 161 height 48
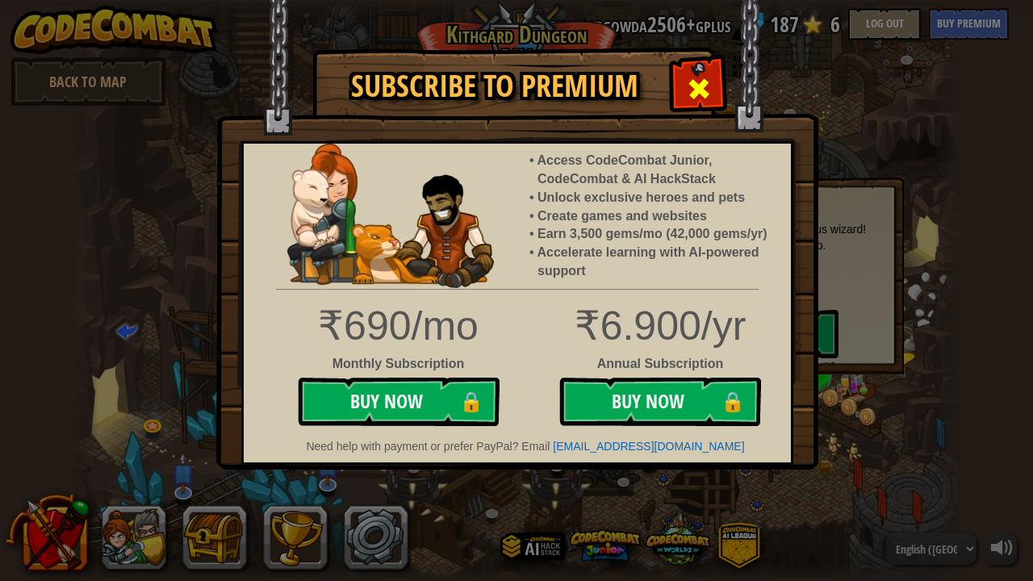
click at [692, 89] on span at bounding box center [699, 89] width 26 height 26
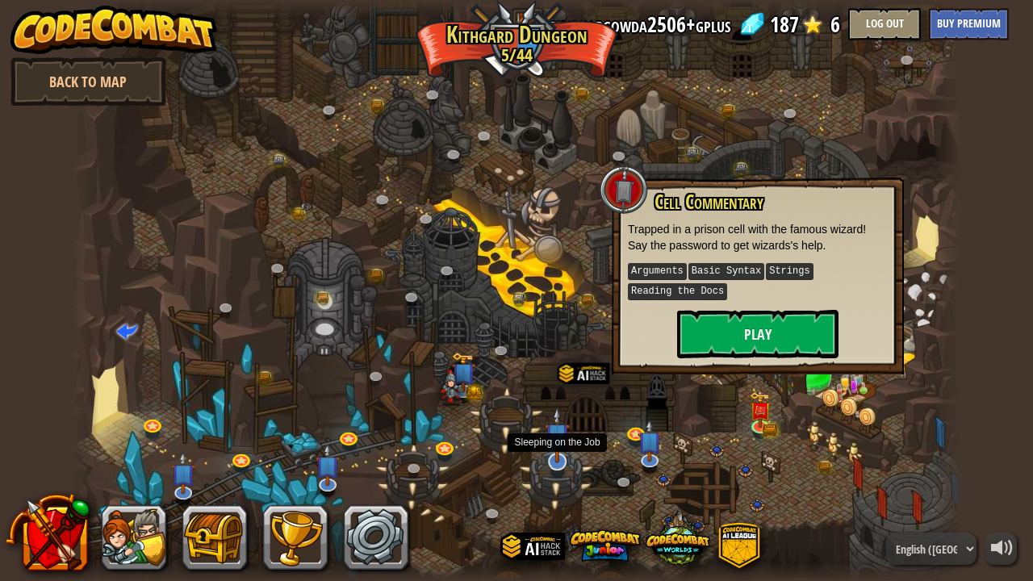
click at [553, 457] on img at bounding box center [557, 435] width 25 height 56
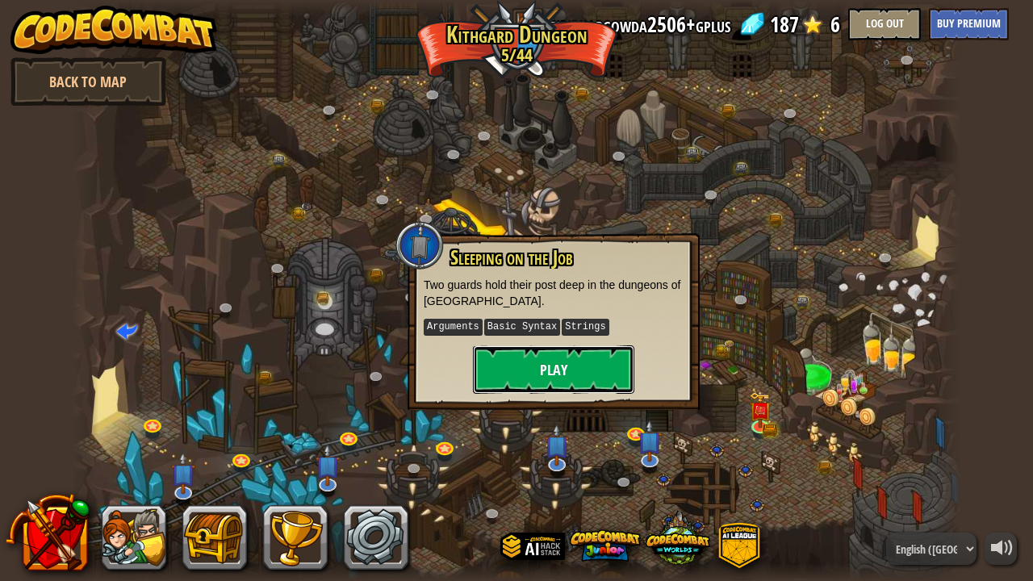
click at [545, 363] on button "Play" at bounding box center [553, 369] width 161 height 48
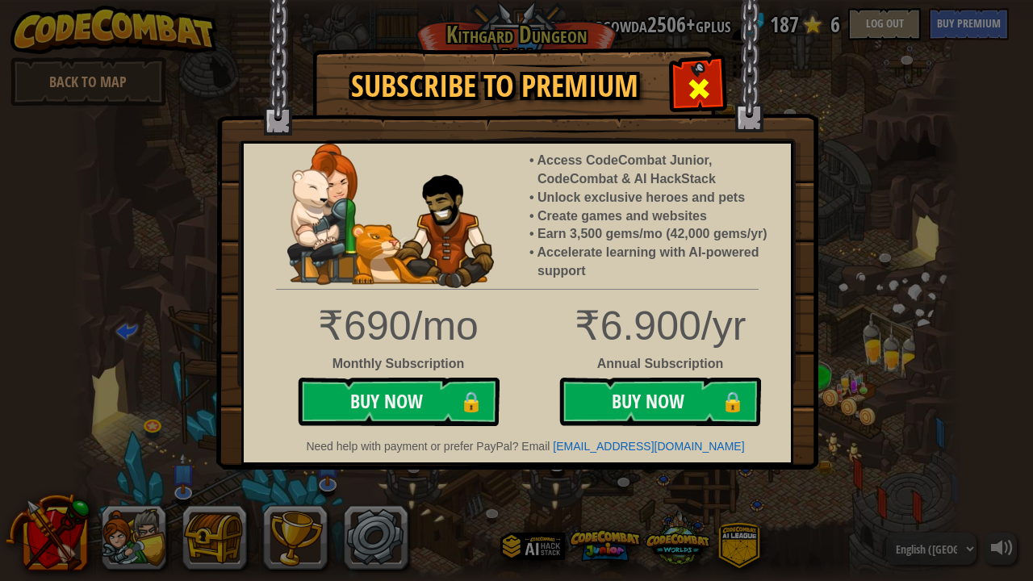
click at [713, 86] on div at bounding box center [698, 86] width 51 height 51
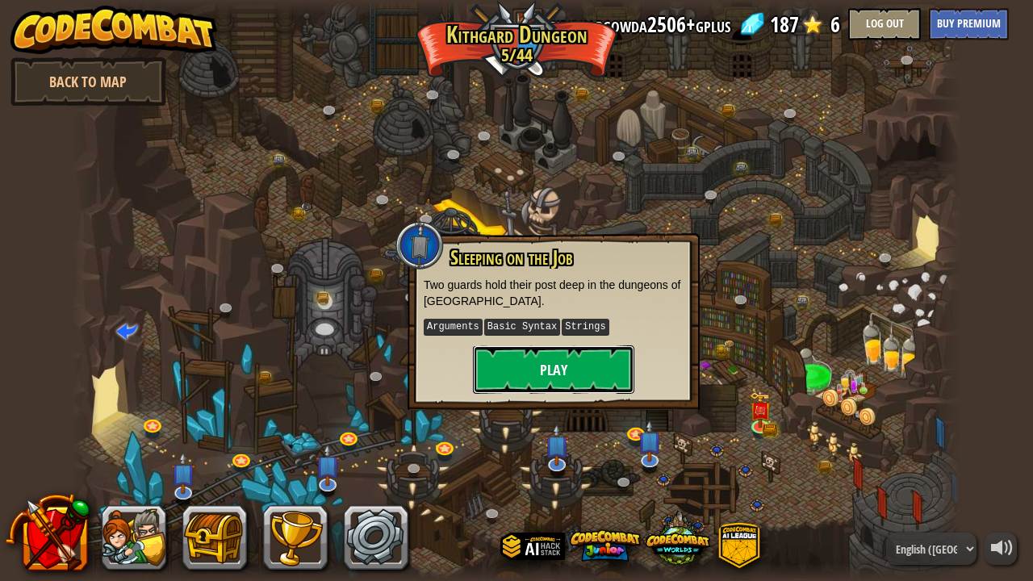
click at [566, 375] on button "Play" at bounding box center [553, 369] width 161 height 48
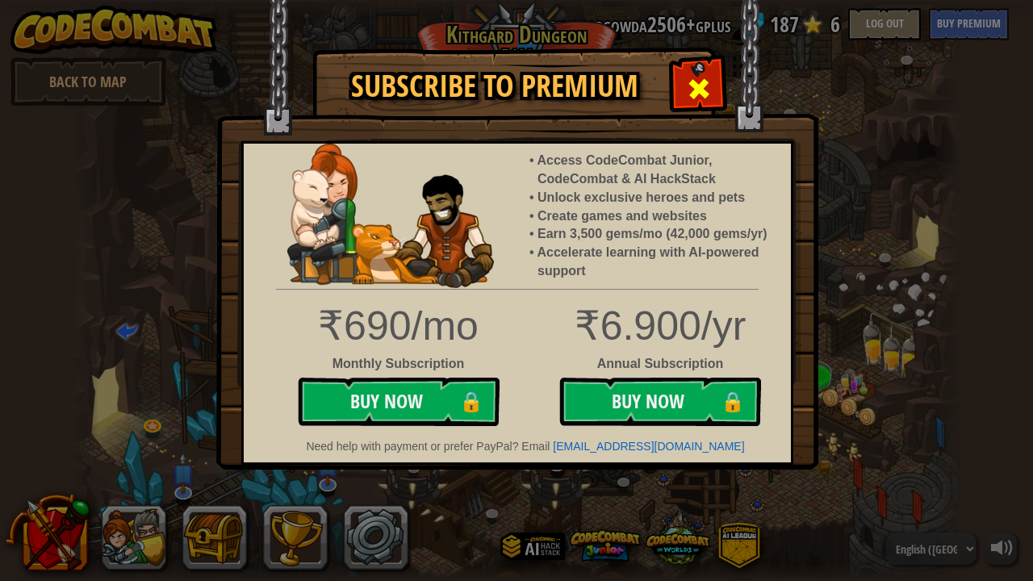
click at [692, 77] on span at bounding box center [699, 89] width 26 height 26
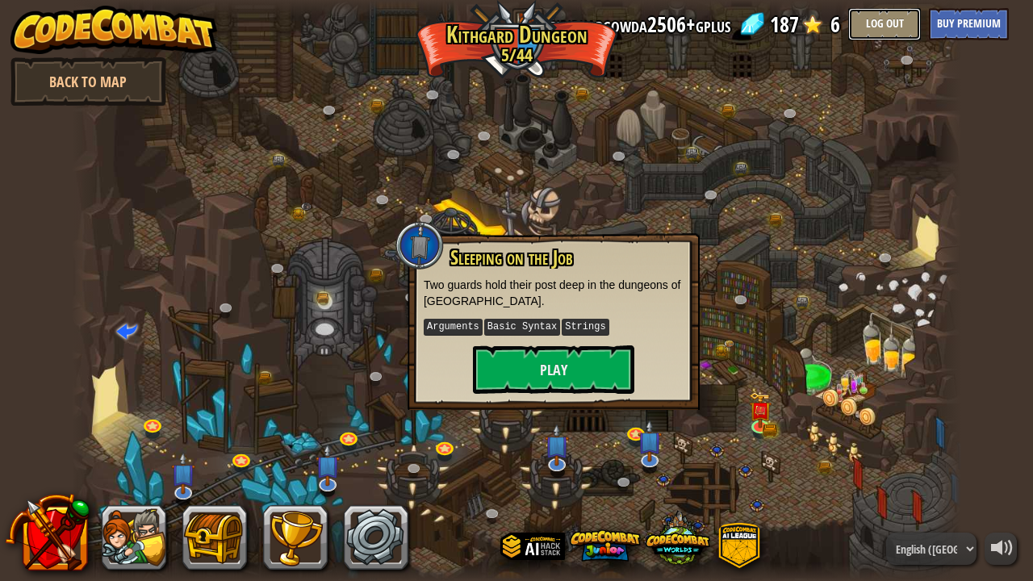
click at [889, 32] on button "Log Out" at bounding box center [884, 24] width 73 height 32
